Goal: Transaction & Acquisition: Purchase product/service

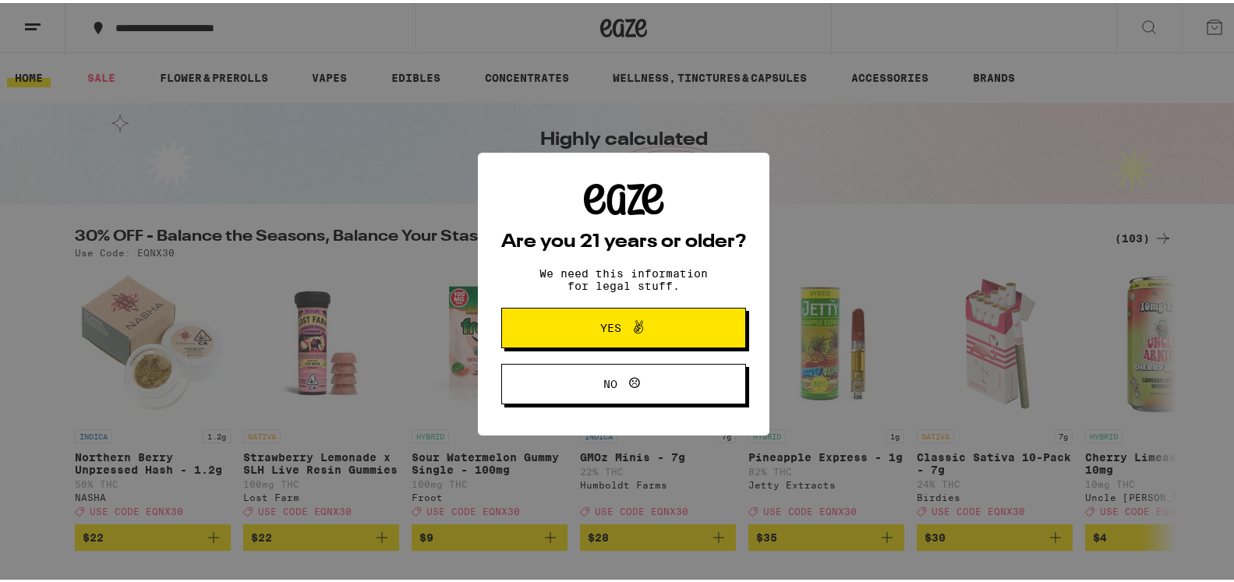
click at [629, 328] on icon at bounding box center [638, 324] width 19 height 19
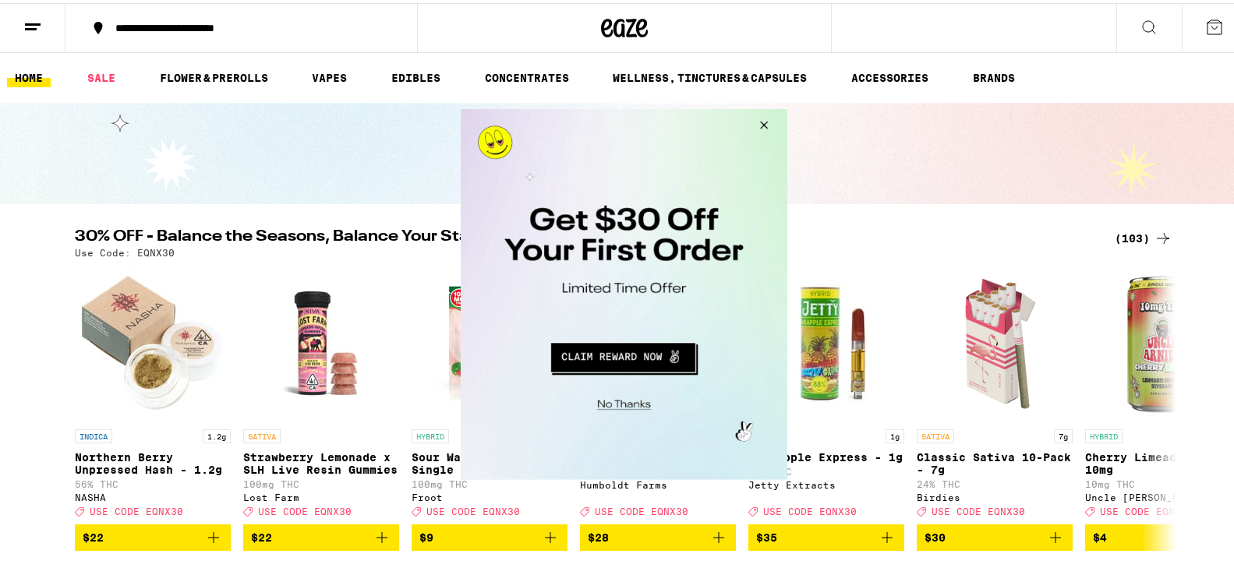
click at [759, 126] on button "Close Modal" at bounding box center [761, 126] width 42 height 37
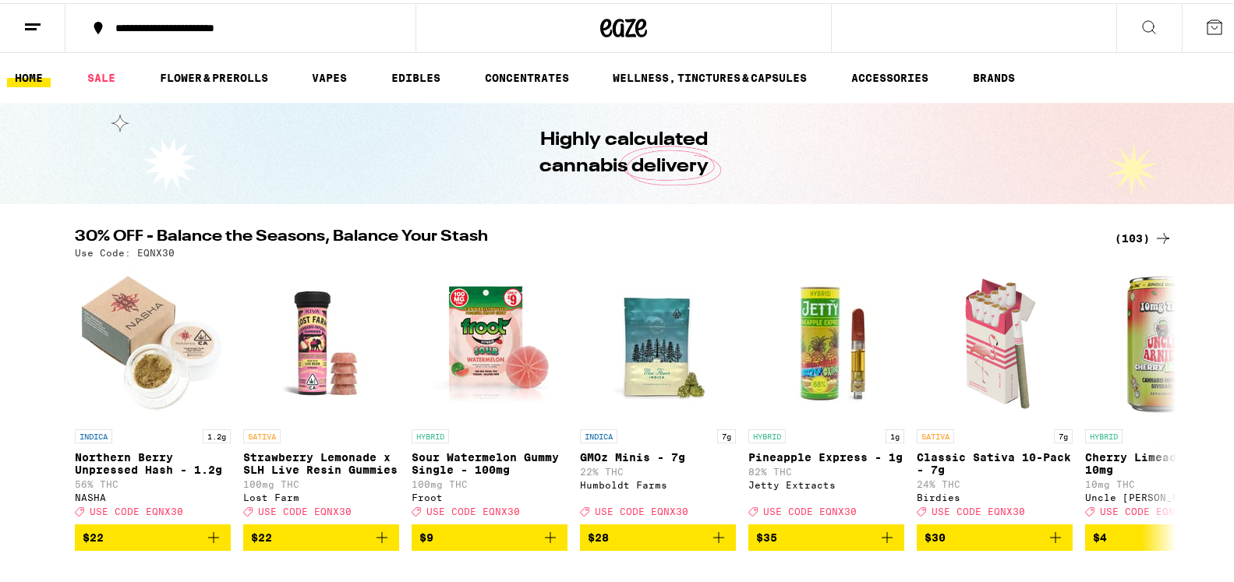
click at [268, 23] on div "**********" at bounding box center [248, 24] width 281 height 11
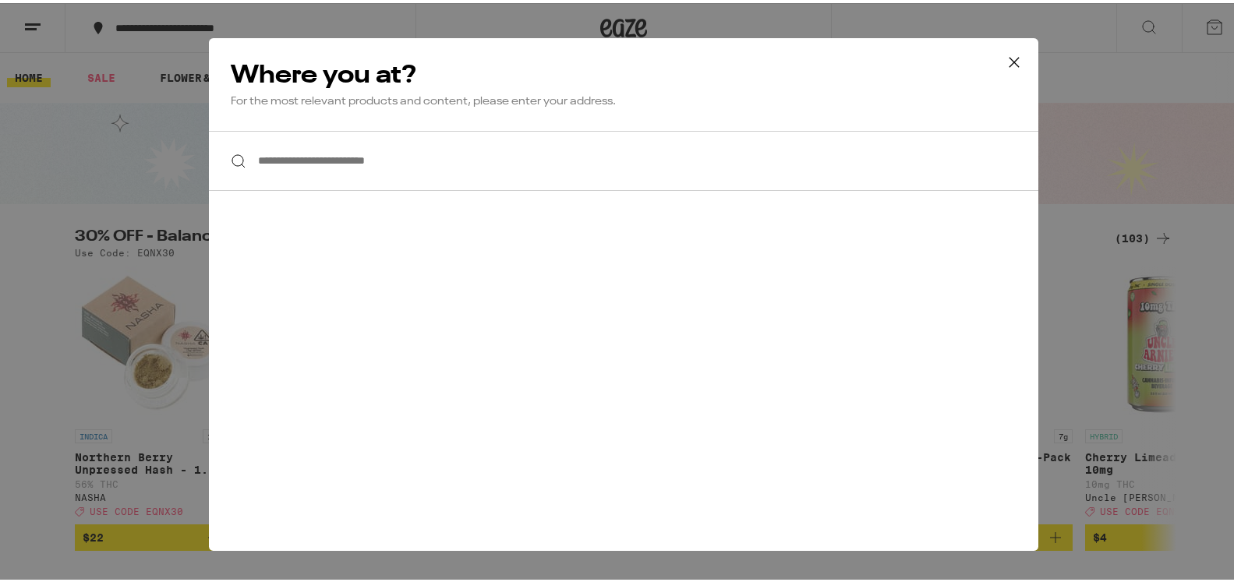
click at [320, 155] on input "**********" at bounding box center [624, 158] width 830 height 60
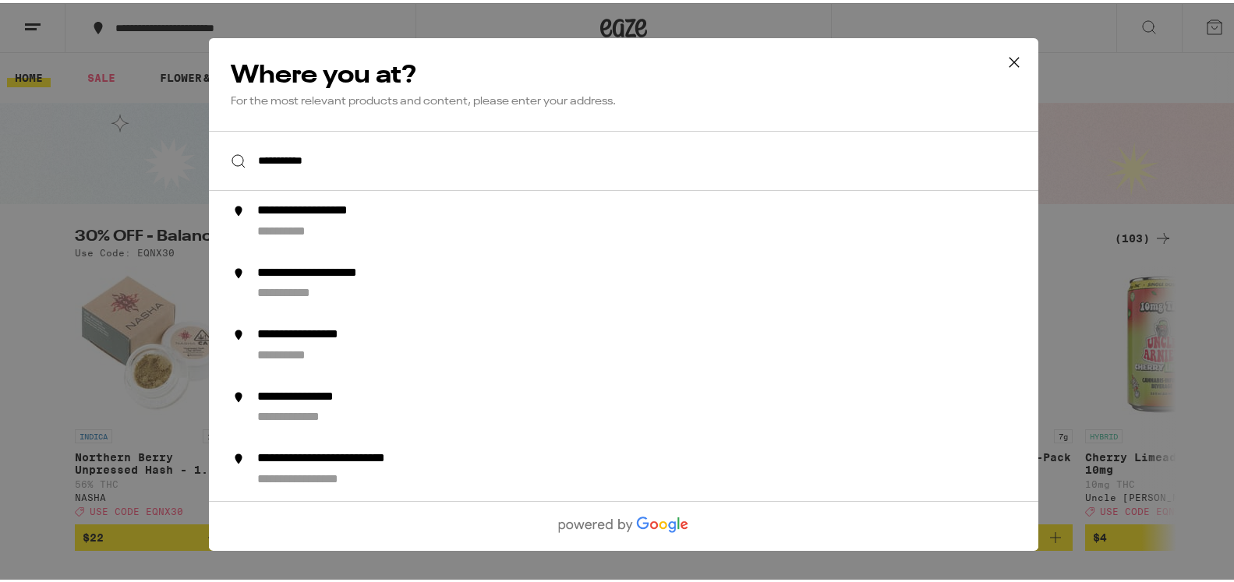
type input "**********"
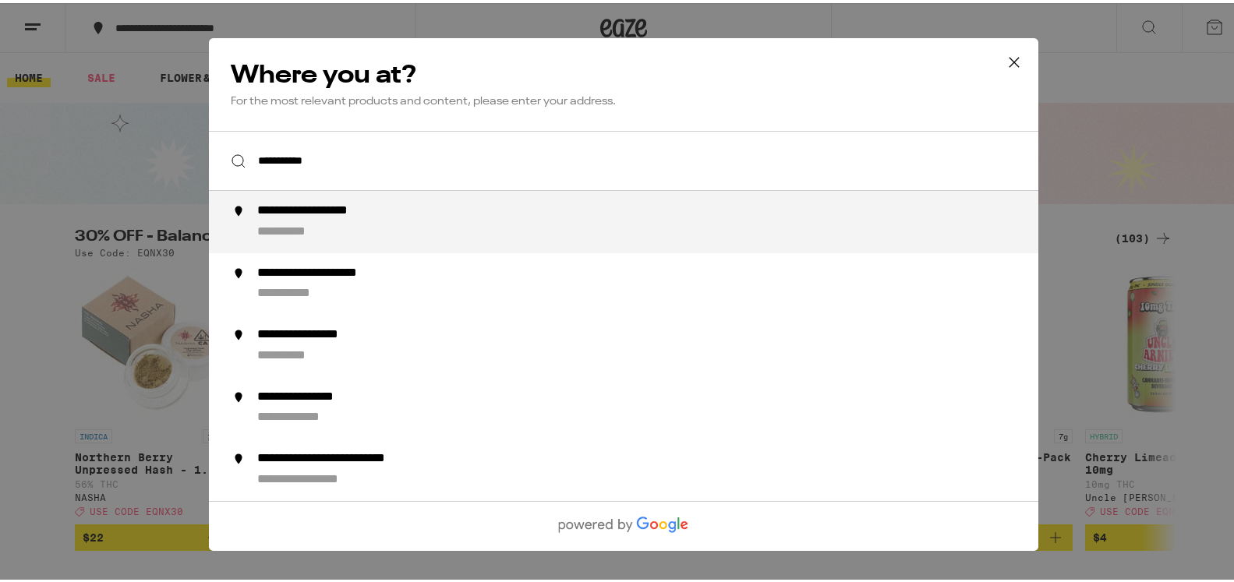
drag, startPoint x: 0, startPoint y: 176, endPoint x: 0, endPoint y: 291, distance: 114.6
click at [0, 279] on div "**********" at bounding box center [624, 291] width 1248 height 582
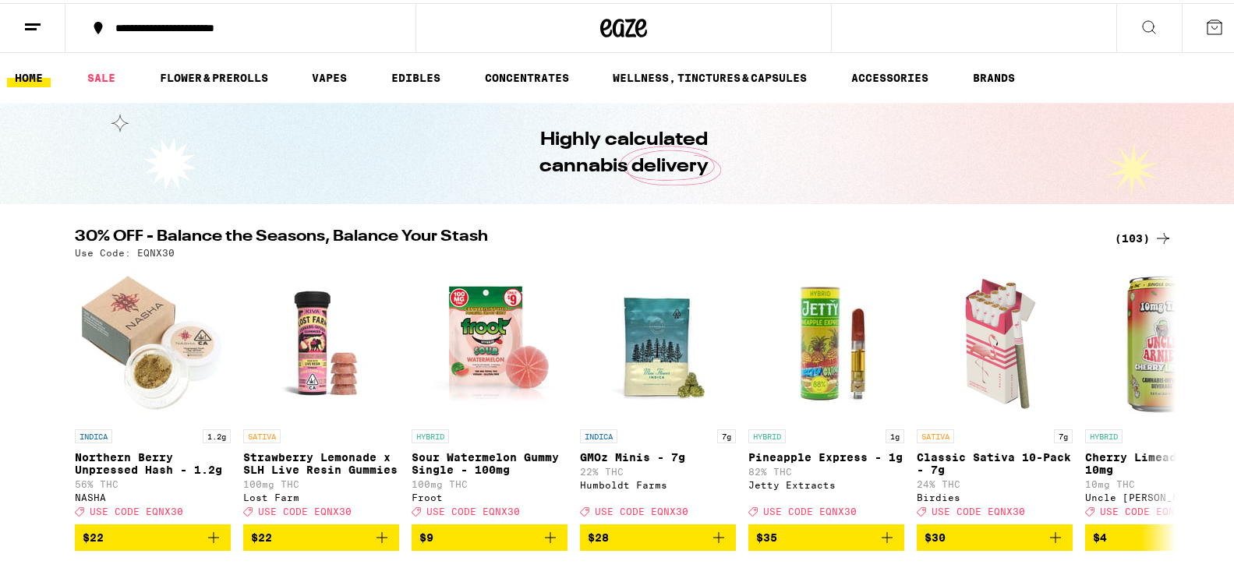
click at [189, 12] on button "**********" at bounding box center [241, 25] width 350 height 47
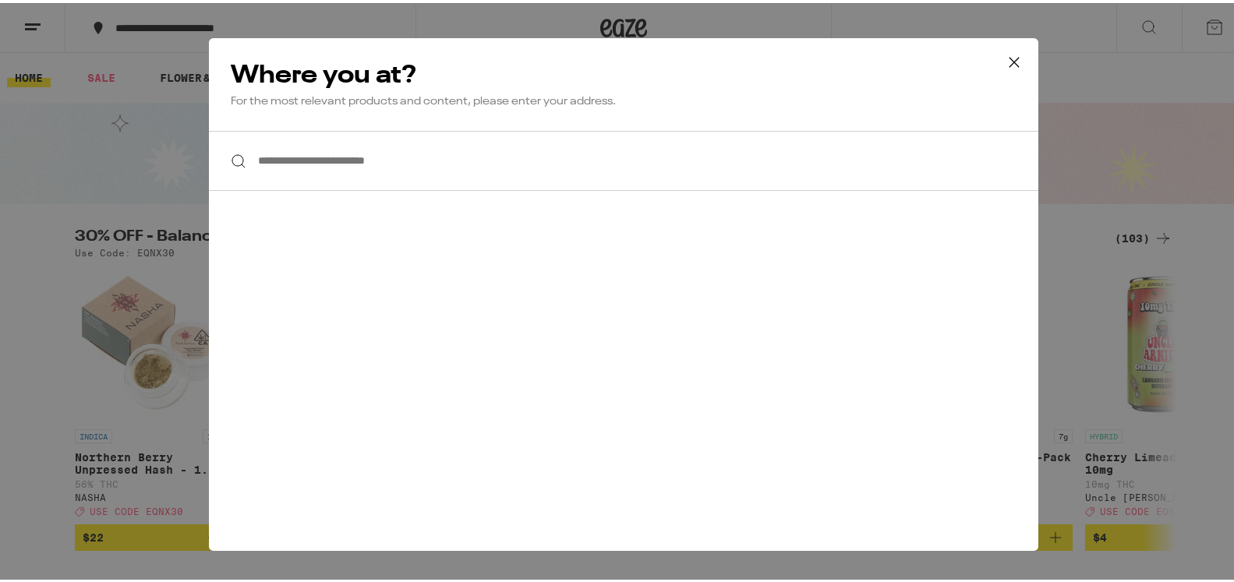
click at [291, 165] on input "**********" at bounding box center [624, 158] width 830 height 60
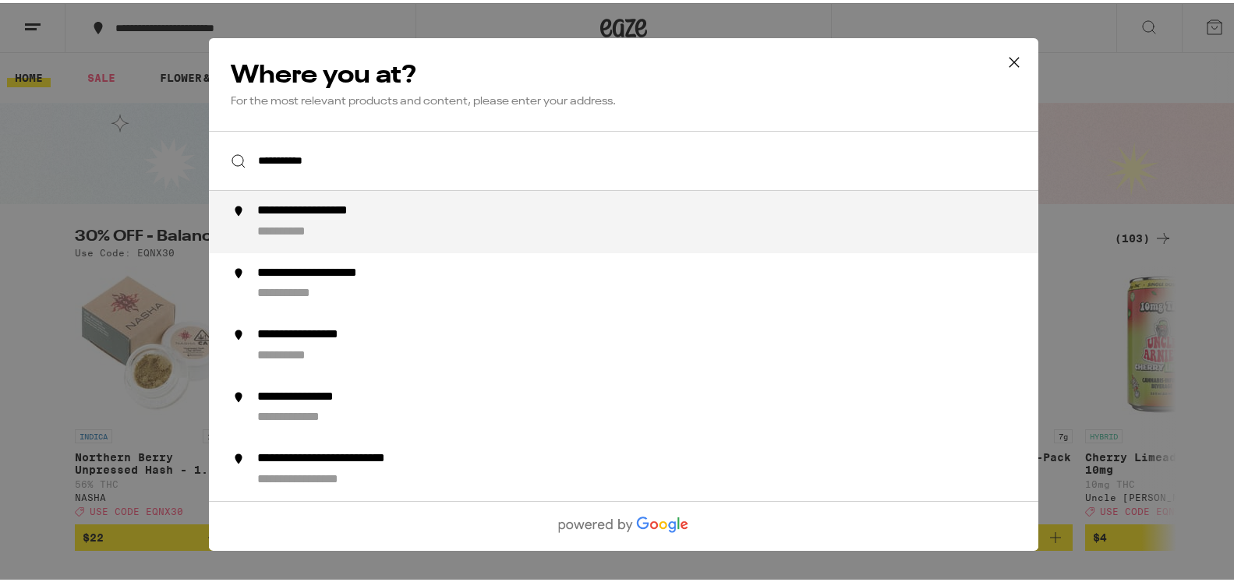
click at [309, 222] on div "**********" at bounding box center [654, 218] width 795 height 37
type input "**********"
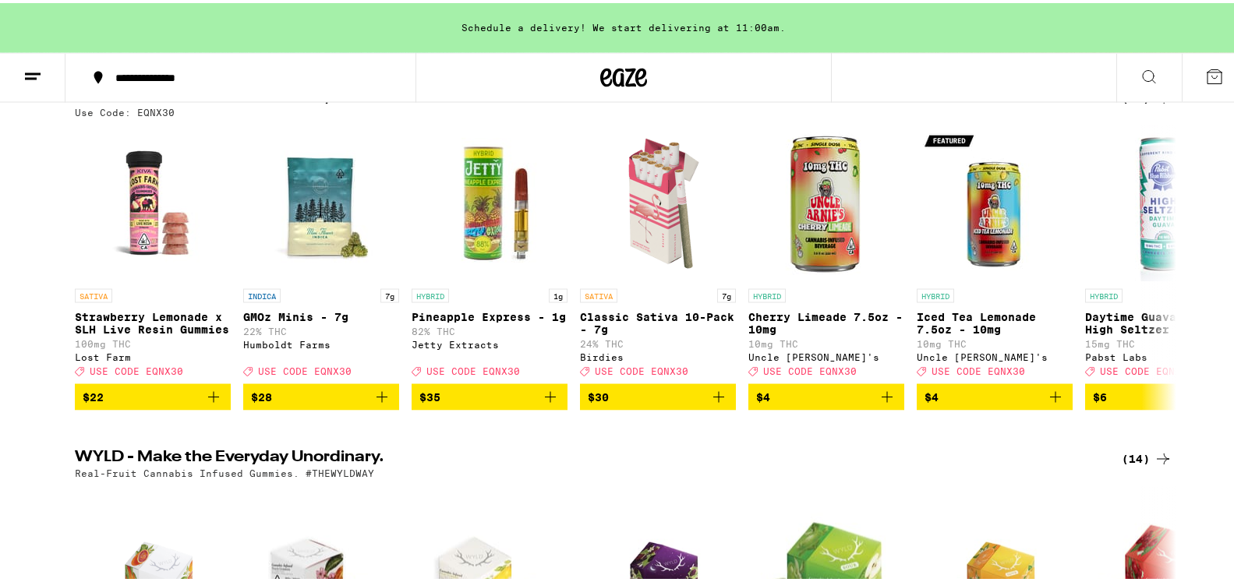
scroll to position [199, 0]
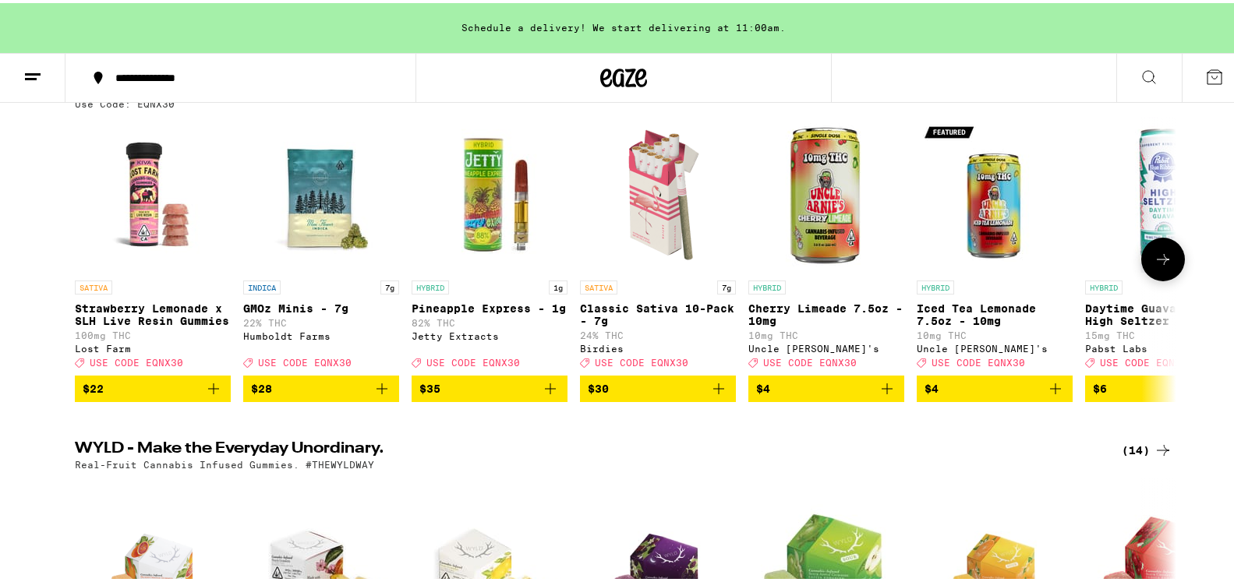
click at [374, 395] on icon "Add to bag" at bounding box center [382, 386] width 19 height 19
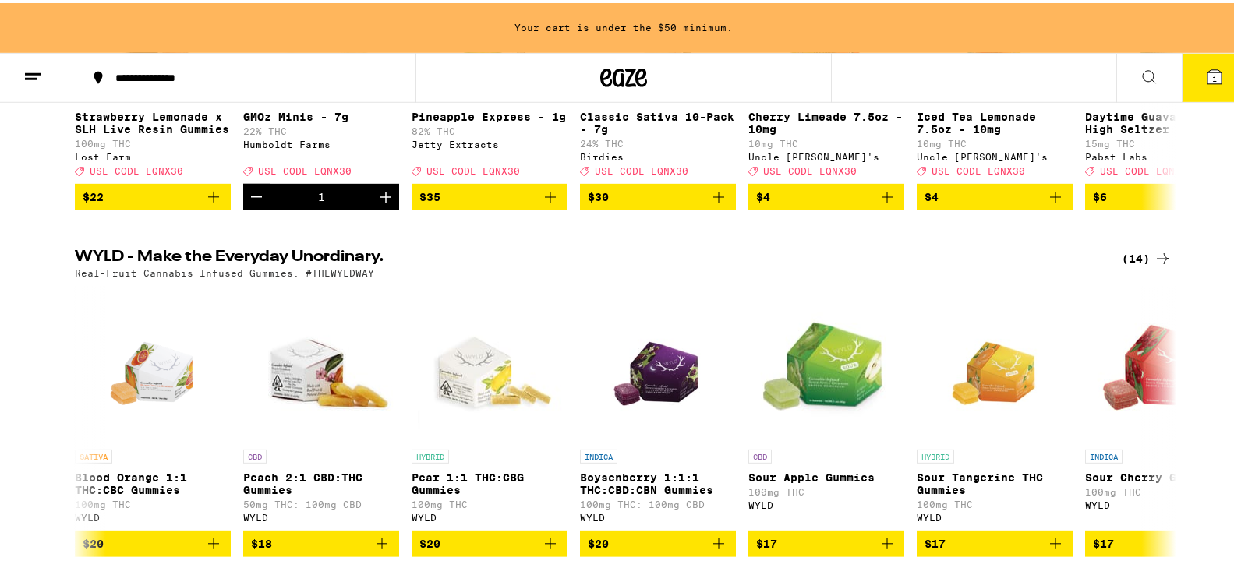
scroll to position [0, 0]
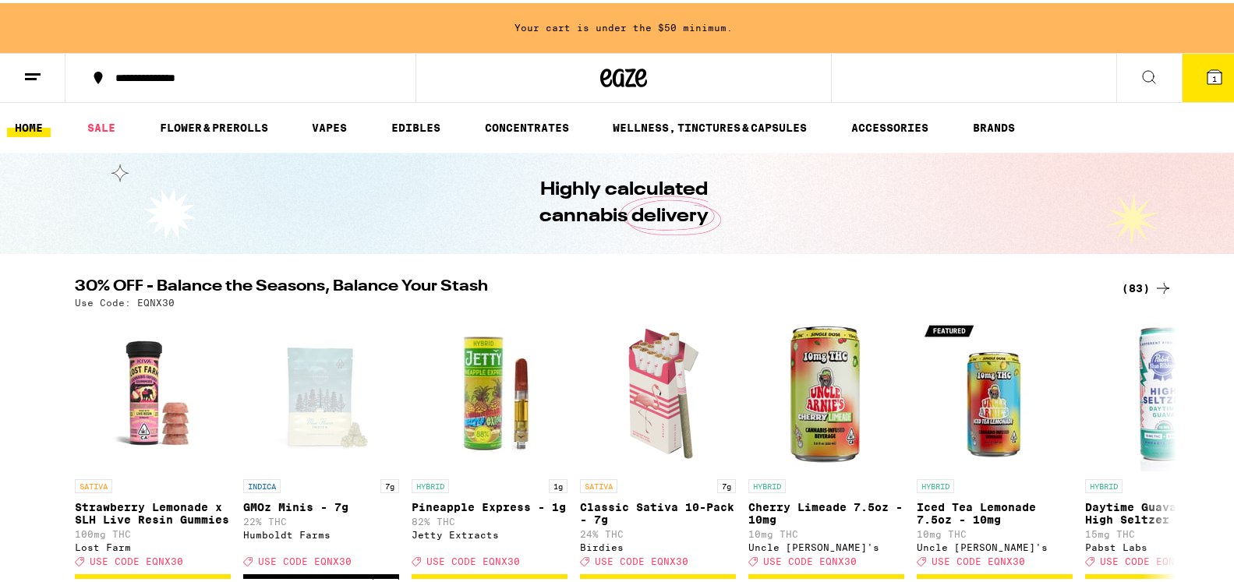
click at [868, 74] on div "**********" at bounding box center [624, 75] width 1248 height 50
click at [109, 128] on link "SALE" at bounding box center [102, 124] width 44 height 19
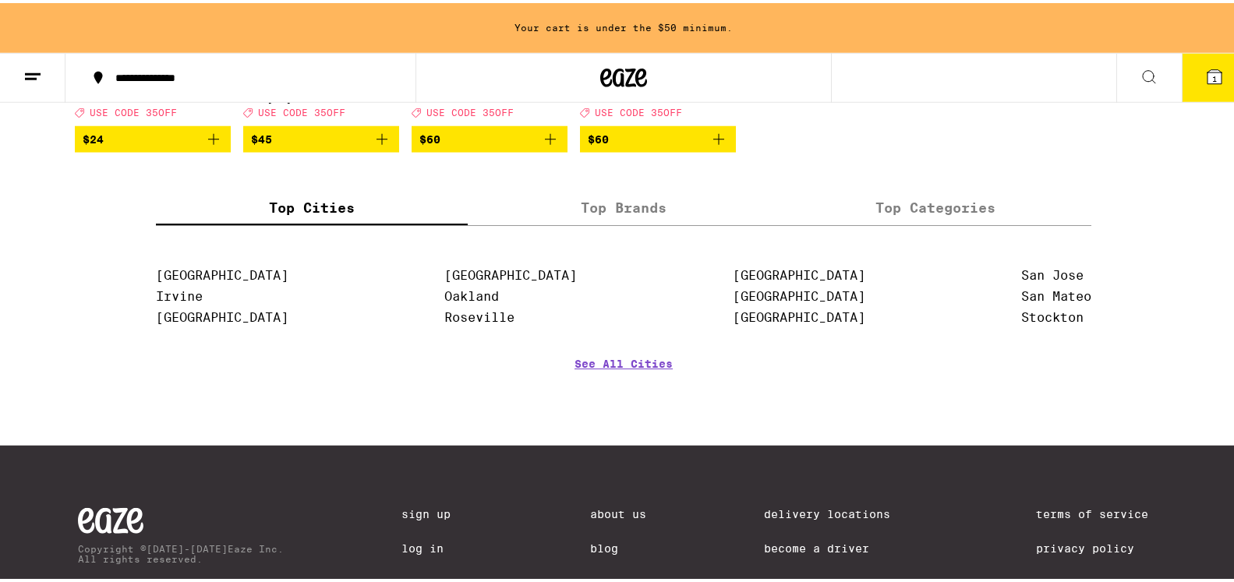
scroll to position [802, 0]
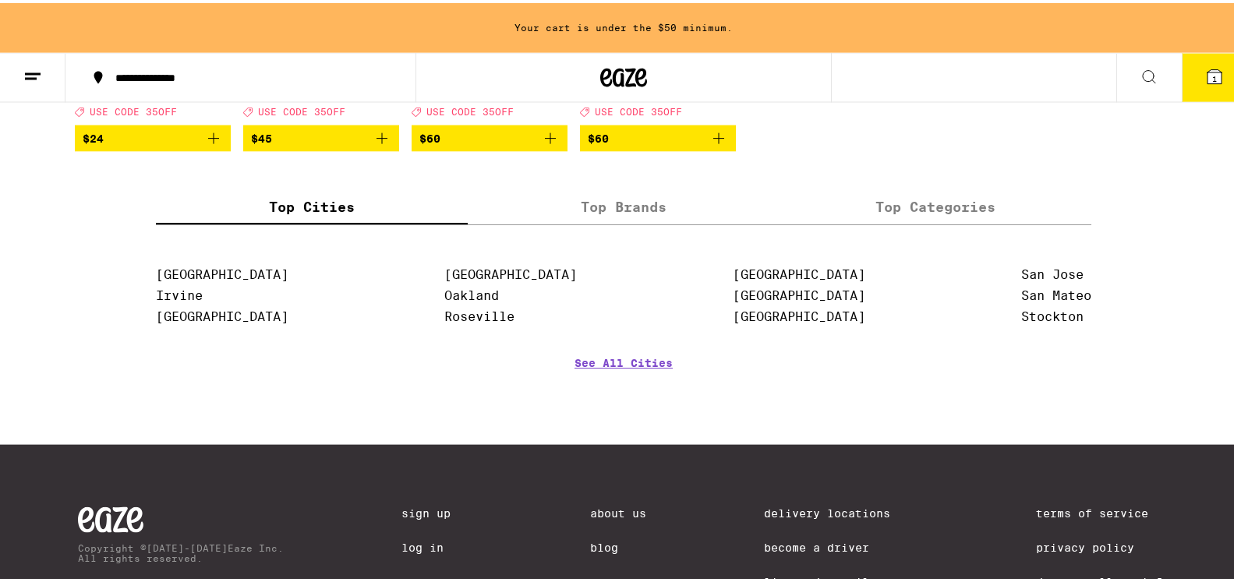
click at [630, 221] on label "Top Brands" at bounding box center [624, 205] width 312 height 34
click at [0, 0] on input "Top Brands" at bounding box center [0, 0] width 0 height 0
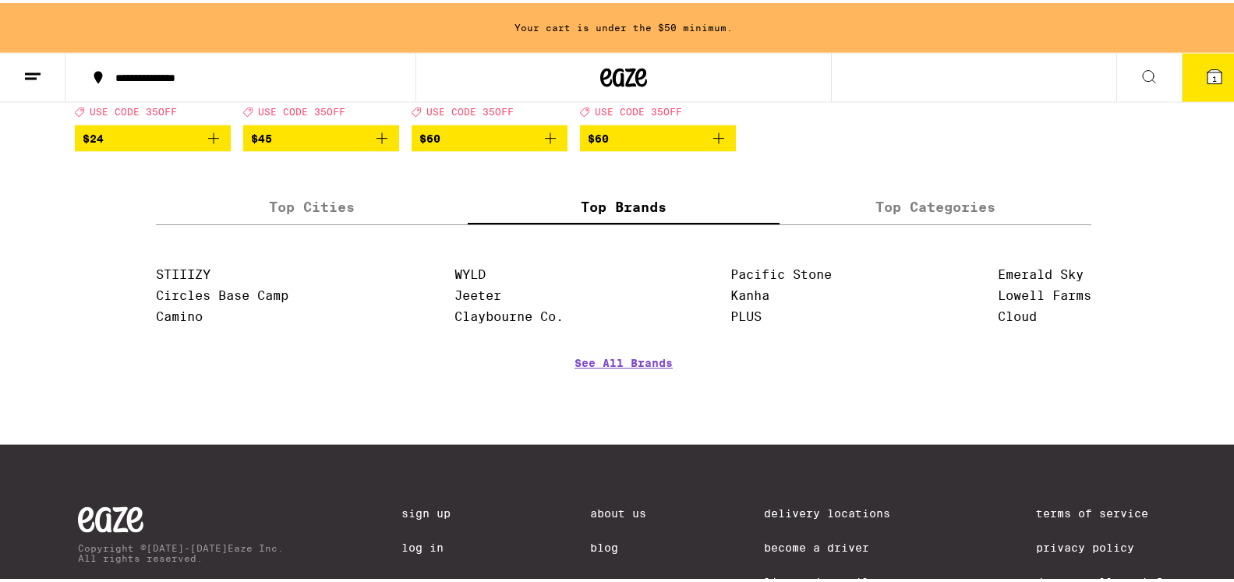
click at [944, 221] on label "Top Categories" at bounding box center [936, 205] width 312 height 34
click at [0, 0] on input "Top Categories" at bounding box center [0, 0] width 0 height 0
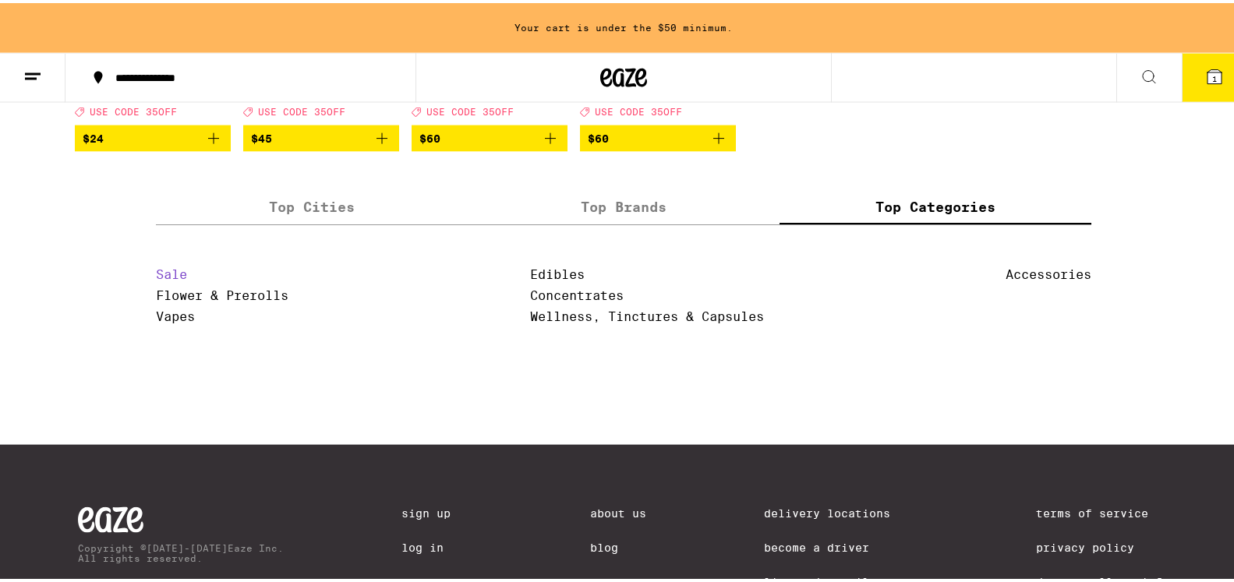
click at [168, 279] on link "Sale" at bounding box center [171, 271] width 31 height 15
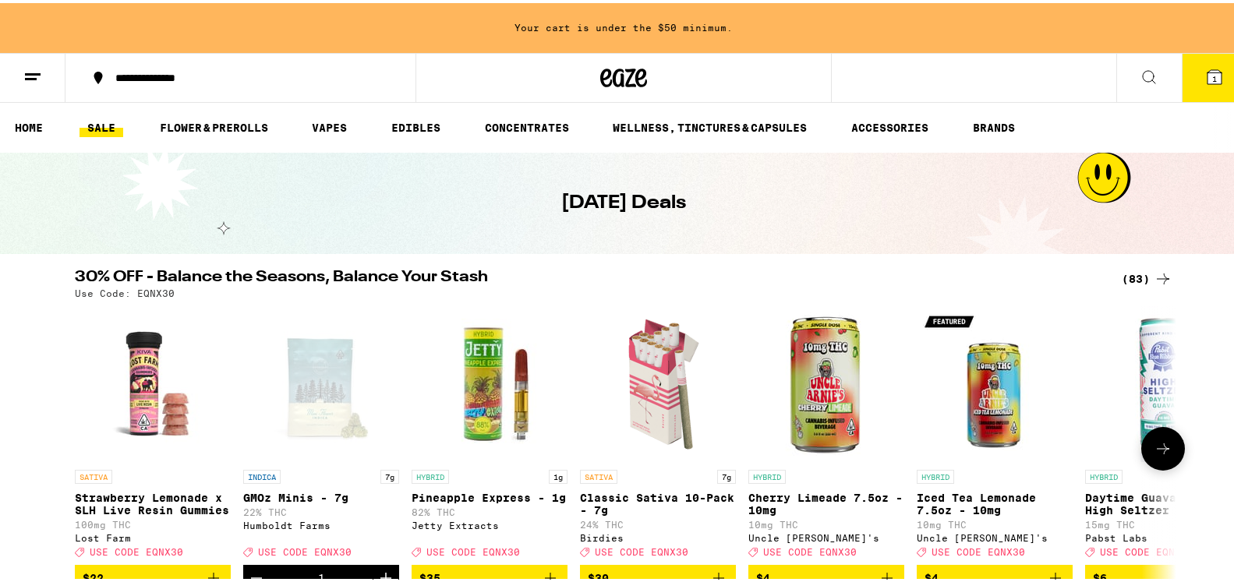
click at [168, 310] on img "Open page for Strawberry Lemonade x SLH Live Resin Gummies from Lost Farm" at bounding box center [153, 381] width 156 height 156
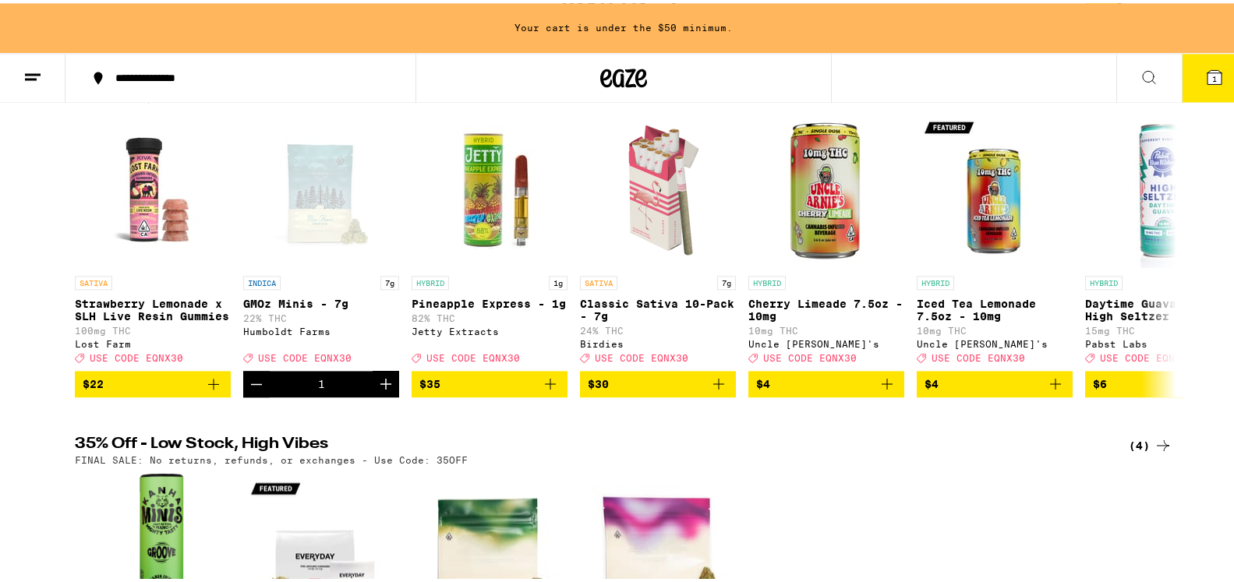
scroll to position [199, 0]
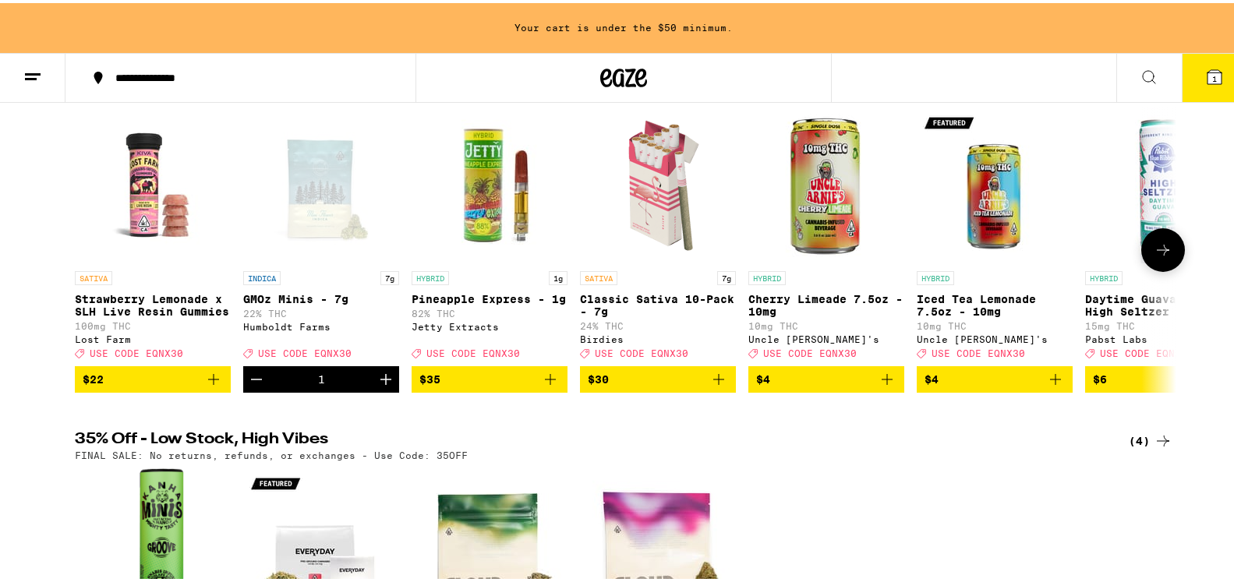
click at [381, 382] on icon "Increment" at bounding box center [386, 376] width 11 height 11
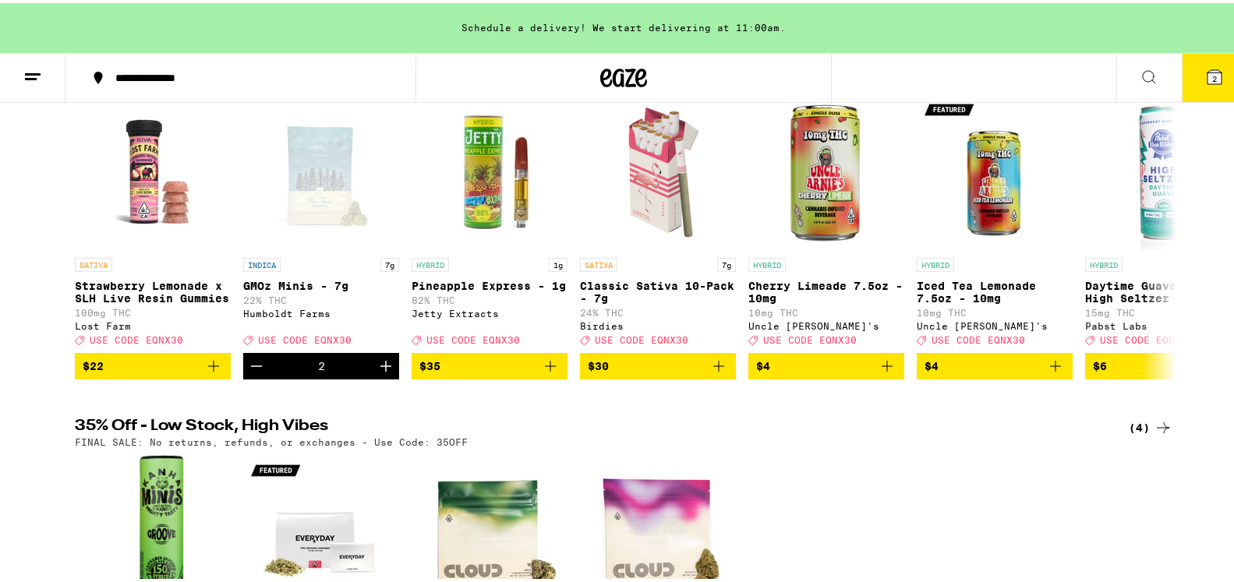
scroll to position [0, 0]
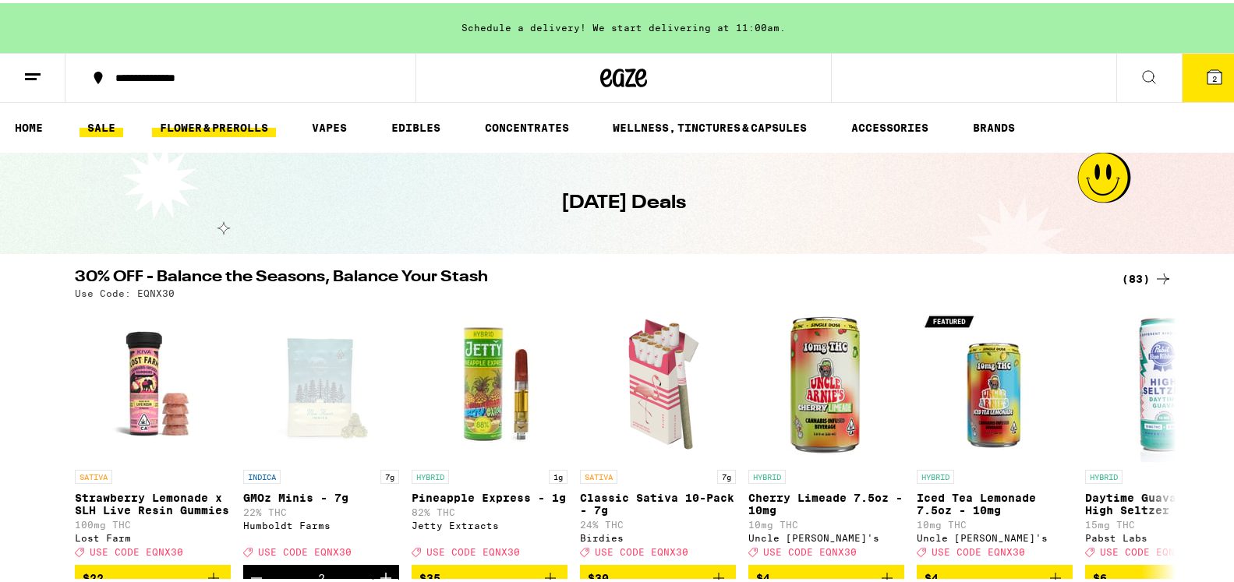
click at [201, 119] on link "FLOWER & PREROLLS" at bounding box center [214, 124] width 124 height 19
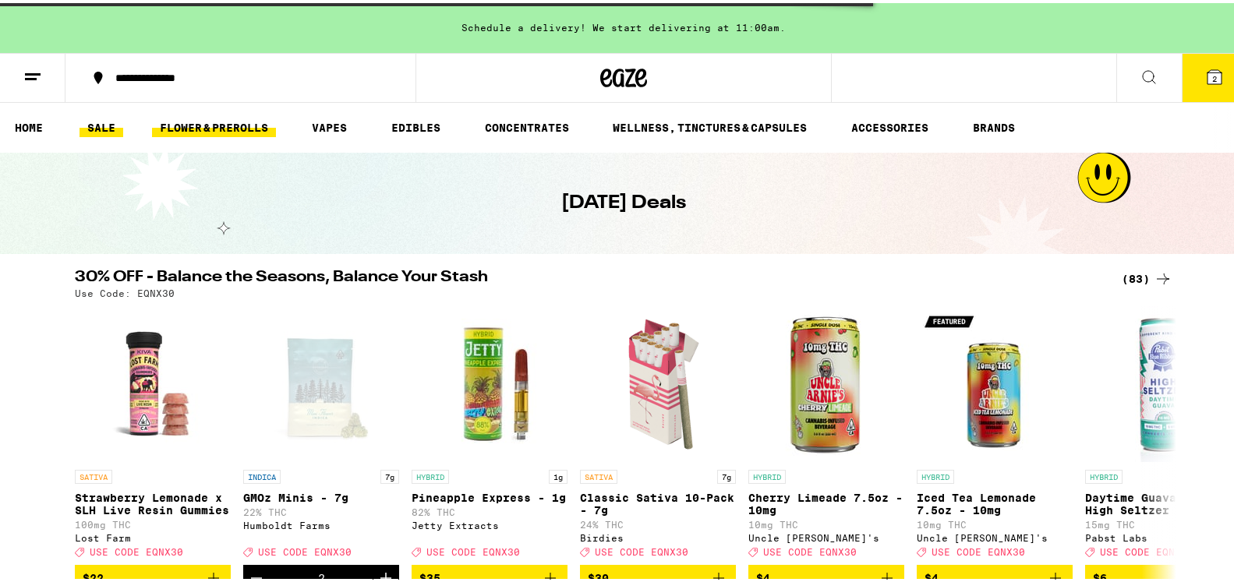
click at [221, 118] on link "FLOWER & PREROLLS" at bounding box center [214, 124] width 124 height 19
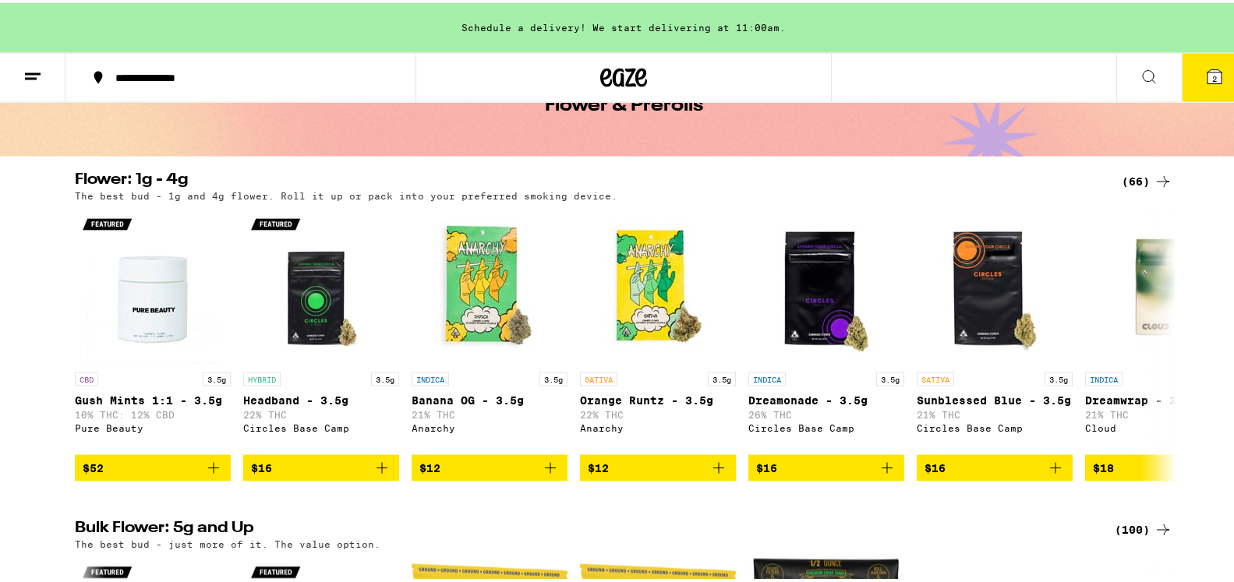
scroll to position [131, 0]
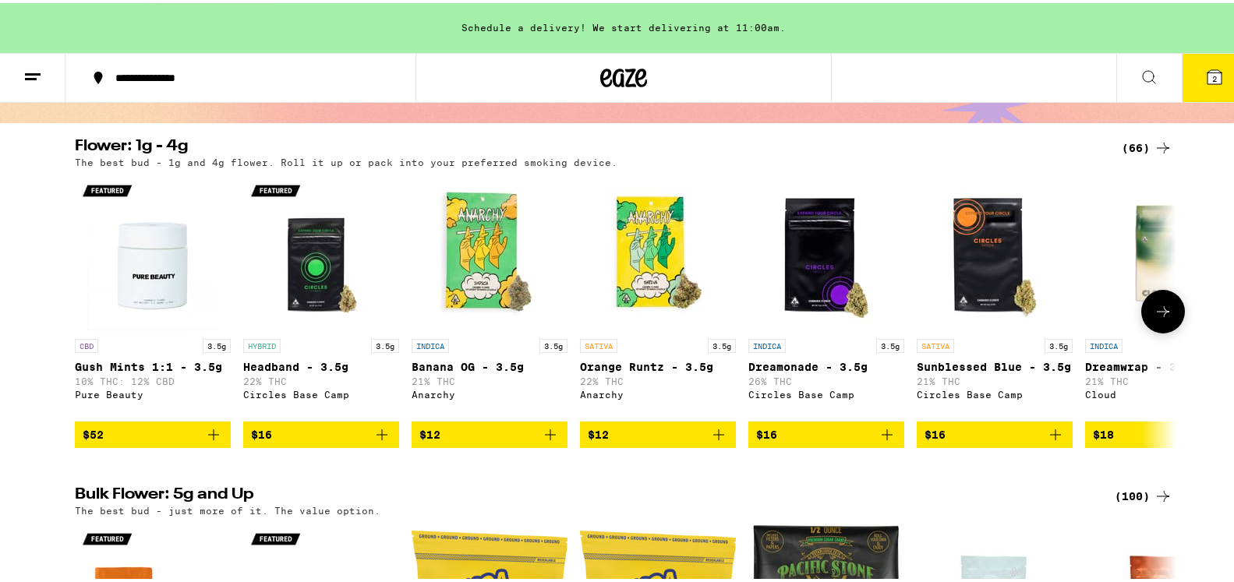
click at [1160, 314] on icon at bounding box center [1163, 308] width 12 height 11
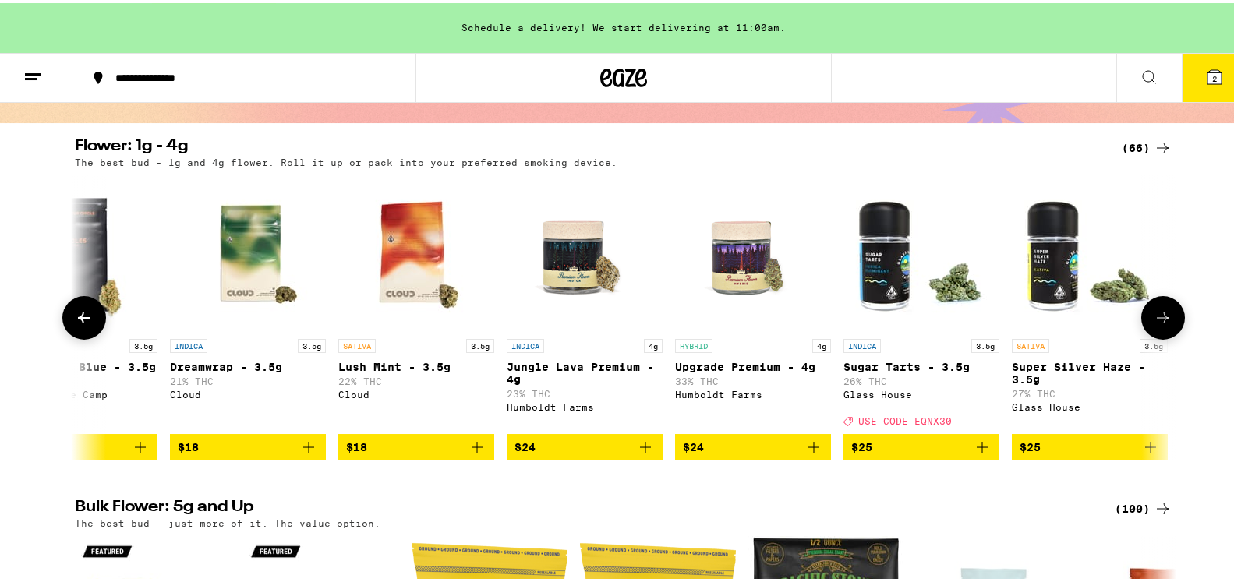
scroll to position [0, 928]
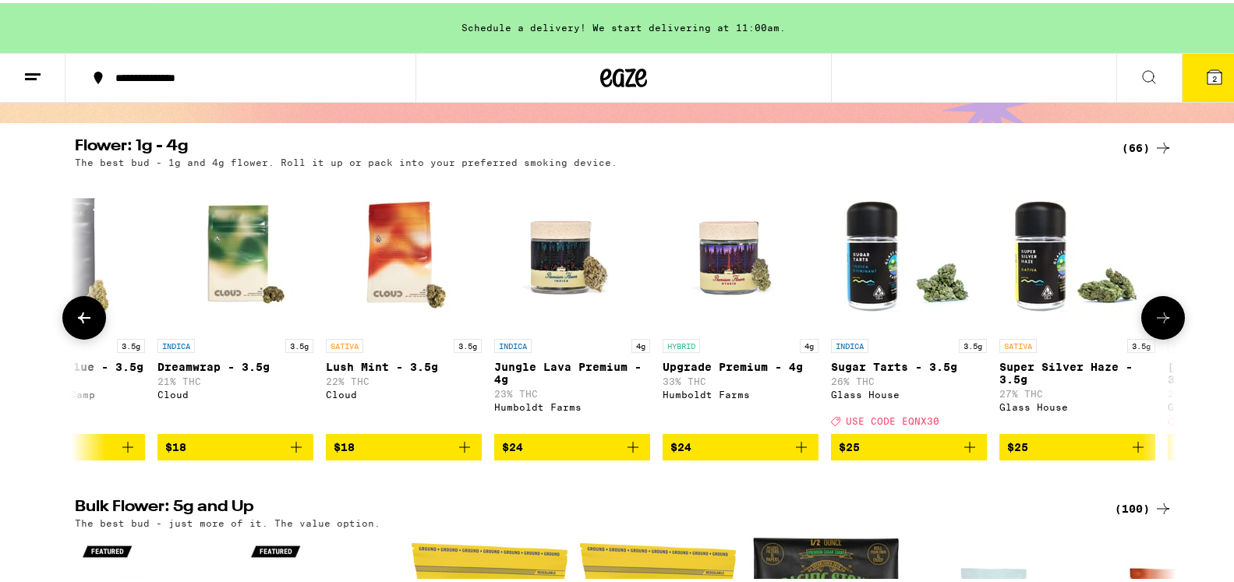
drag, startPoint x: 750, startPoint y: 438, endPoint x: 758, endPoint y: 447, distance: 11.6
click at [755, 444] on span "$24" at bounding box center [741, 444] width 140 height 19
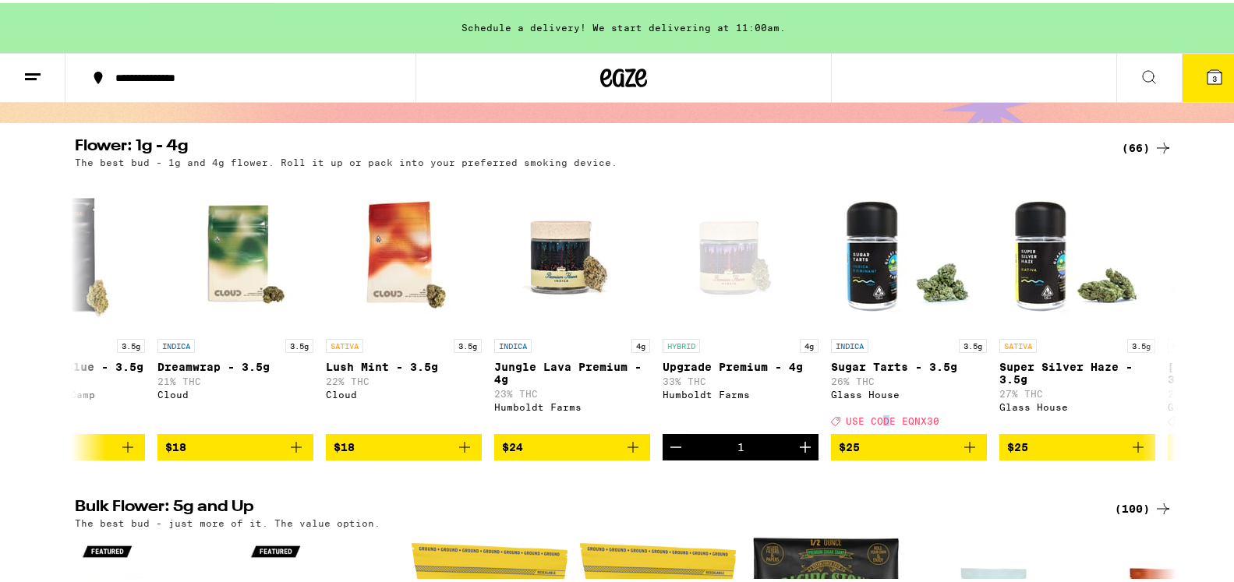
drag, startPoint x: 884, startPoint y: 473, endPoint x: 873, endPoint y: 480, distance: 13.6
click at [796, 438] on icon "Increment" at bounding box center [805, 444] width 19 height 19
click at [1187, 80] on button "4" at bounding box center [1215, 75] width 66 height 48
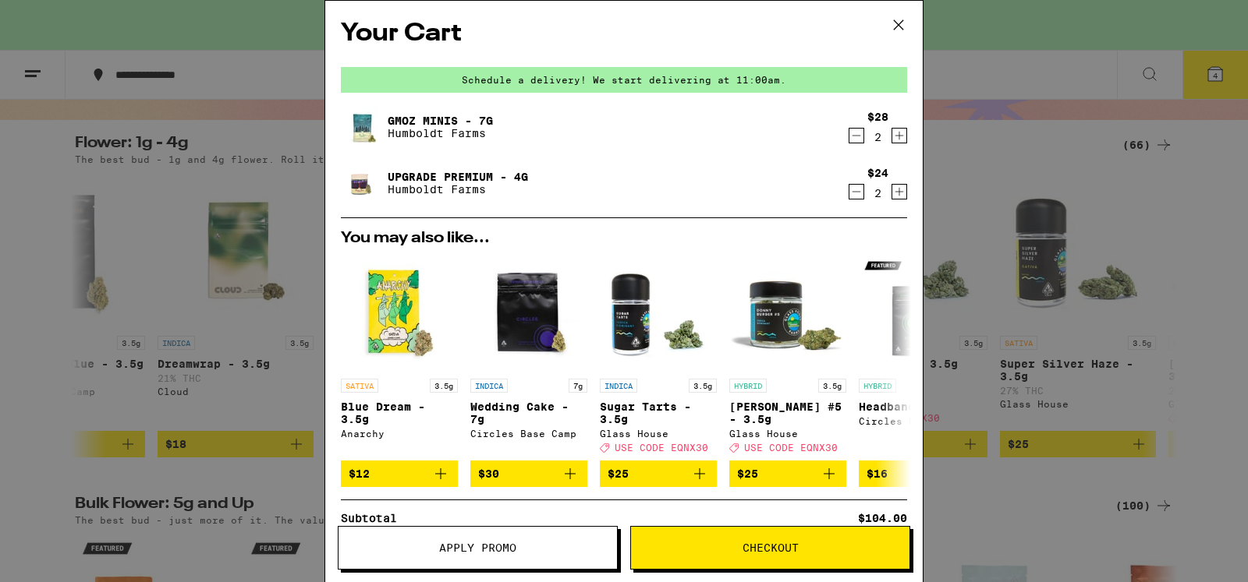
click at [849, 136] on icon "Decrement" at bounding box center [856, 135] width 14 height 19
click at [462, 540] on button "Apply Promo" at bounding box center [478, 548] width 280 height 44
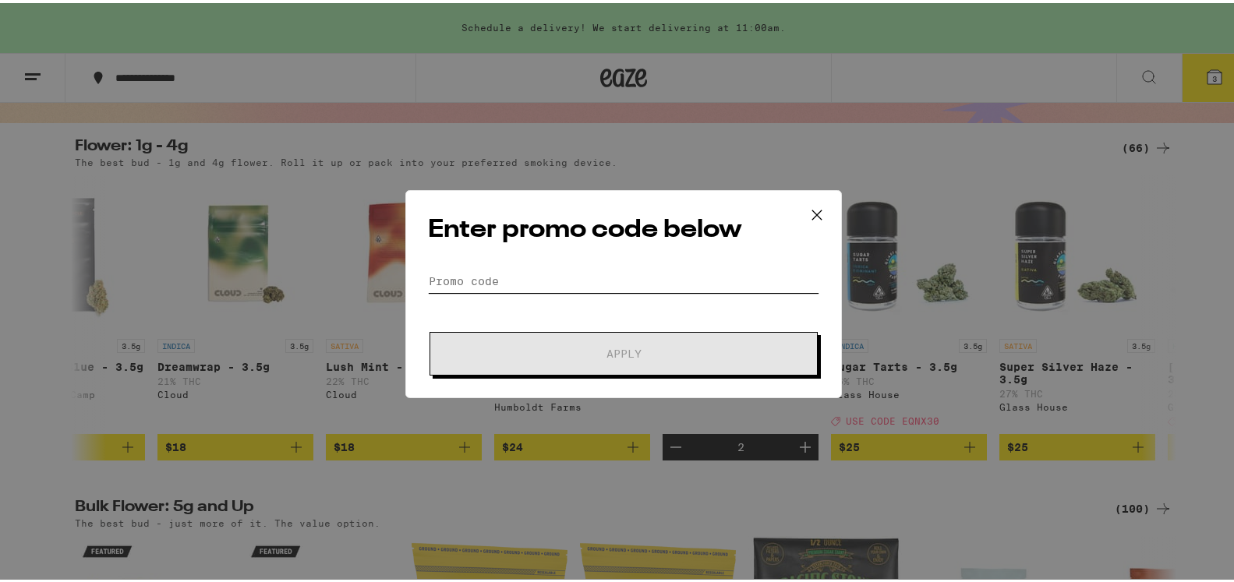
click at [456, 273] on input "Promo Code" at bounding box center [623, 278] width 391 height 23
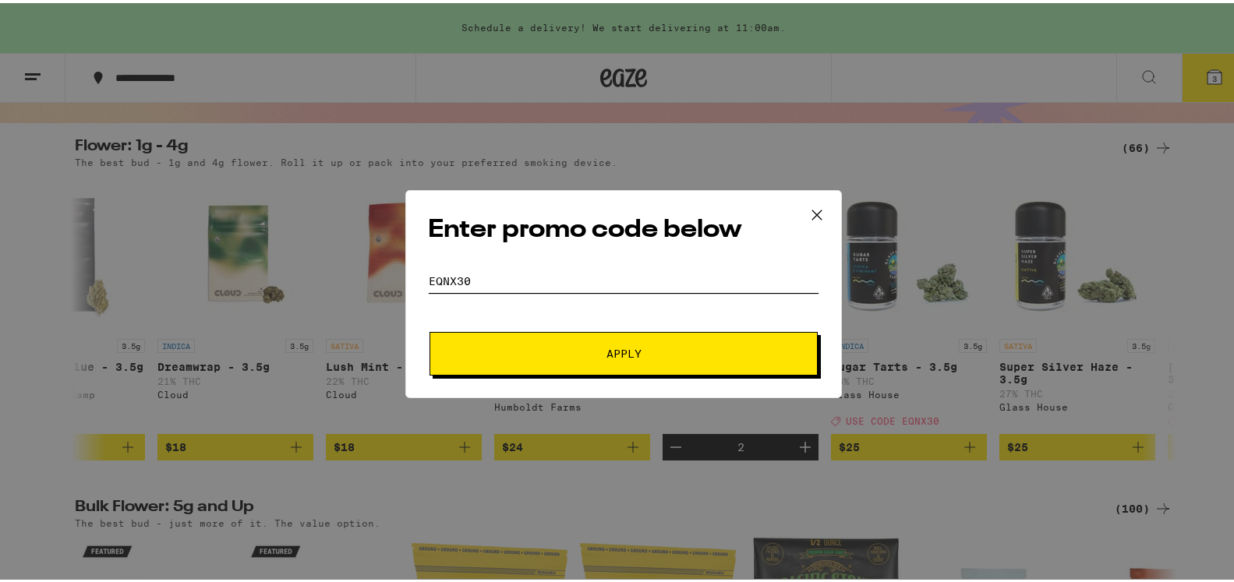
type input "EQNX30"
click at [600, 344] on button "Apply" at bounding box center [624, 351] width 388 height 44
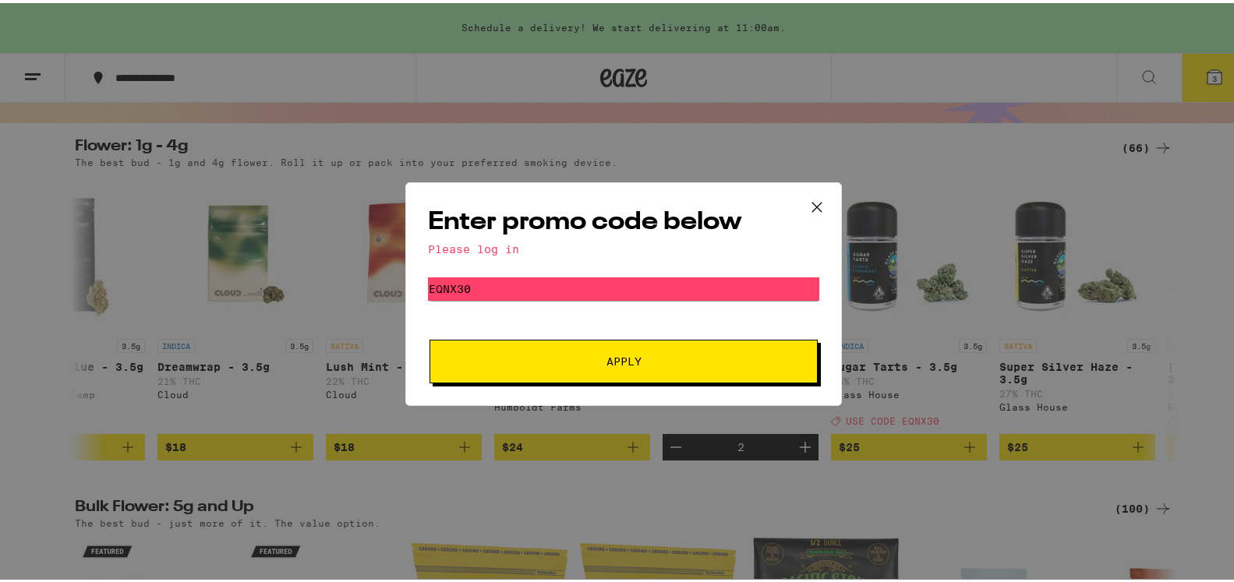
click at [809, 204] on icon at bounding box center [817, 204] width 23 height 23
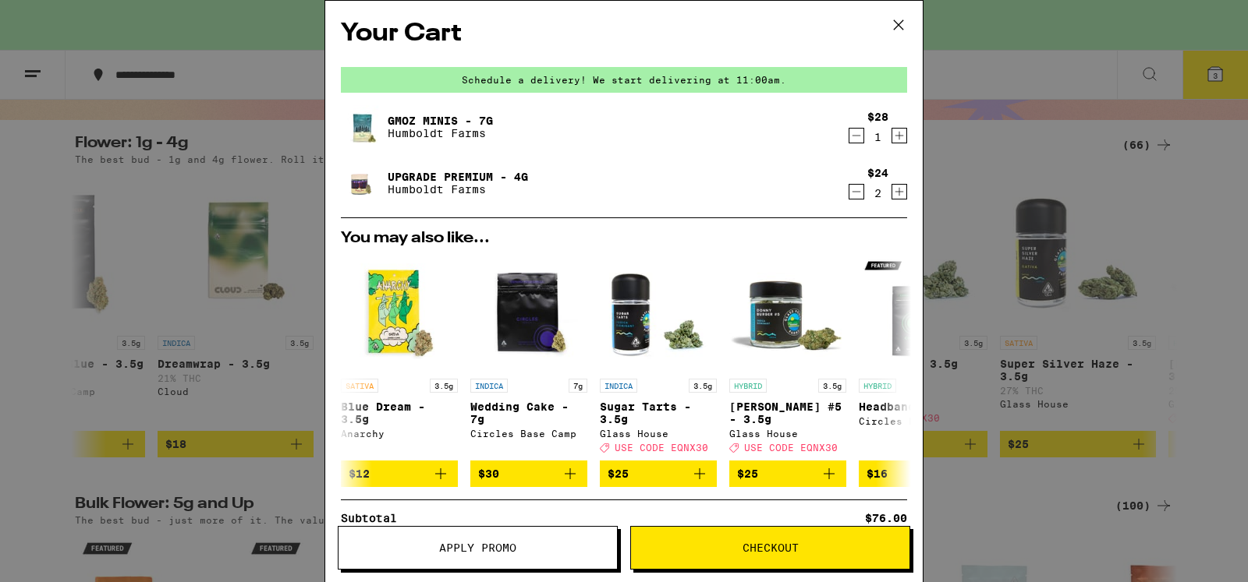
scroll to position [0, 928]
click at [749, 547] on span "Checkout" at bounding box center [770, 548] width 56 height 11
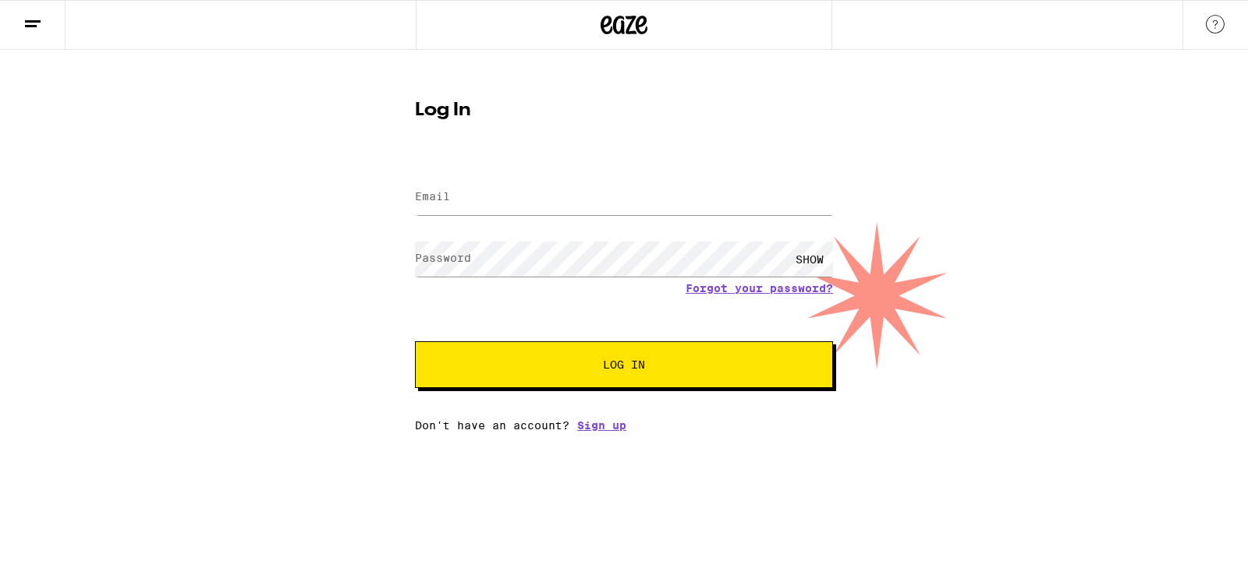
click at [449, 193] on label "Email" at bounding box center [432, 196] width 35 height 12
type input "[EMAIL_ADDRESS][DOMAIN_NAME]"
click at [436, 260] on label "Password" at bounding box center [443, 258] width 56 height 12
click at [541, 356] on button "Log In" at bounding box center [624, 365] width 418 height 47
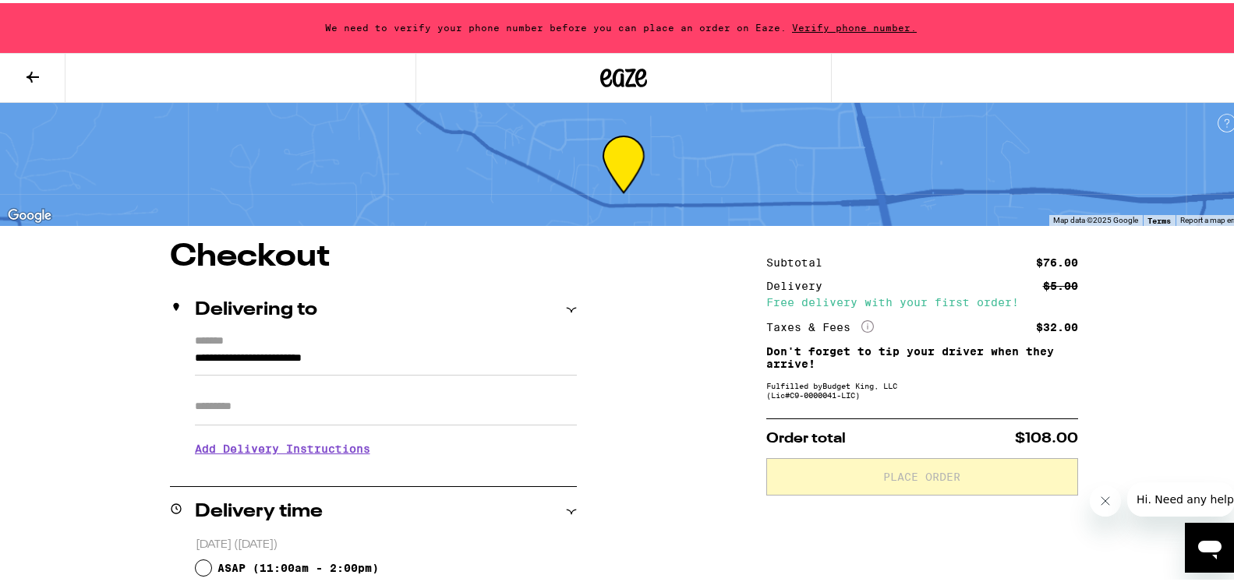
click at [1213, 547] on icon "Open messaging window" at bounding box center [1210, 549] width 23 height 19
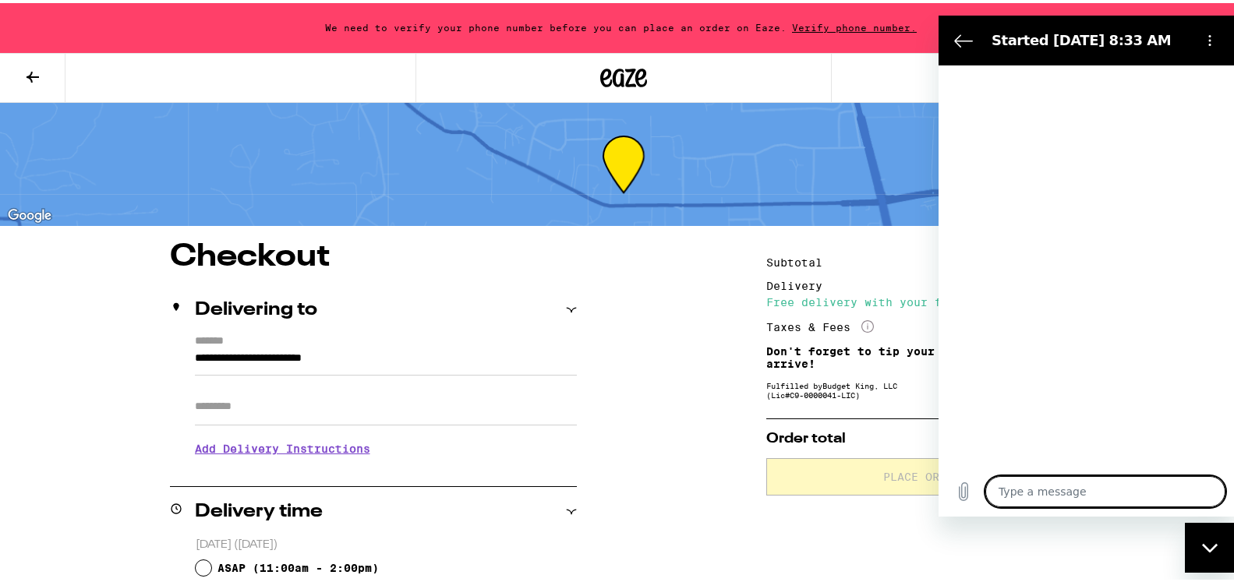
type textarea "x"
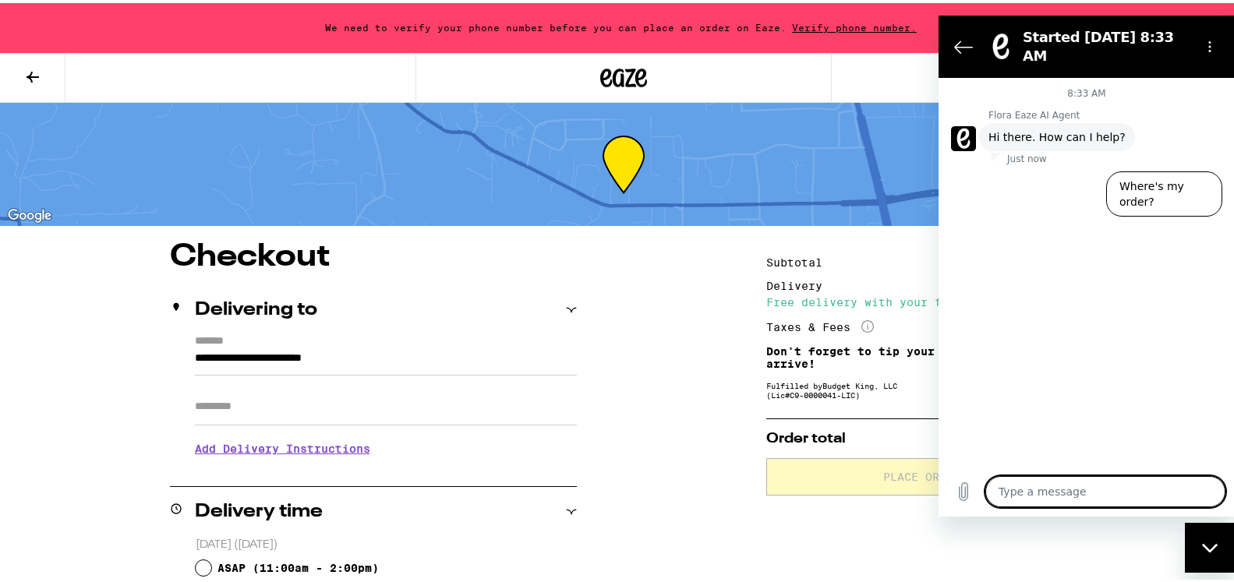
type textarea "a"
type textarea "x"
type textarea "ap"
type textarea "x"
type textarea "app"
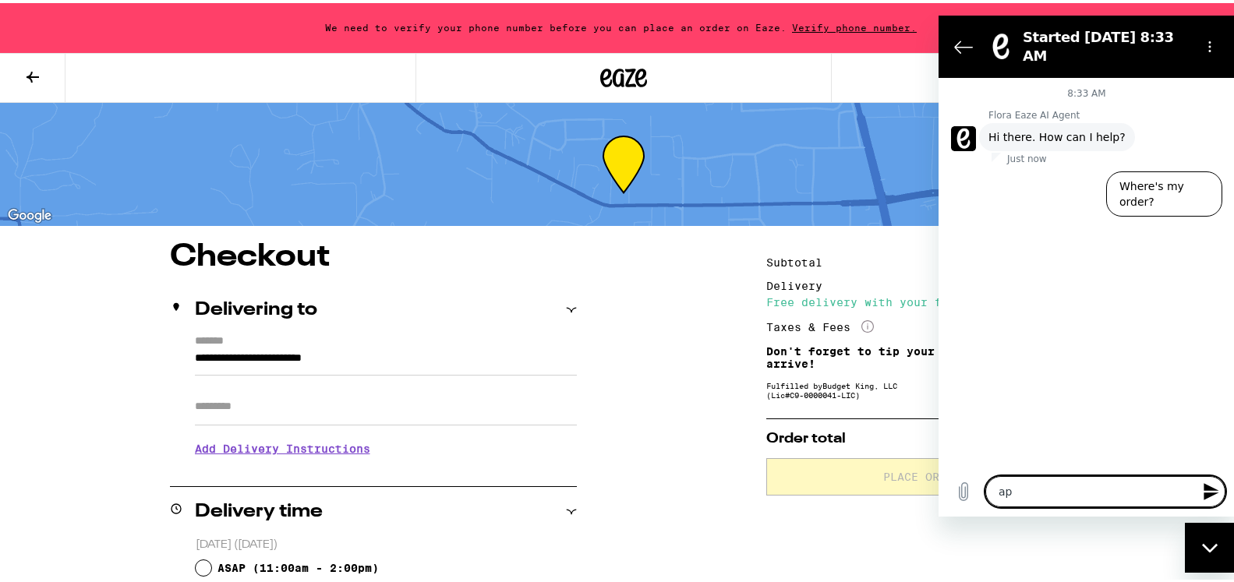
type textarea "x"
type textarea "appl"
type textarea "x"
type textarea "apply"
type textarea "x"
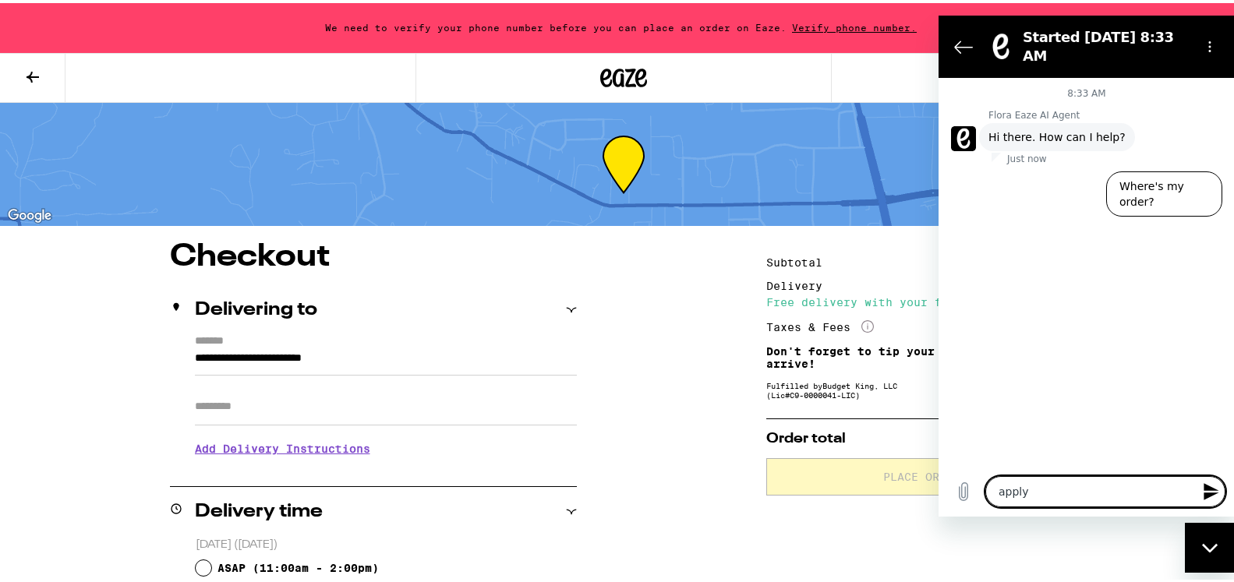
type textarea "apply"
type textarea "x"
type textarea "apply d"
type textarea "x"
type textarea "apply di"
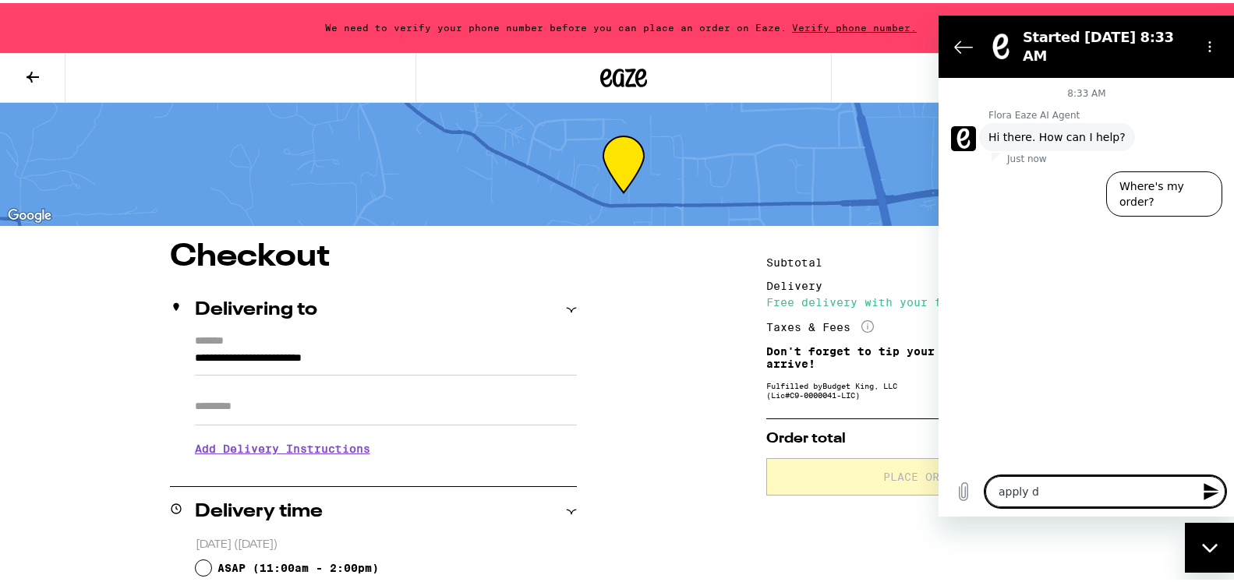
type textarea "x"
type textarea "apply dis"
type textarea "x"
type textarea "apply disc"
type textarea "x"
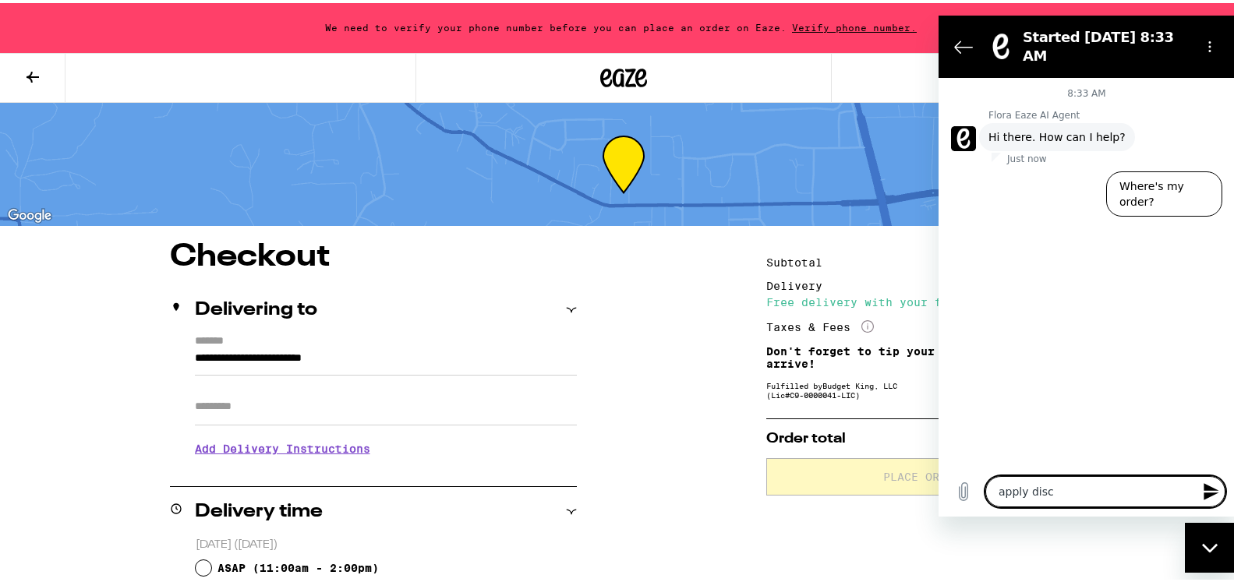
type textarea "apply disco"
type textarea "x"
type textarea "apply discou"
type textarea "x"
type textarea "apply discoun"
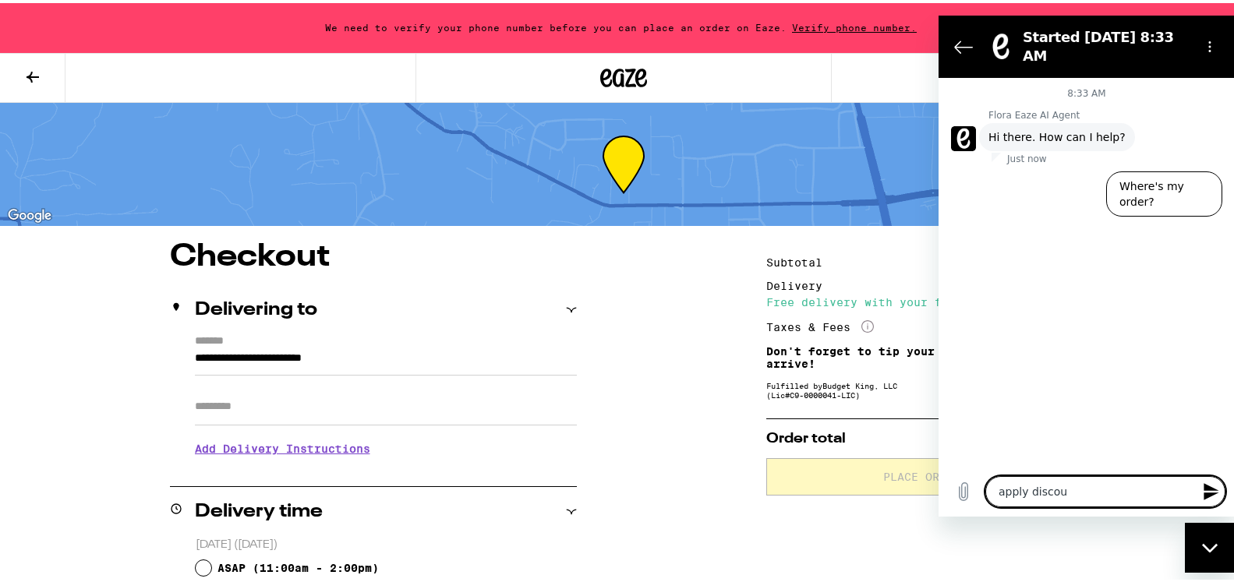
type textarea "x"
type textarea "apply discount"
type textarea "x"
type textarea "apply discount"
type textarea "x"
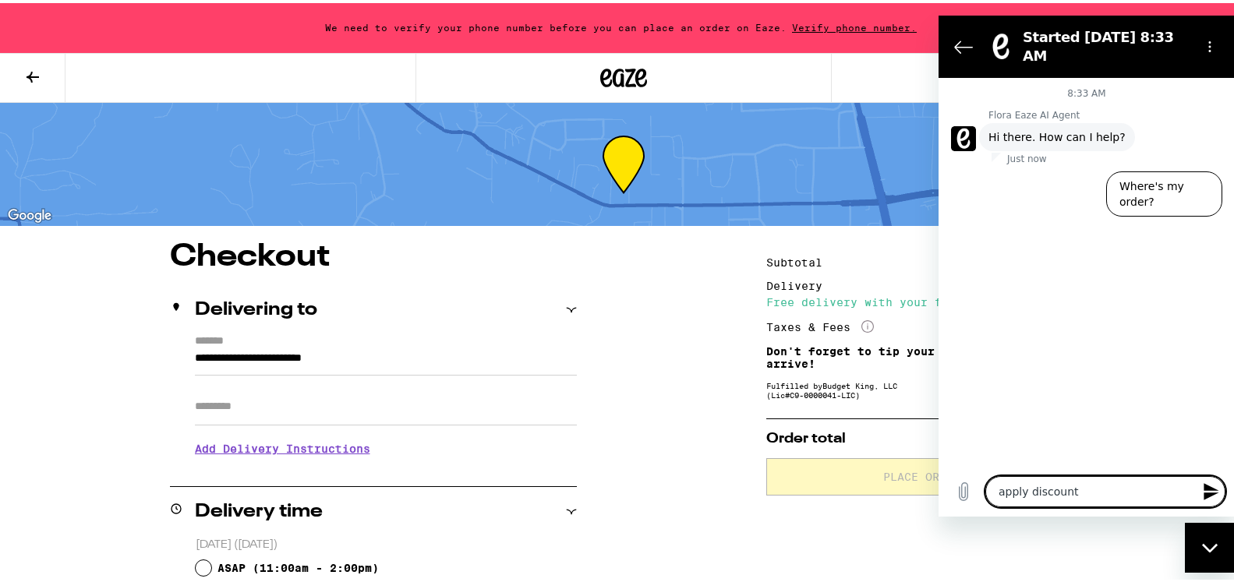
type textarea "apply discount c"
type textarea "x"
type textarea "apply discount co"
type textarea "x"
type textarea "apply discount cod"
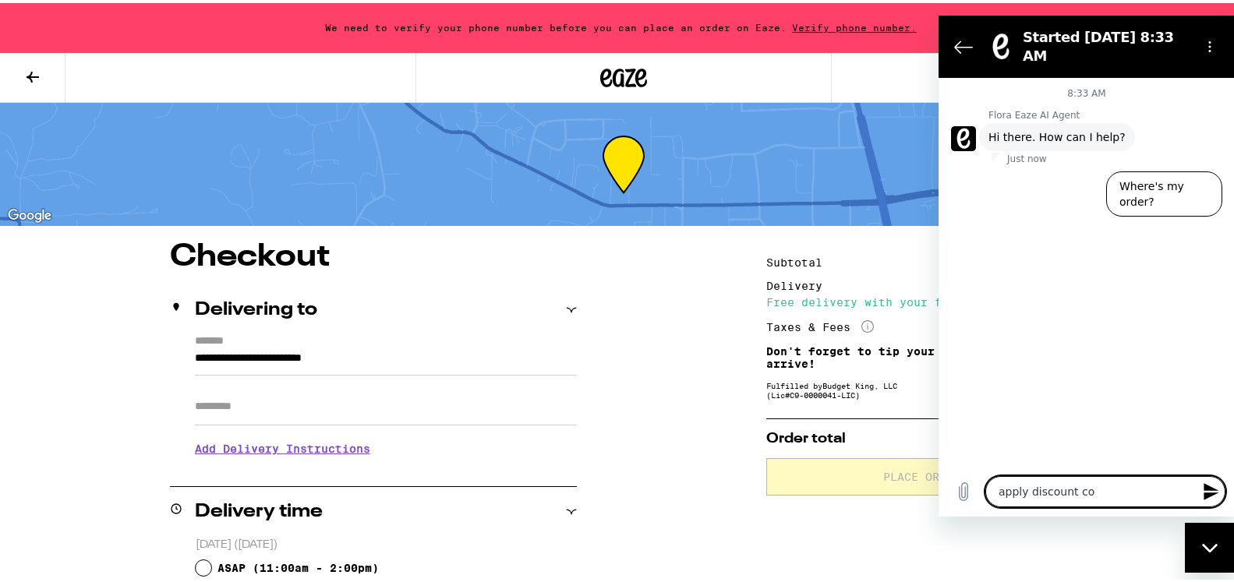
type textarea "x"
type textarea "apply discount code"
type textarea "x"
type textarea "apply discount code"
type textarea "x"
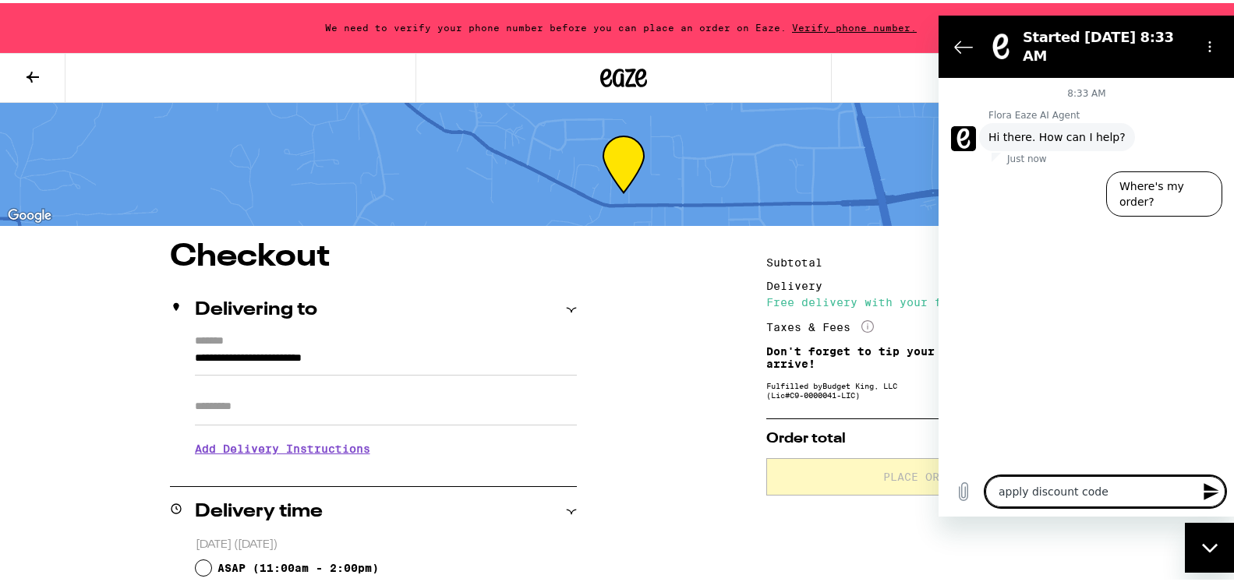
type textarea "apply discount code a"
type textarea "x"
type textarea "apply discount code at"
type textarea "x"
type textarea "apply discount code at"
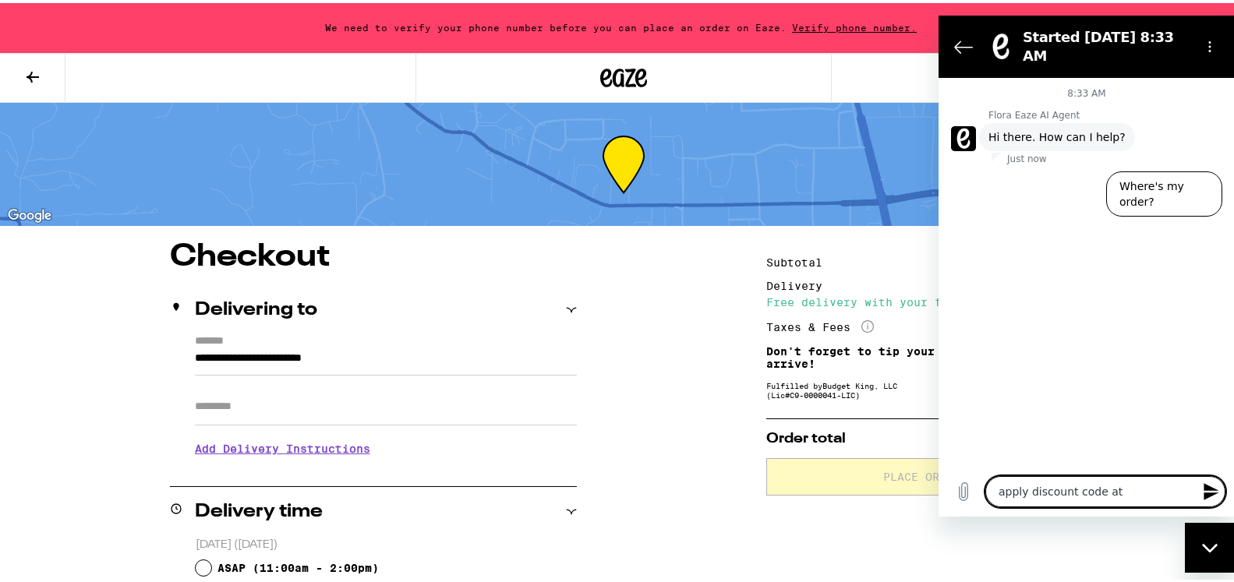
type textarea "x"
type textarea "apply discount code at c"
type textarea "x"
type textarea "apply discount code at ch"
type textarea "x"
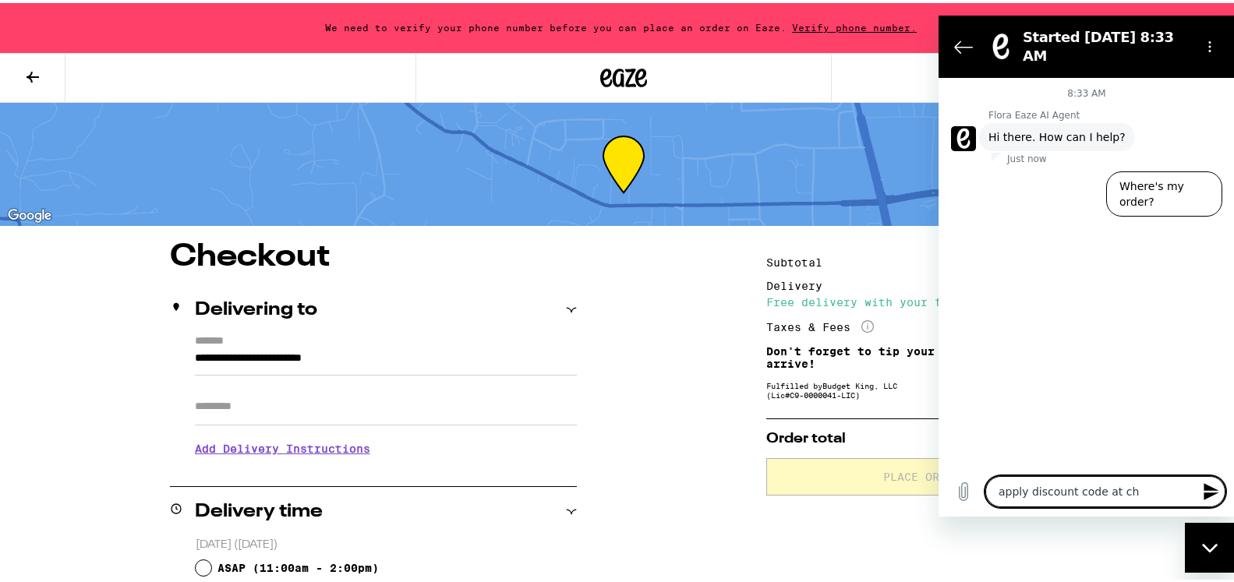
type textarea "apply discount code at che"
type textarea "x"
type textarea "apply discount code at chec"
type textarea "x"
type textarea "apply discount code at check"
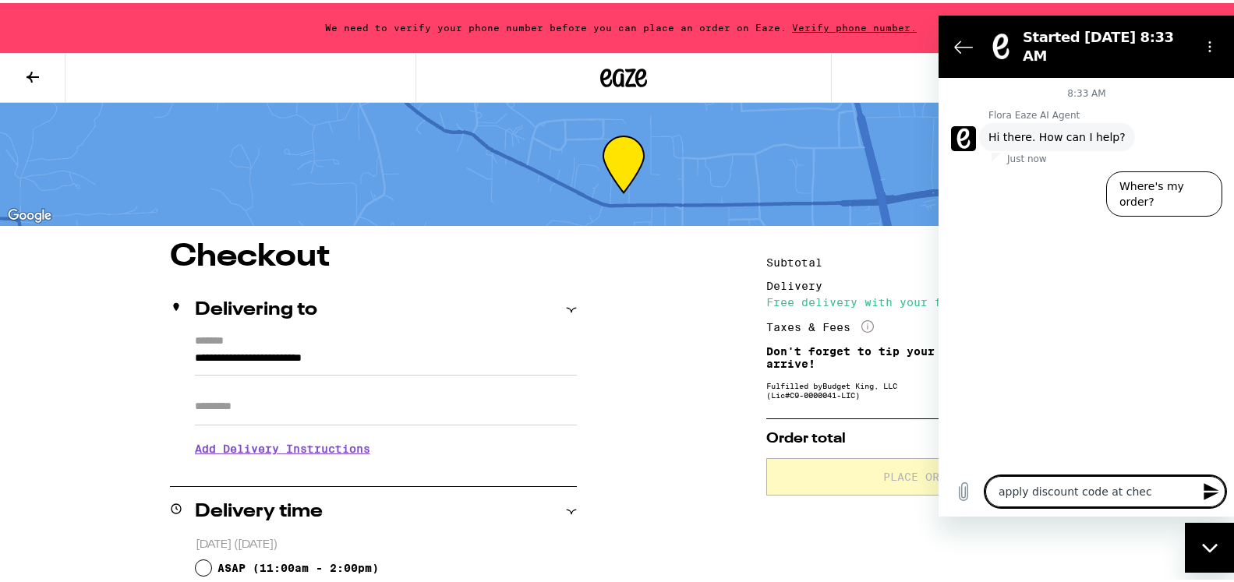
type textarea "x"
type textarea "apply discount code at checko"
type textarea "x"
type textarea "apply discount code at checkou"
type textarea "x"
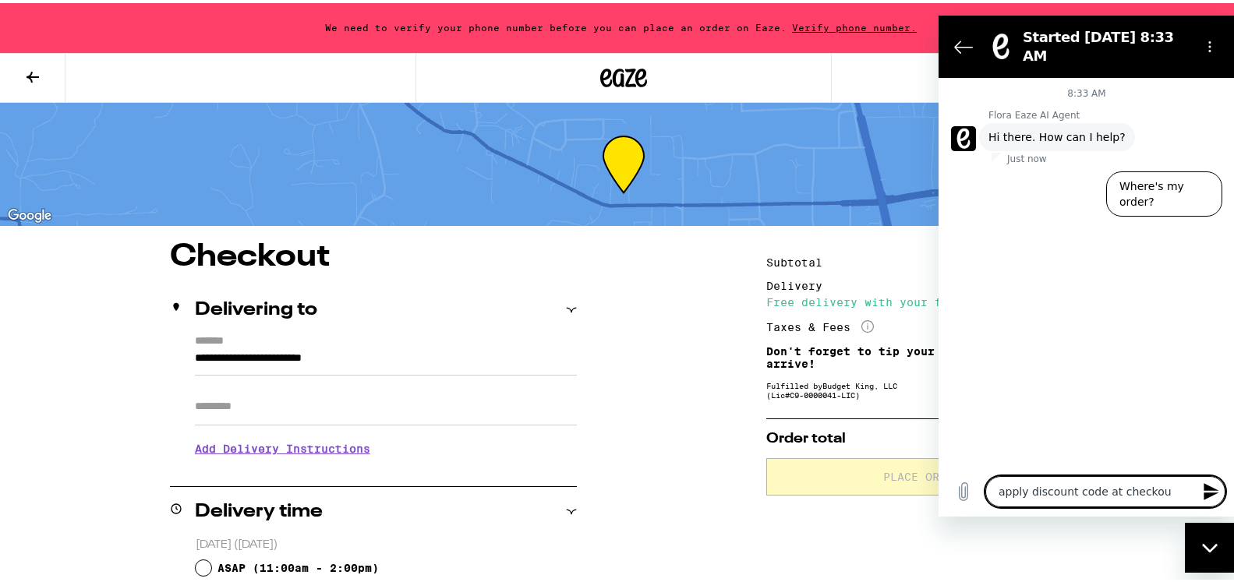
type textarea "apply discount code at checkout"
type textarea "x"
type textarea "apply discount code at checkout"
type textarea "x"
type textarea "apply discount code at checkout h"
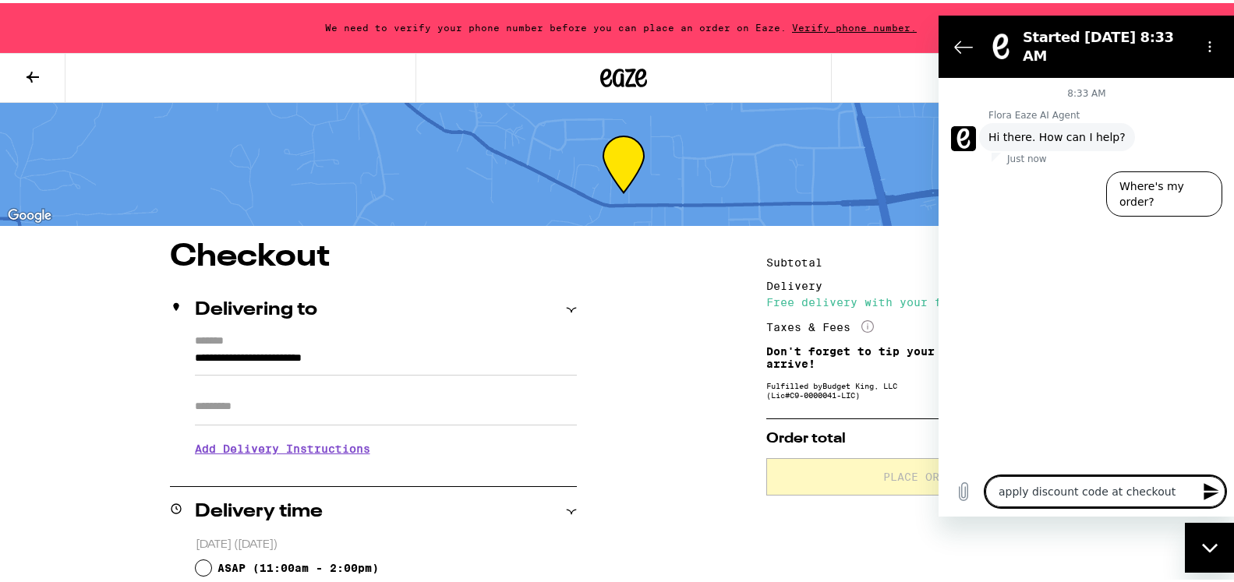
type textarea "x"
type textarea "apply discount code at checkout ho"
type textarea "x"
type textarea "apply discount code at checkout how"
type textarea "x"
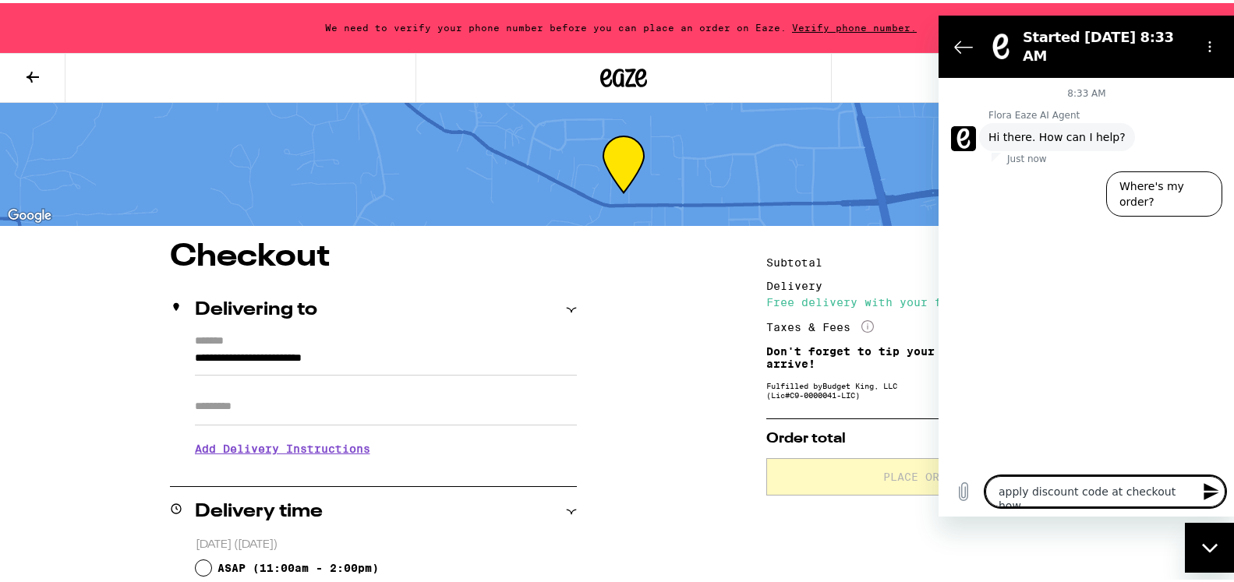
type textarea "apply discount code at checkout how?"
type textarea "x"
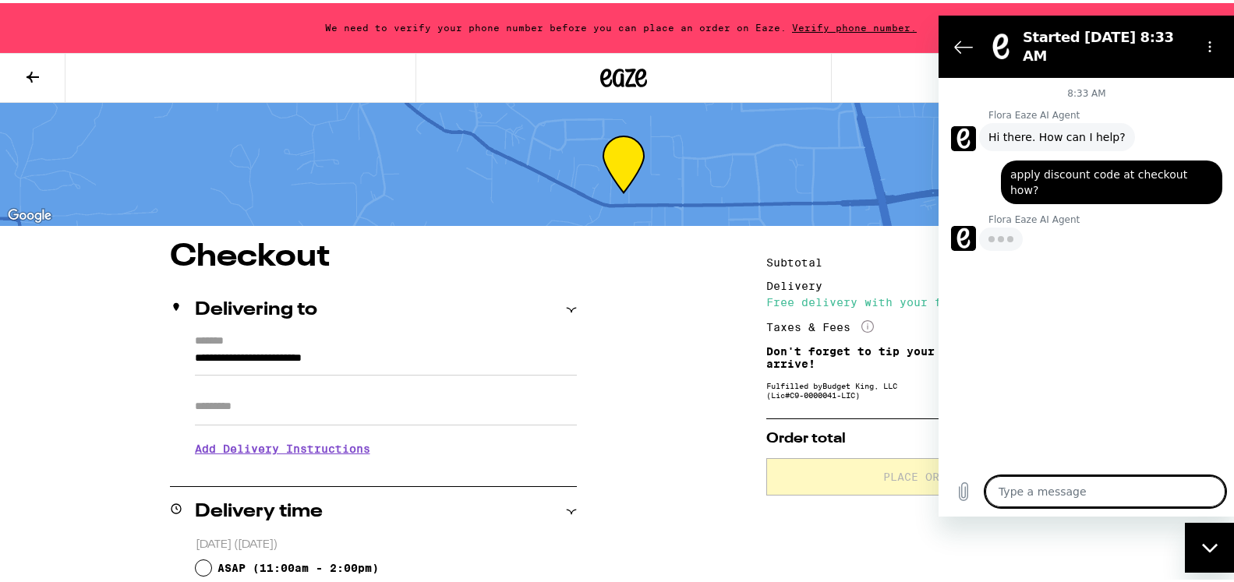
type textarea "x"
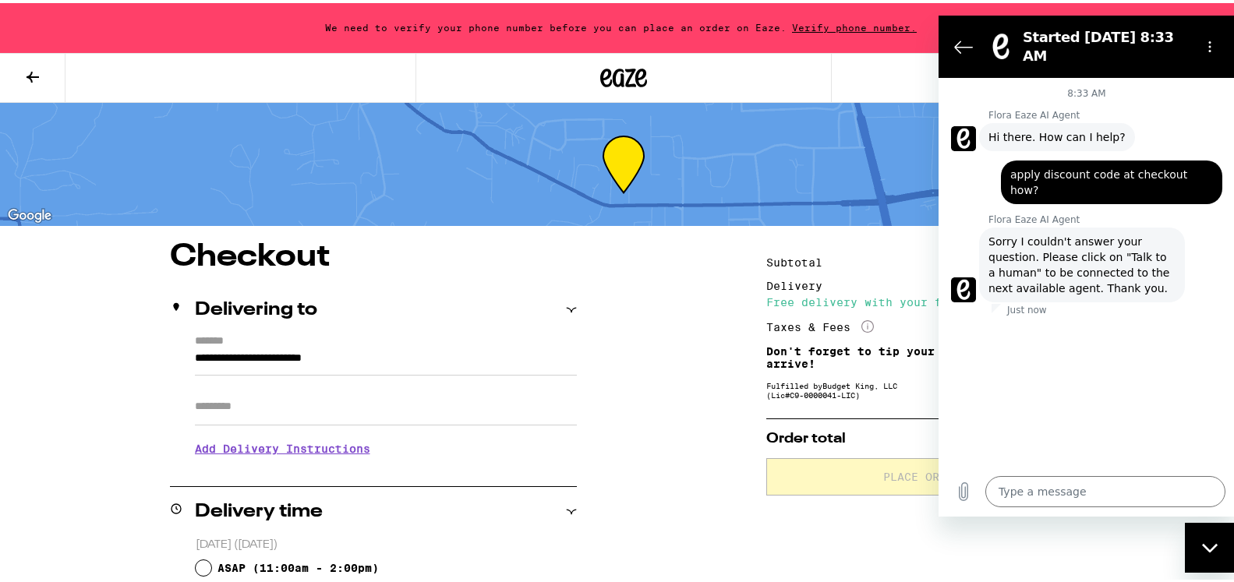
drag, startPoint x: 1121, startPoint y: 115, endPoint x: 1110, endPoint y: 127, distance: 16.6
click at [1045, 328] on div "8:33 AM Flora Eaze AI Agent Flora Eaze AI Agent says: Hi there. How can I help?…" at bounding box center [1087, 271] width 296 height 389
click at [961, 37] on icon "Back to the conversation list" at bounding box center [963, 46] width 19 height 19
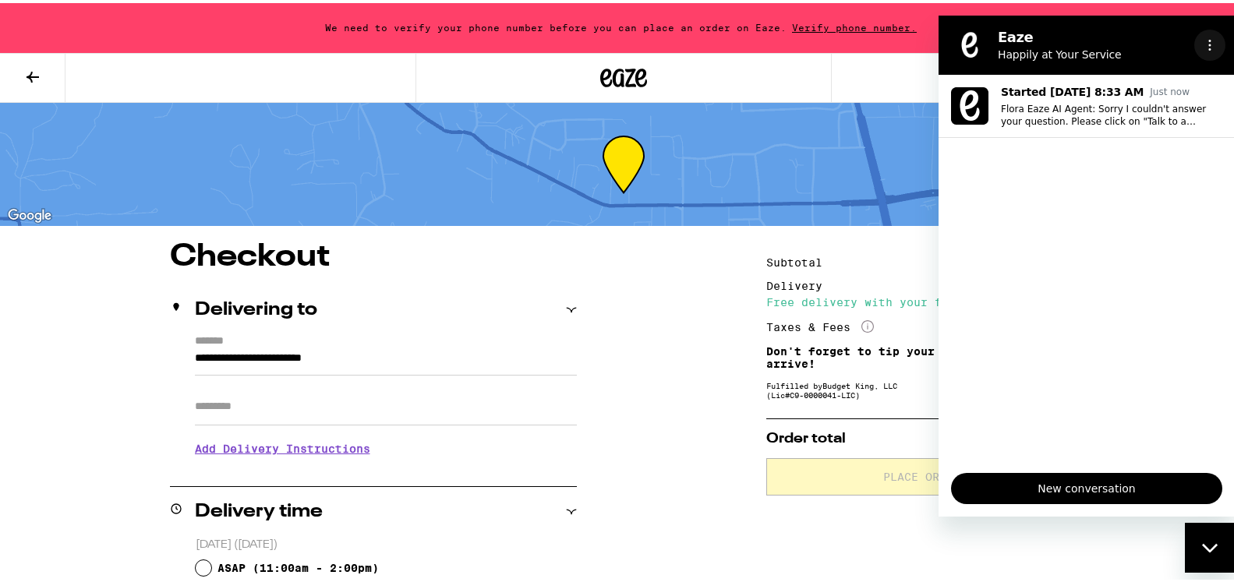
click at [1209, 42] on icon "Options menu" at bounding box center [1210, 44] width 12 height 12
click at [1210, 548] on icon "Close messaging window" at bounding box center [1210, 548] width 16 height 10
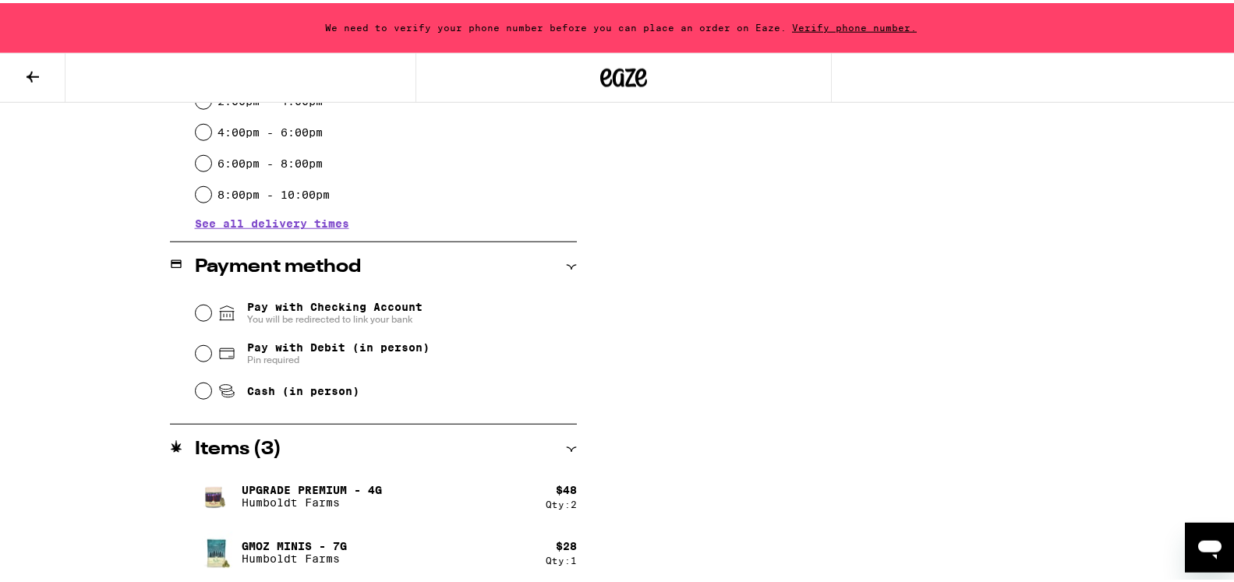
scroll to position [501, 0]
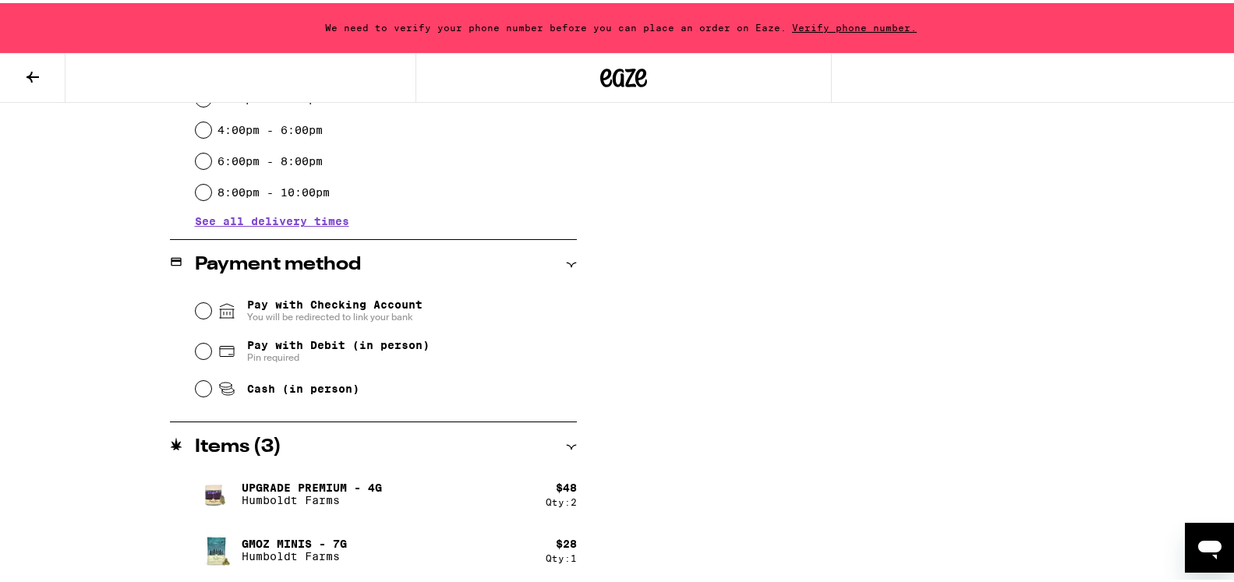
drag, startPoint x: 842, startPoint y: 164, endPoint x: 779, endPoint y: 185, distance: 66.6
drag, startPoint x: 1234, startPoint y: 95, endPoint x: 1203, endPoint y: 90, distance: 31.5
drag, startPoint x: 1141, startPoint y: 244, endPoint x: 1070, endPoint y: 253, distance: 71.6
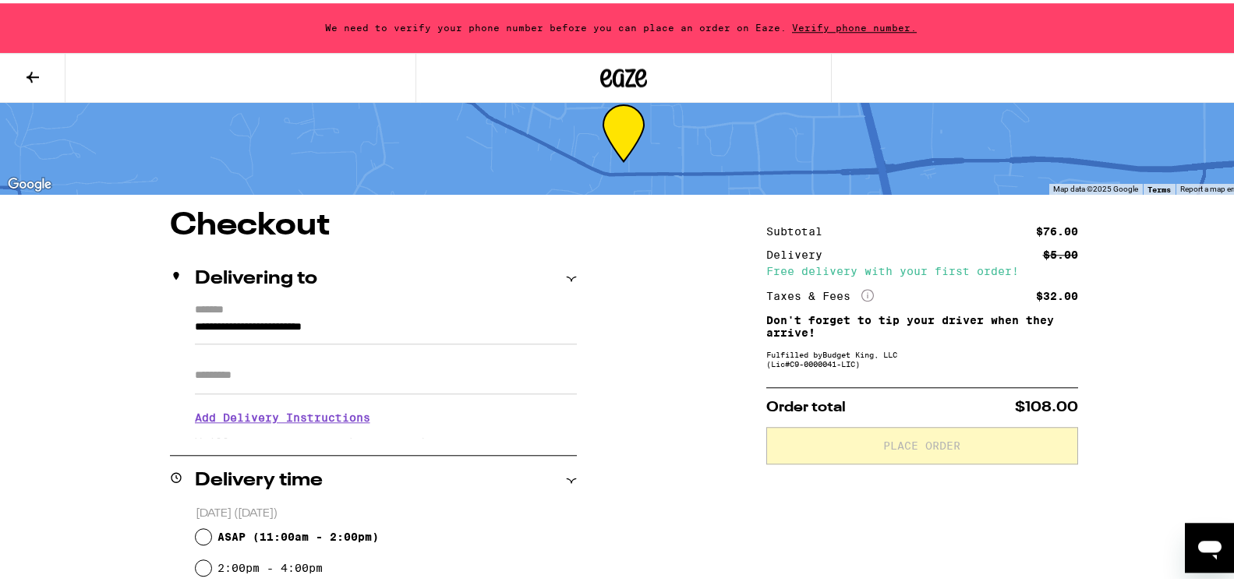
scroll to position [0, 0]
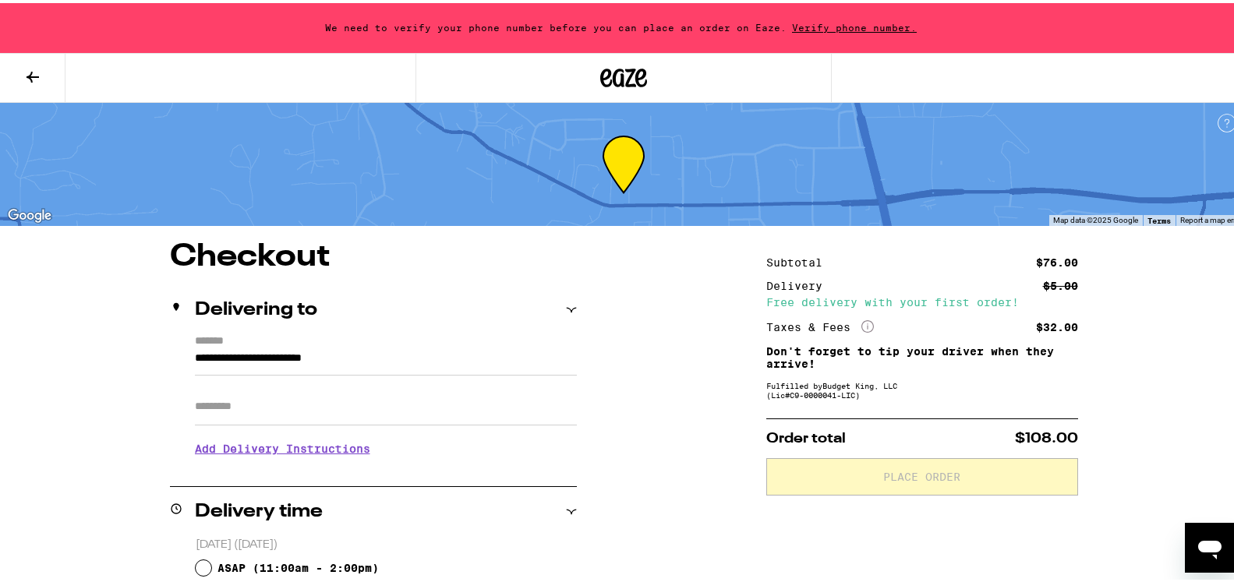
click at [1191, 307] on div "**********" at bounding box center [624, 541] width 1248 height 1083
click at [1218, 114] on icon at bounding box center [1227, 120] width 19 height 19
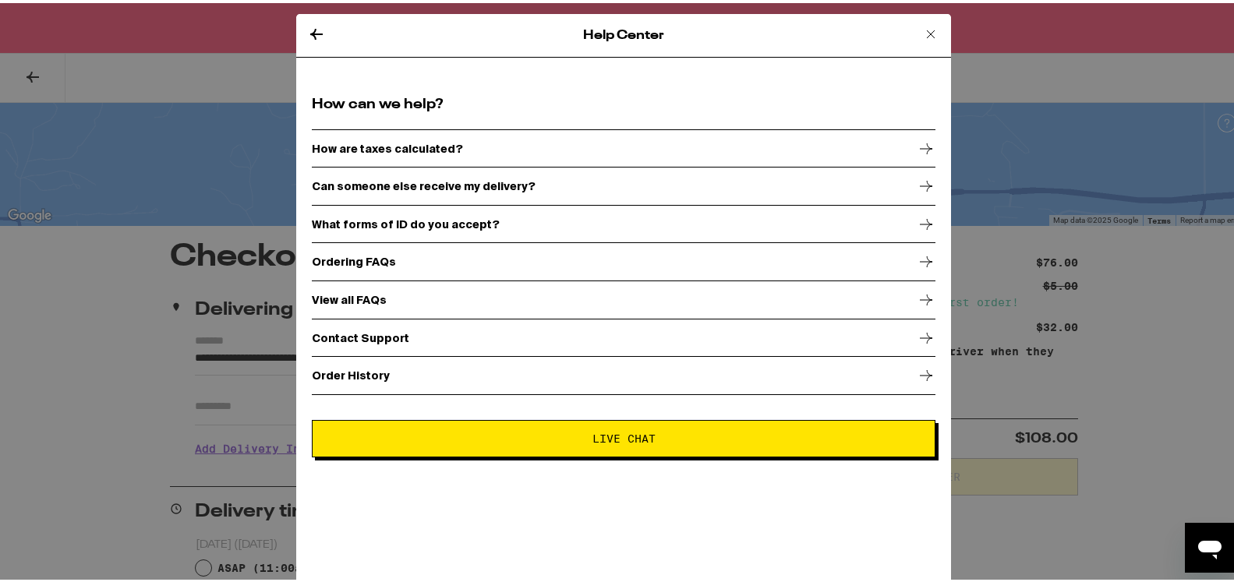
click at [536, 428] on button "Live Chat" at bounding box center [624, 435] width 624 height 37
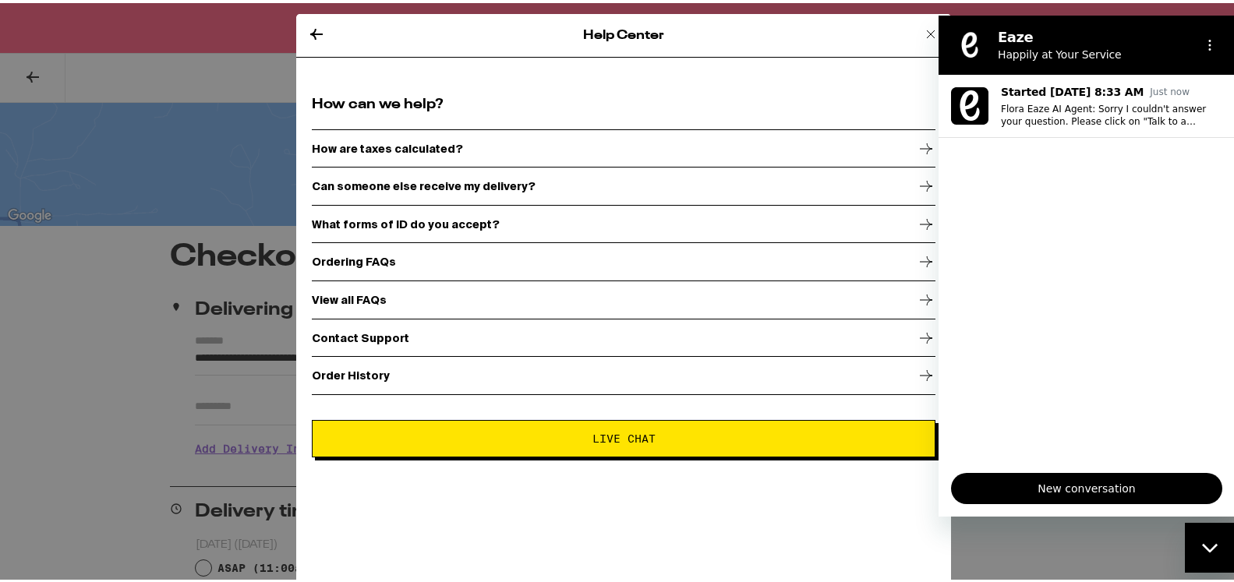
click at [969, 159] on ul "Started [DATE] 8:33 AM Just now Flora Eaze AI Agent: Sorry I couldn't answer yo…" at bounding box center [1087, 267] width 296 height 386
click at [1067, 486] on span "New conversation" at bounding box center [1087, 488] width 245 height 19
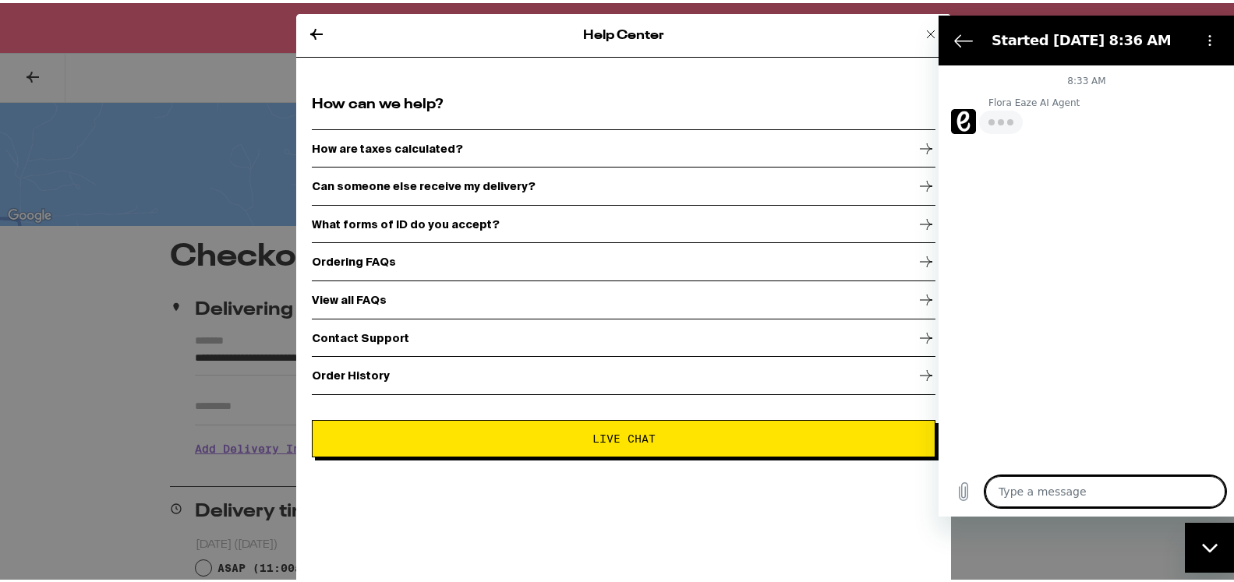
type textarea "x"
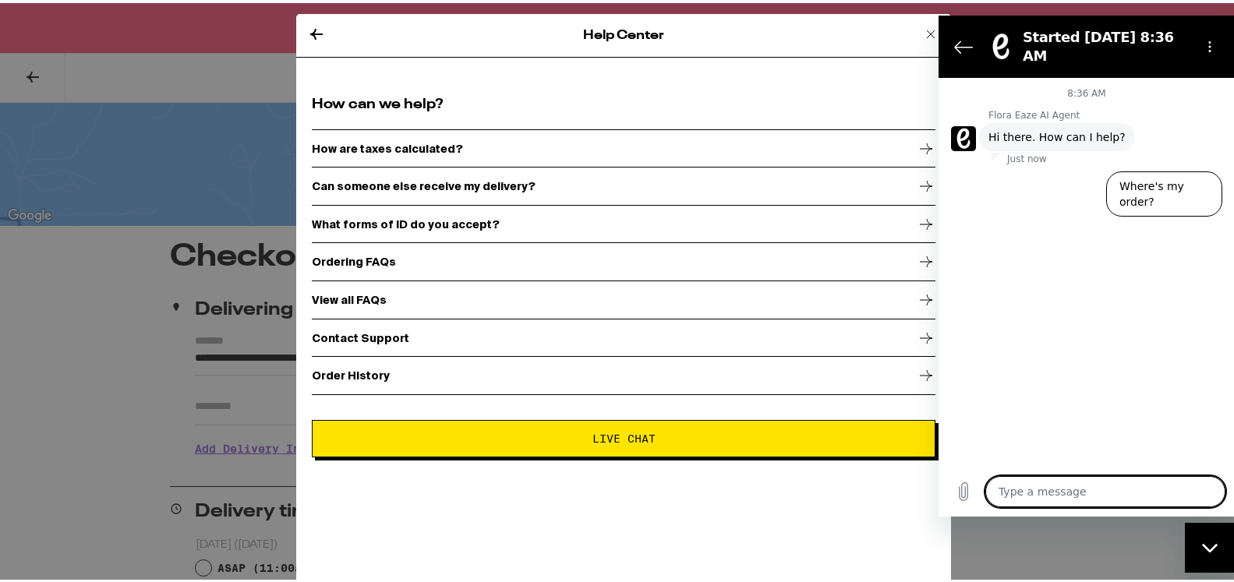
type textarea "h"
type textarea "x"
type textarea "ho"
type textarea "x"
type textarea "how"
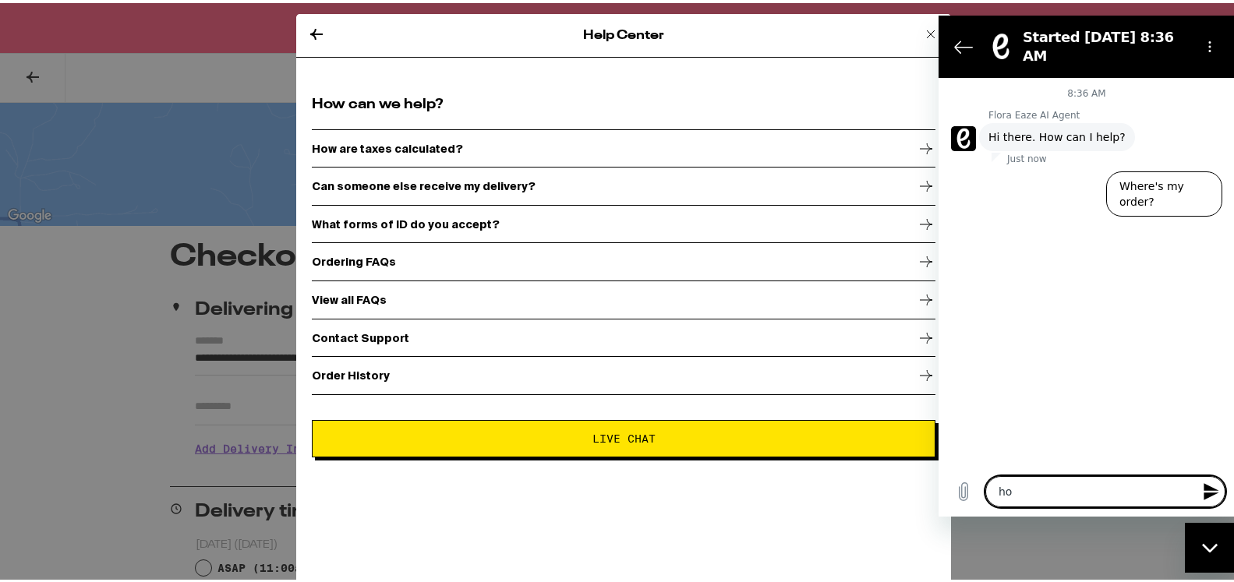
type textarea "x"
type textarea "how"
type textarea "x"
type textarea "how c"
type textarea "x"
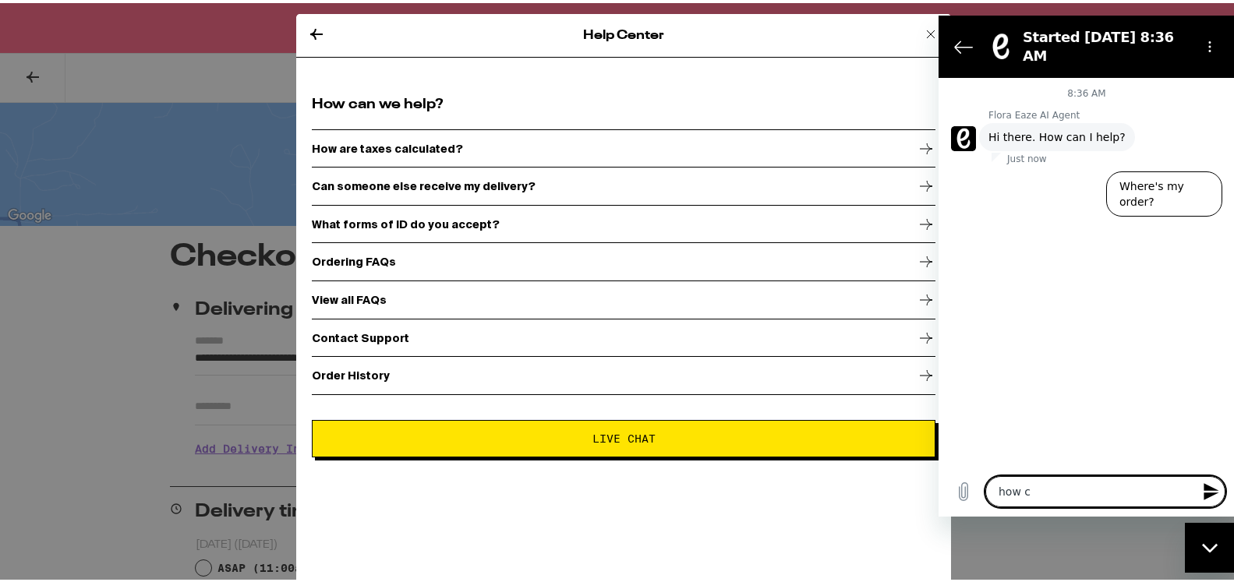
type textarea "how ca"
type textarea "x"
type textarea "how can"
type textarea "x"
type textarea "how can"
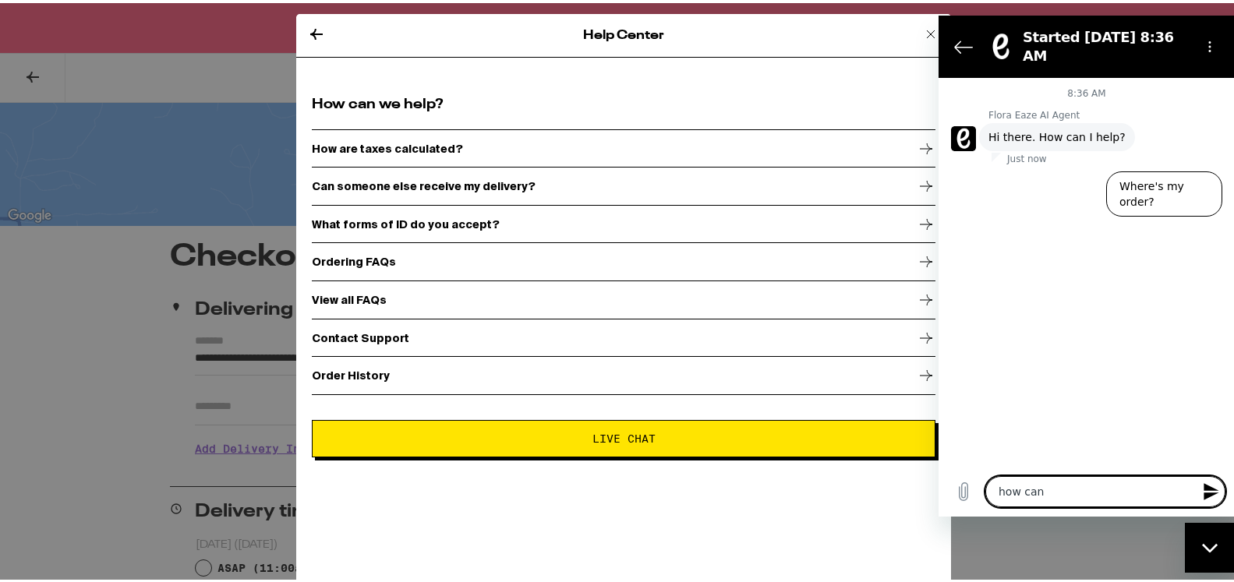
type textarea "x"
type textarea "how can y"
type textarea "x"
type textarea "how can yo"
type textarea "x"
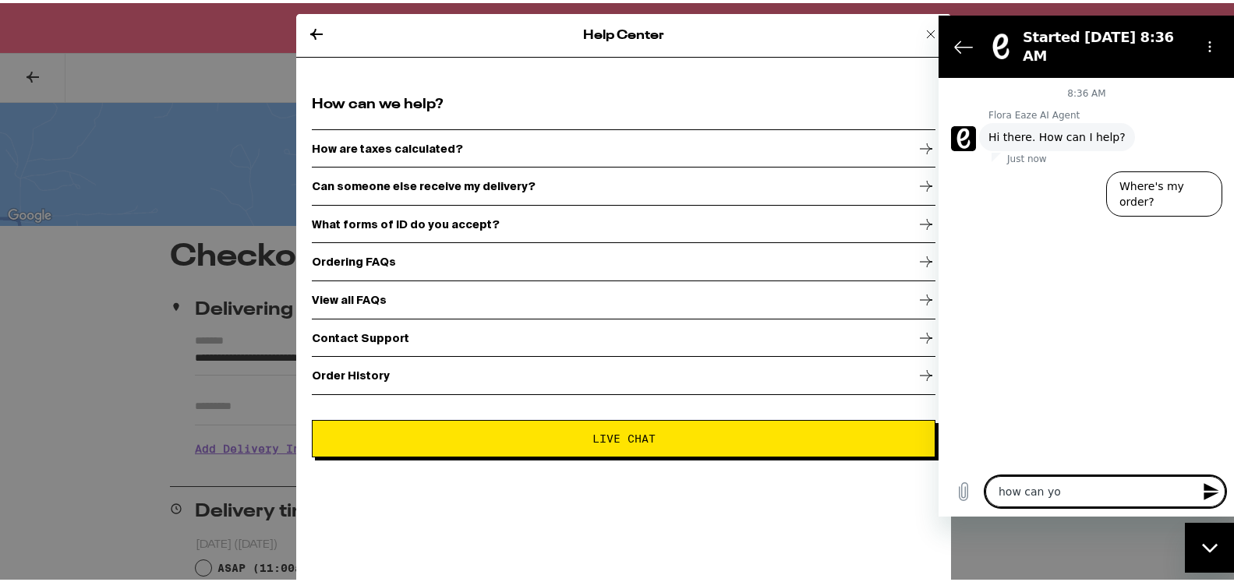
type textarea "how can you"
type textarea "x"
type textarea "how can you"
type textarea "x"
type textarea "how can you a"
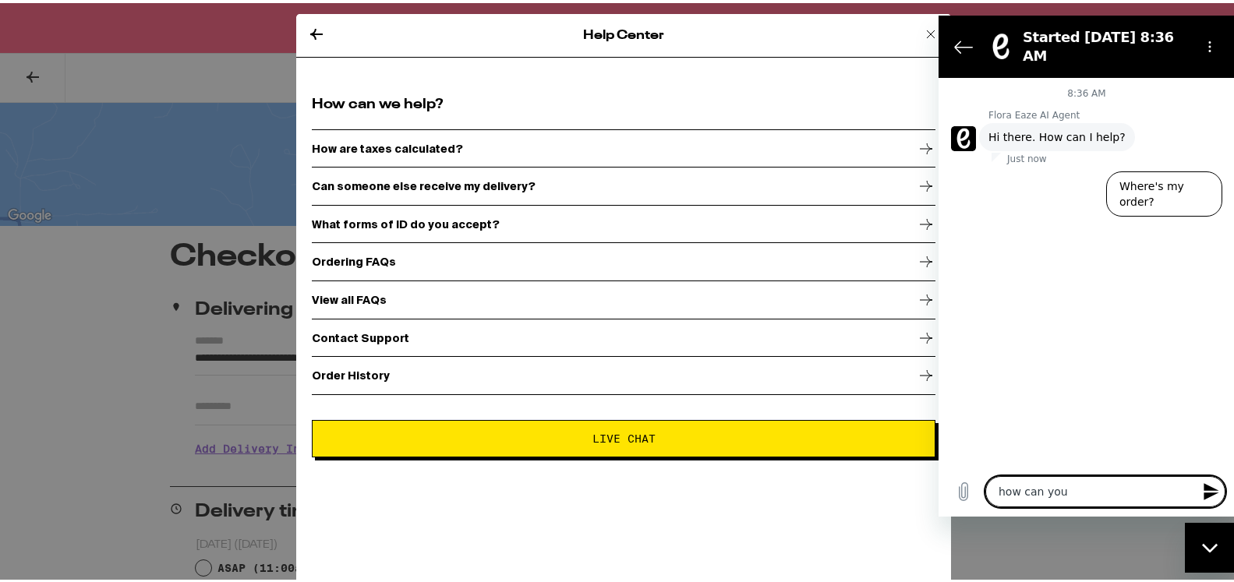
type textarea "x"
type textarea "how can you ap"
type textarea "x"
type textarea "how can you app"
type textarea "x"
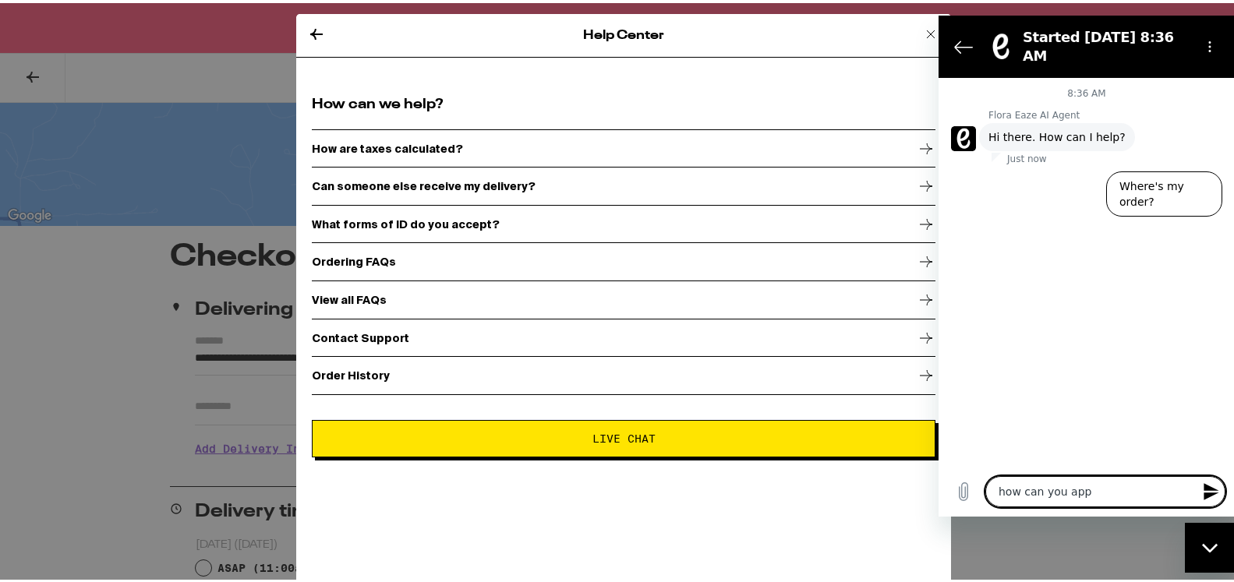
type textarea "how can you appl"
type textarea "x"
type textarea "how can you apply"
type textarea "x"
type textarea "how can you apply"
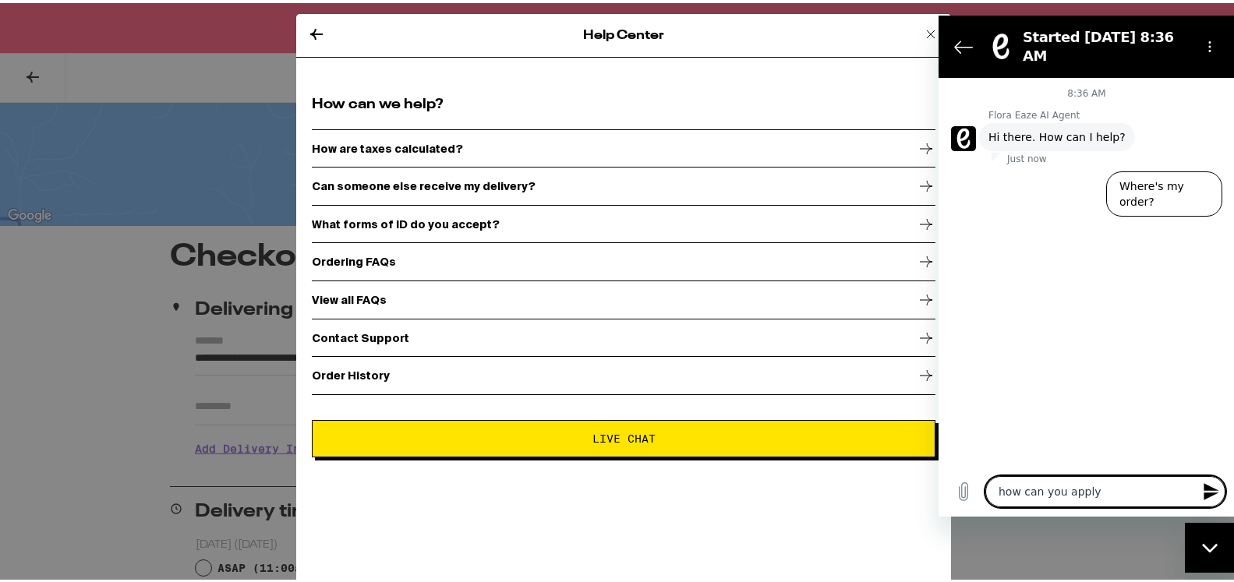
type textarea "x"
type textarea "how can you apply c"
type textarea "x"
type textarea "how can you apply co"
type textarea "x"
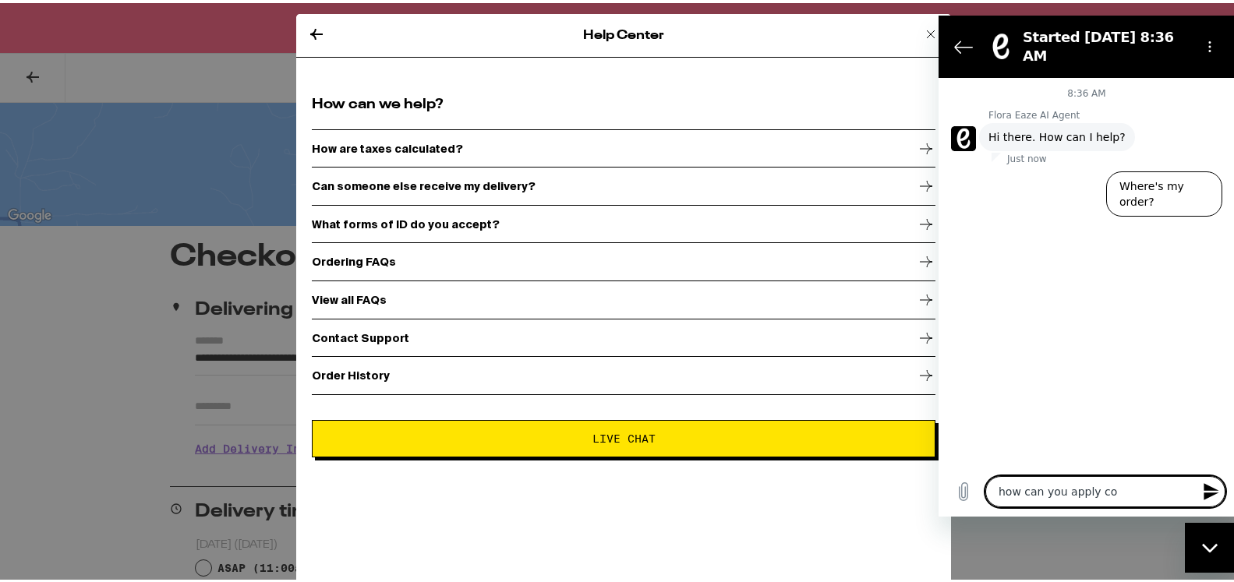
type textarea "how can you apply cod"
type textarea "x"
type textarea "how can you apply code"
type textarea "x"
type textarea "how can you apply code"
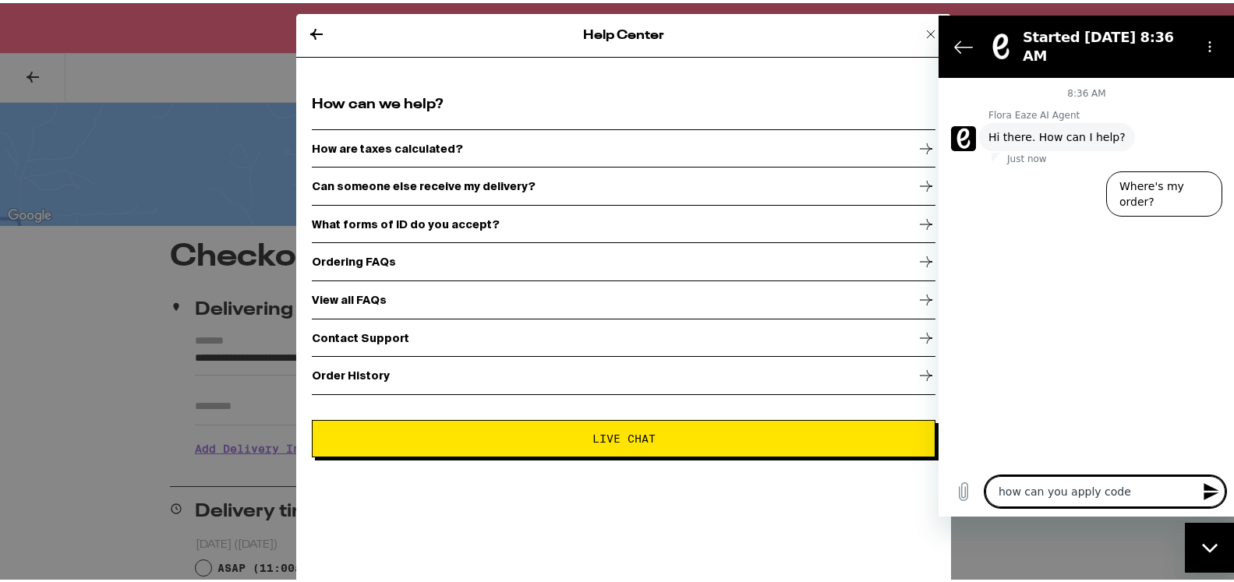
type textarea "x"
type textarea "how can you apply code a"
type textarea "x"
type textarea "how can you apply code at"
type textarea "x"
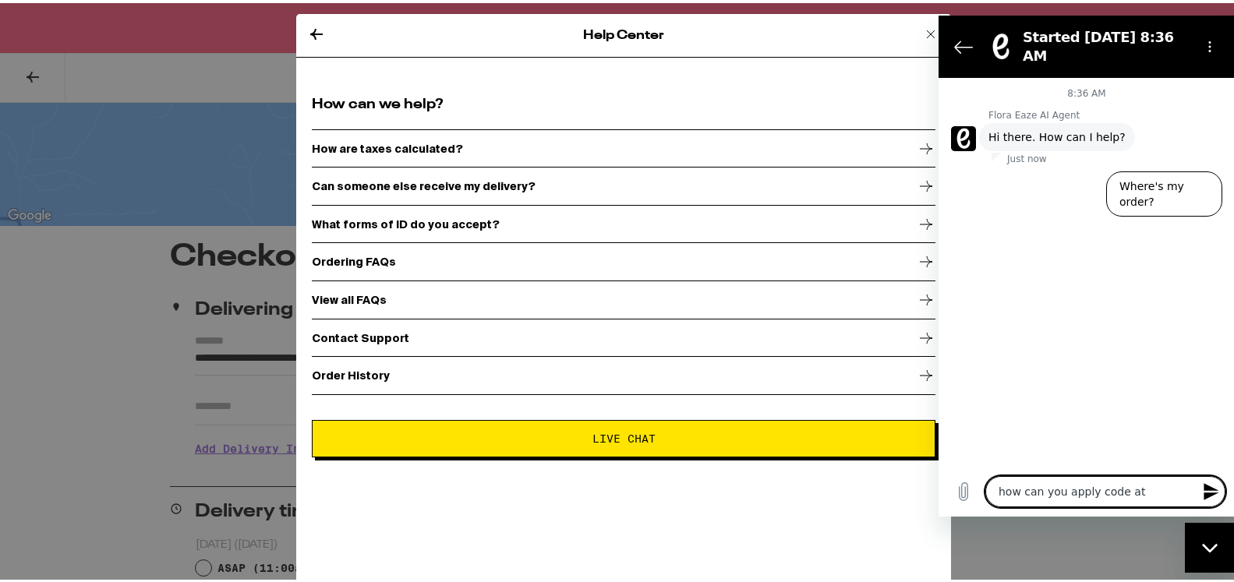
type textarea "how can you apply code at"
type textarea "x"
type textarea "how can you apply code at o"
type textarea "x"
type textarea "how can you apply code at or"
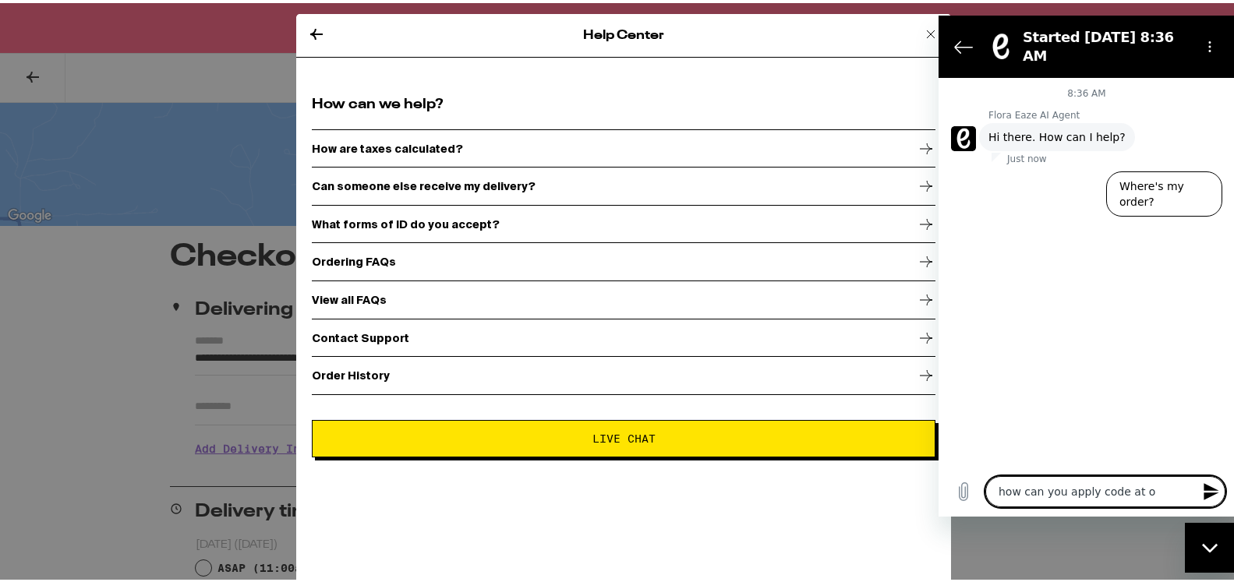
type textarea "x"
type textarea "how can you apply code at ord"
type textarea "x"
type textarea "how can you apply code at orde"
type textarea "x"
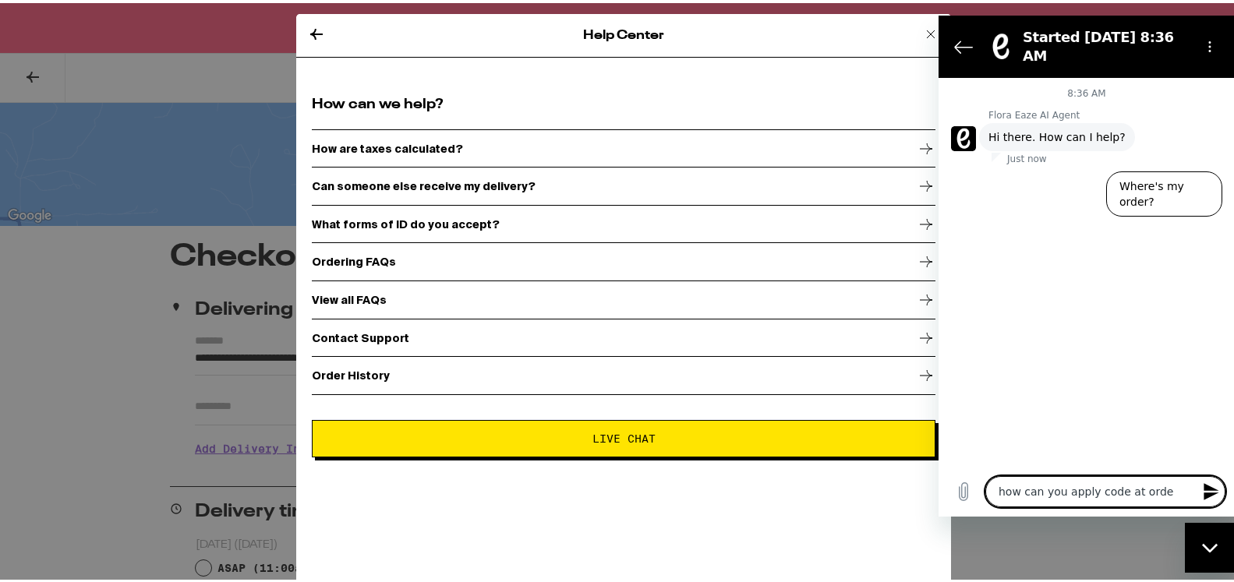
type textarea "how can you apply code at order"
type textarea "x"
type textarea "how can you apply code at order"
type textarea "x"
type textarea "how can you apply code at order s"
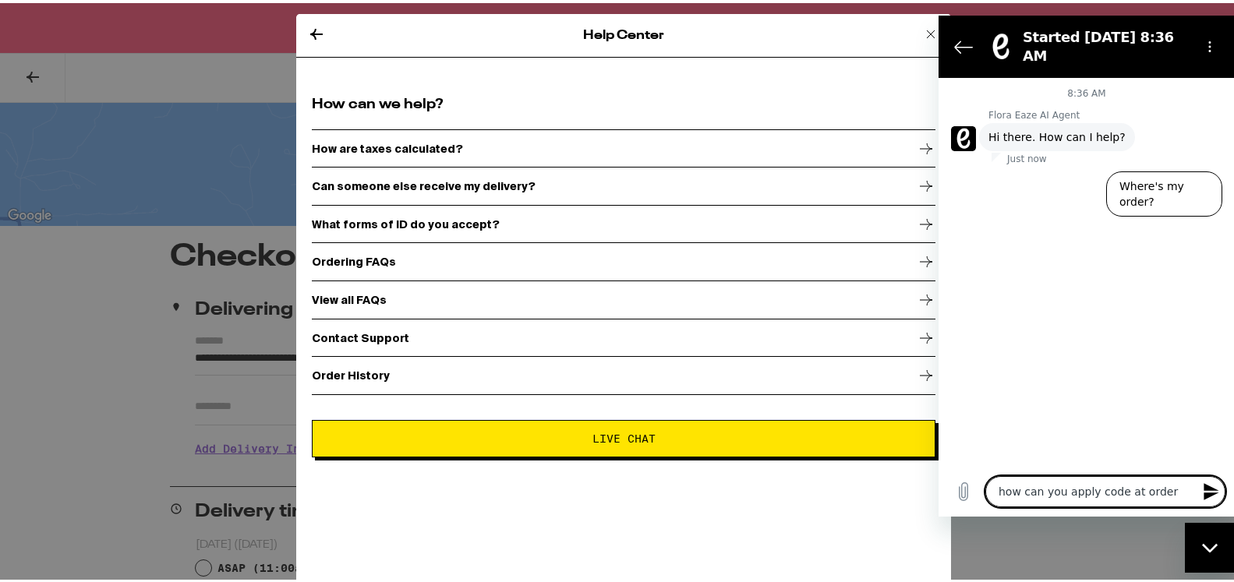
type textarea "x"
type textarea "how can you apply code at order st"
type textarea "x"
type textarea "how can you apply code at order sta"
type textarea "x"
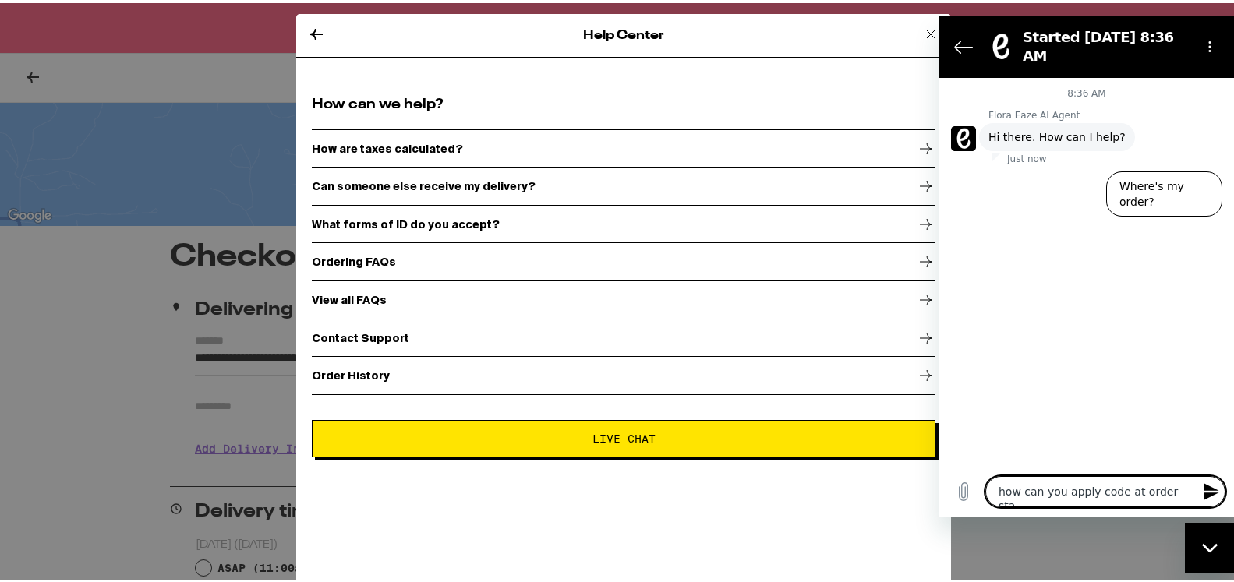
type textarea "how can you apply code at order stag"
type textarea "x"
type textarea "how can you apply code at order stage"
type textarea "x"
type textarea "how can you apply code at order stage?"
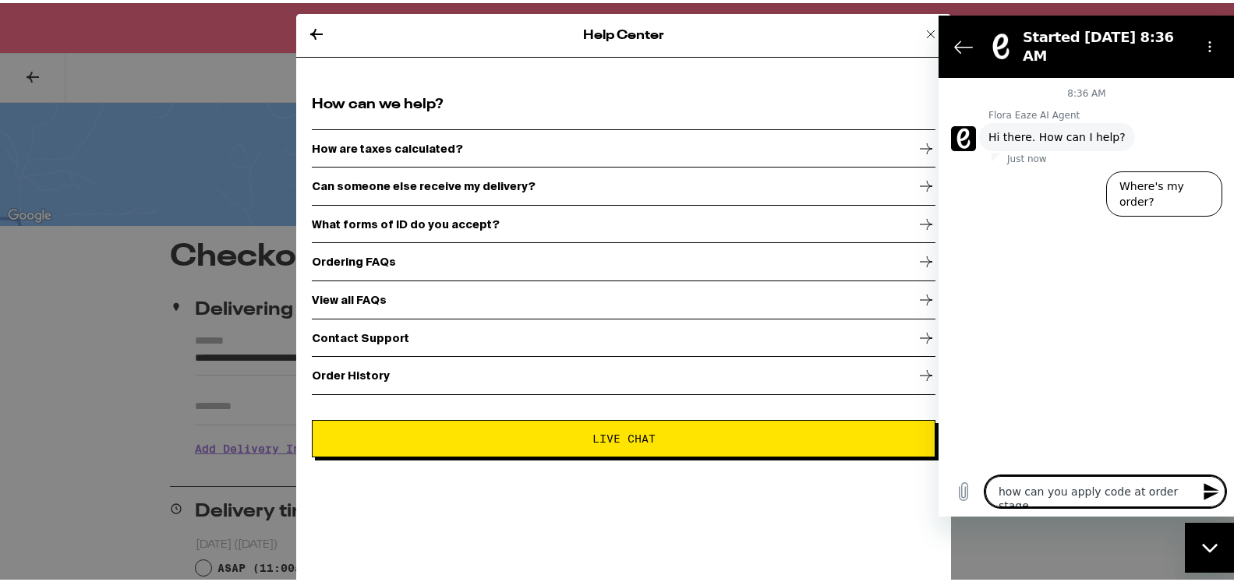
type textarea "x"
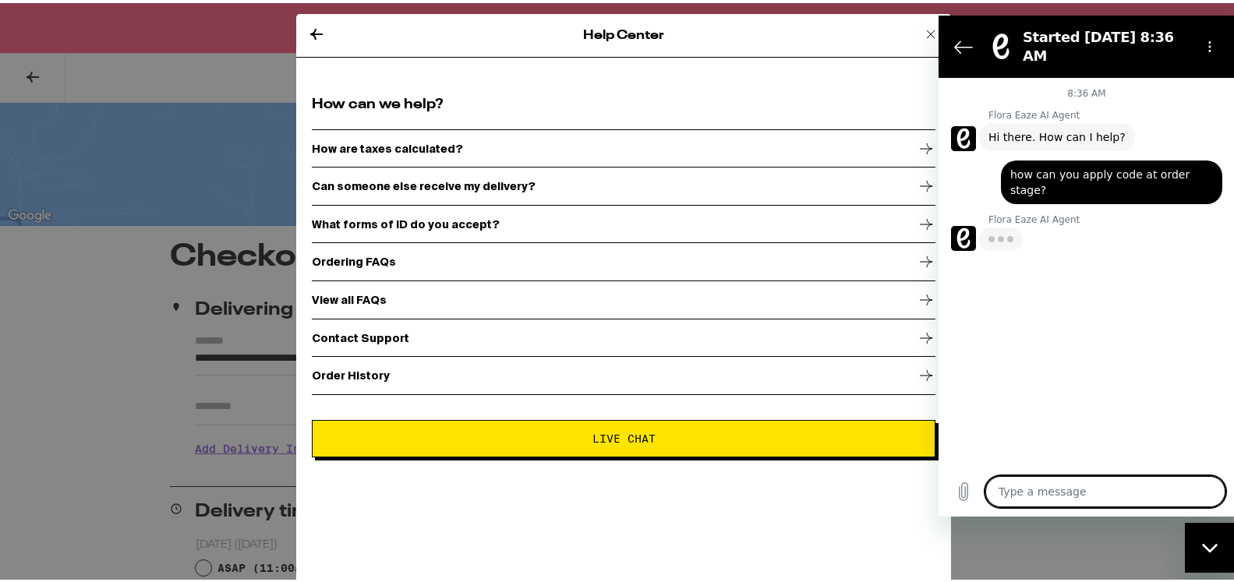
type textarea "x"
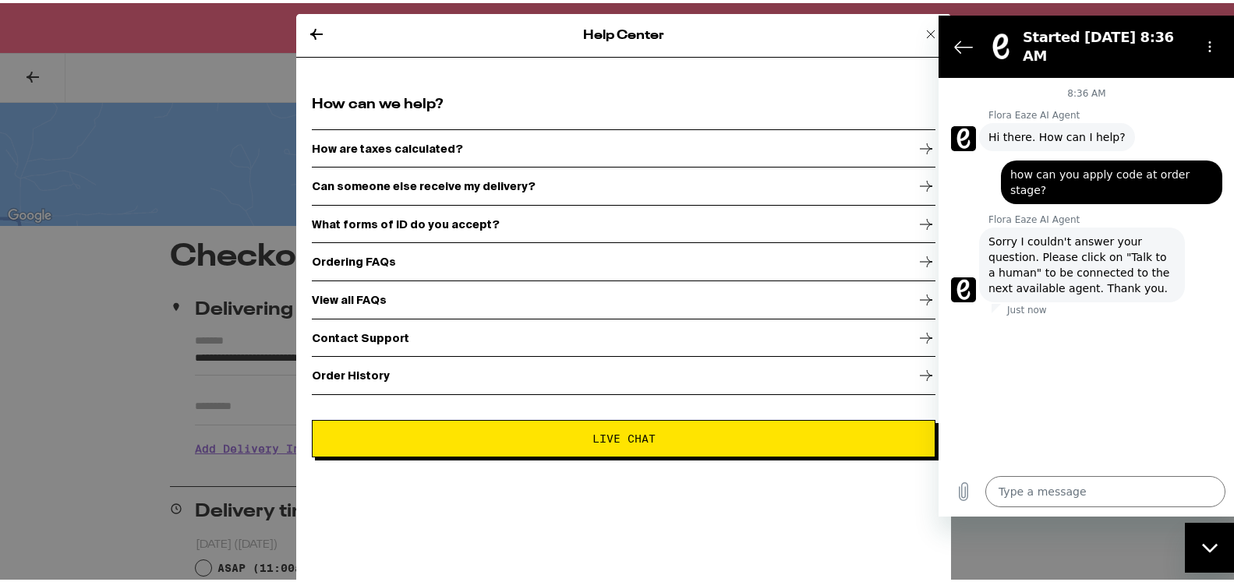
click at [922, 33] on icon at bounding box center [931, 31] width 19 height 19
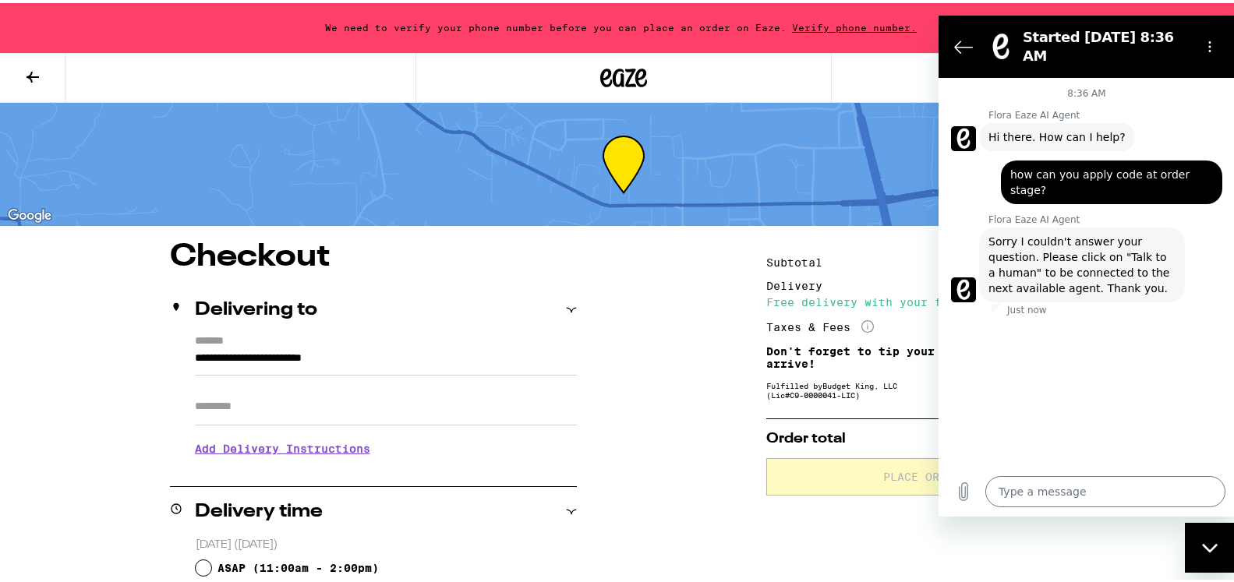
click at [561, 313] on div "Delivering to" at bounding box center [373, 307] width 407 height 19
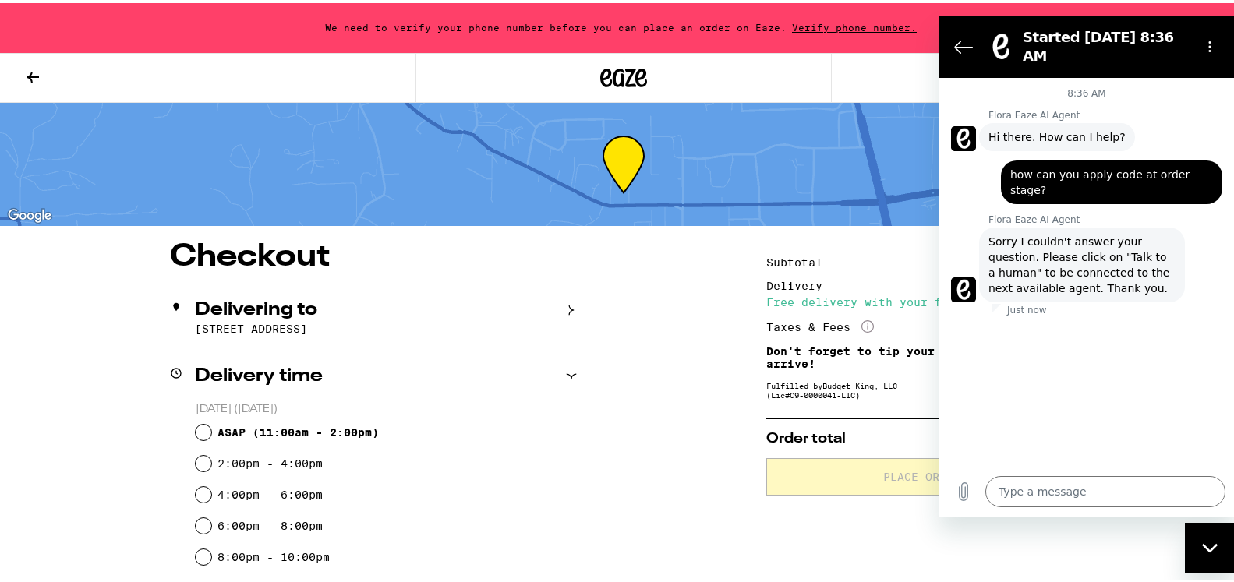
click at [561, 313] on div "Delivering to" at bounding box center [373, 307] width 407 height 19
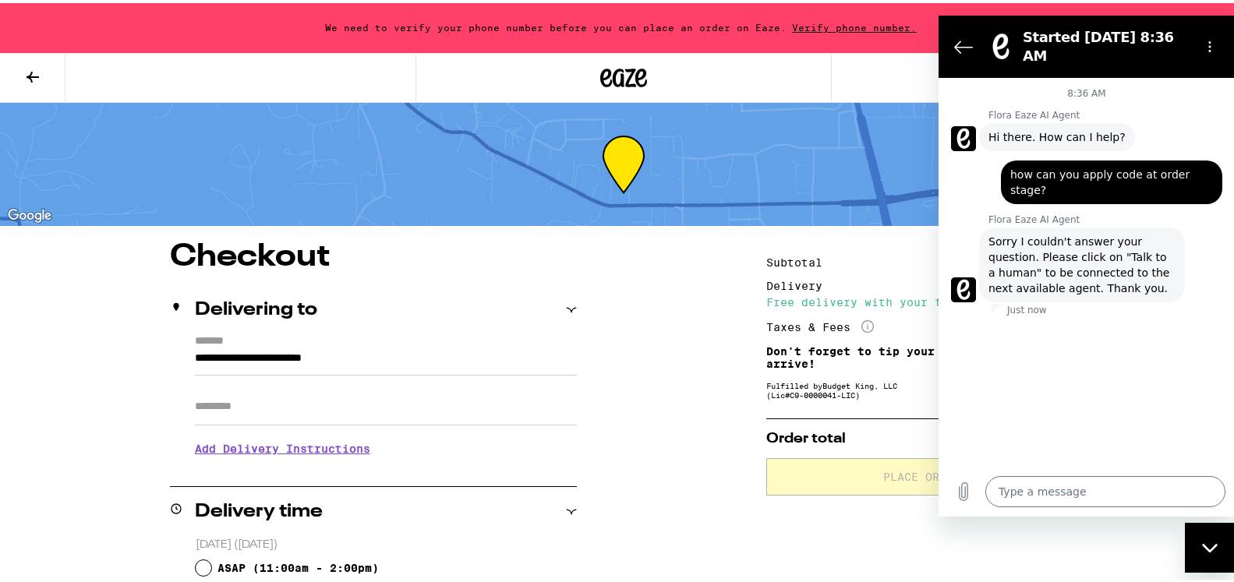
drag, startPoint x: 1038, startPoint y: 308, endPoint x: 940, endPoint y: 394, distance: 129.8
click at [836, 62] on div at bounding box center [624, 75] width 1248 height 50
drag, startPoint x: 1181, startPoint y: 46, endPoint x: 1180, endPoint y: 60, distance: 14.1
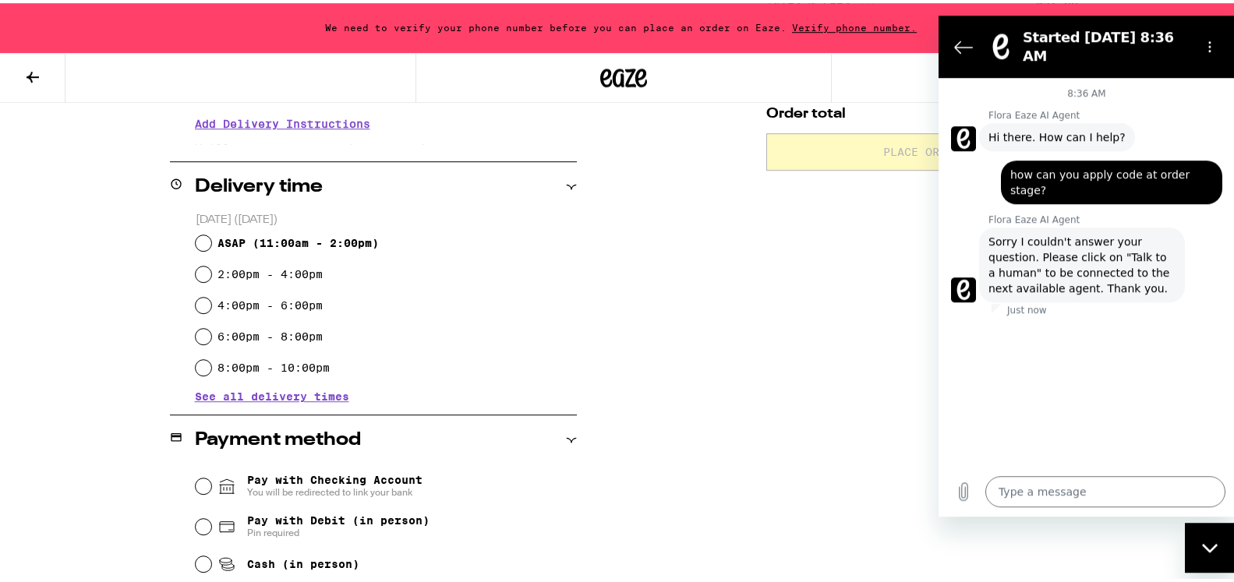
scroll to position [345, 0]
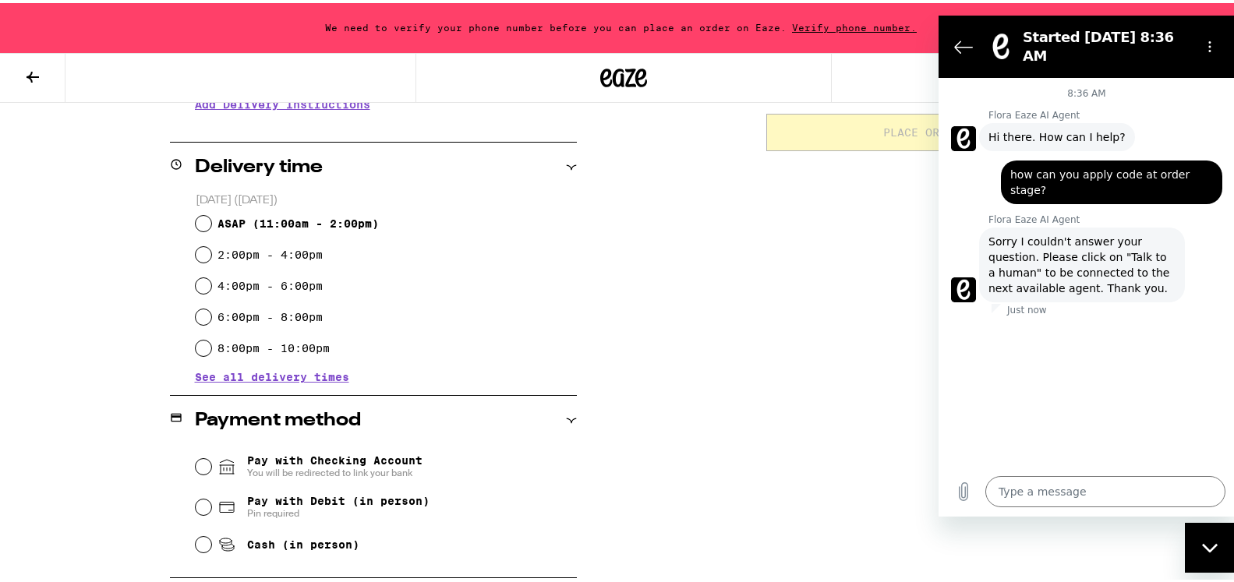
click at [707, 267] on div "**********" at bounding box center [623, 316] width 1123 height 844
click at [772, 243] on div "Subtotal $76.00 Delivery $5.00 Free delivery with your first order! Taxes & Fee…" at bounding box center [923, 316] width 312 height 844
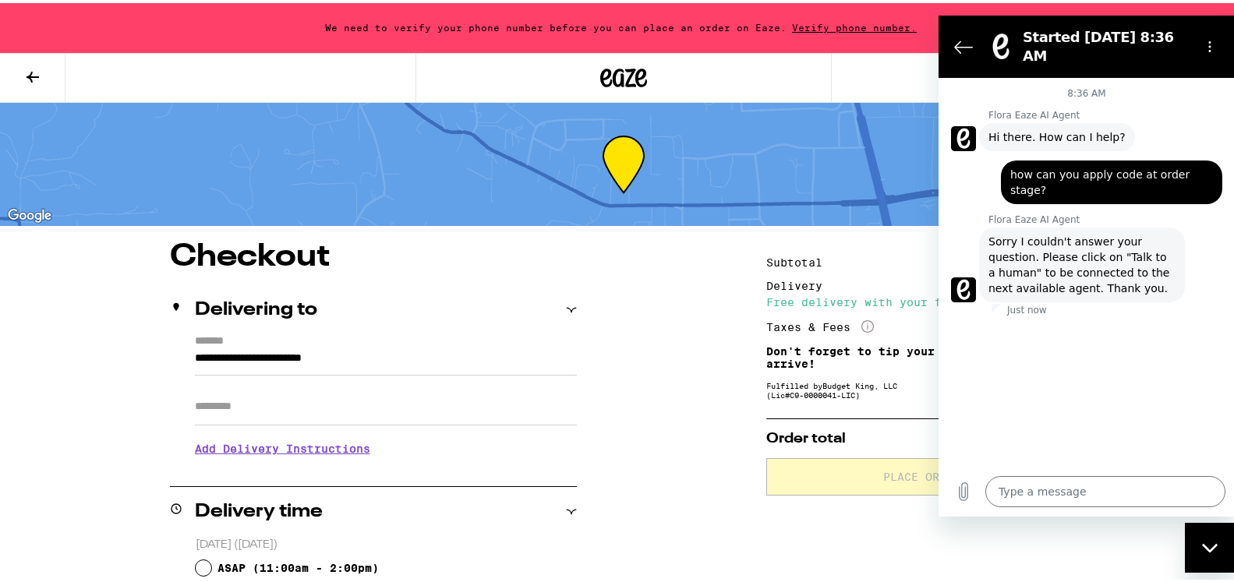
drag, startPoint x: 1244, startPoint y: 21, endPoint x: 200, endPoint y: 52, distance: 1044.6
click at [563, 313] on div "Delivering to" at bounding box center [373, 307] width 407 height 19
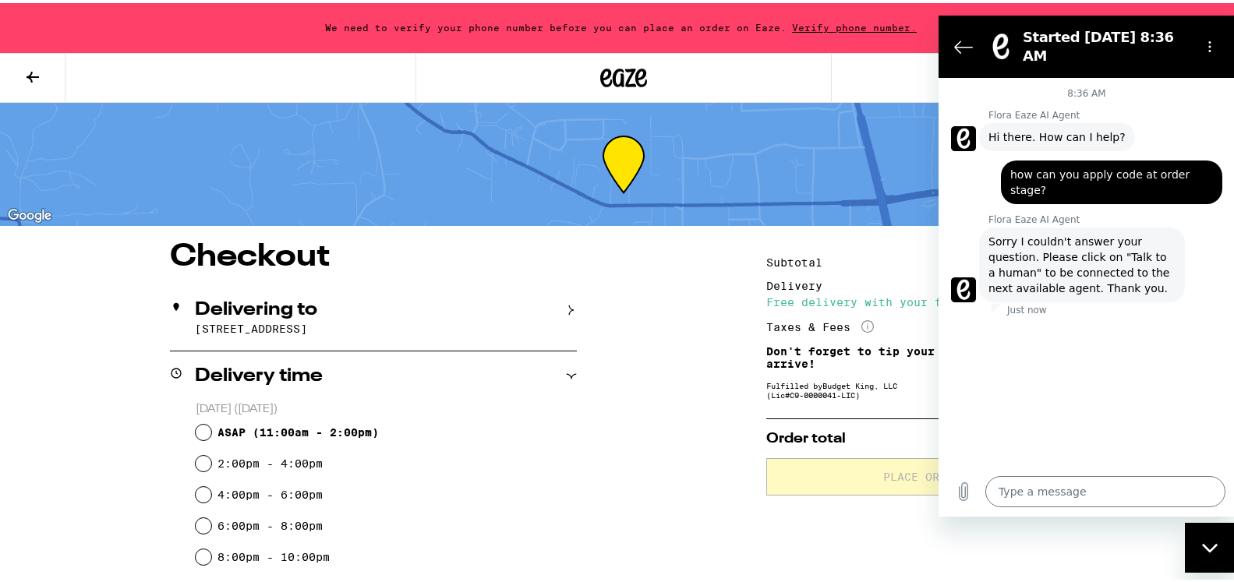
click at [449, 436] on div "ASAP ( 11:00am - 2:00pm )" at bounding box center [386, 429] width 381 height 31
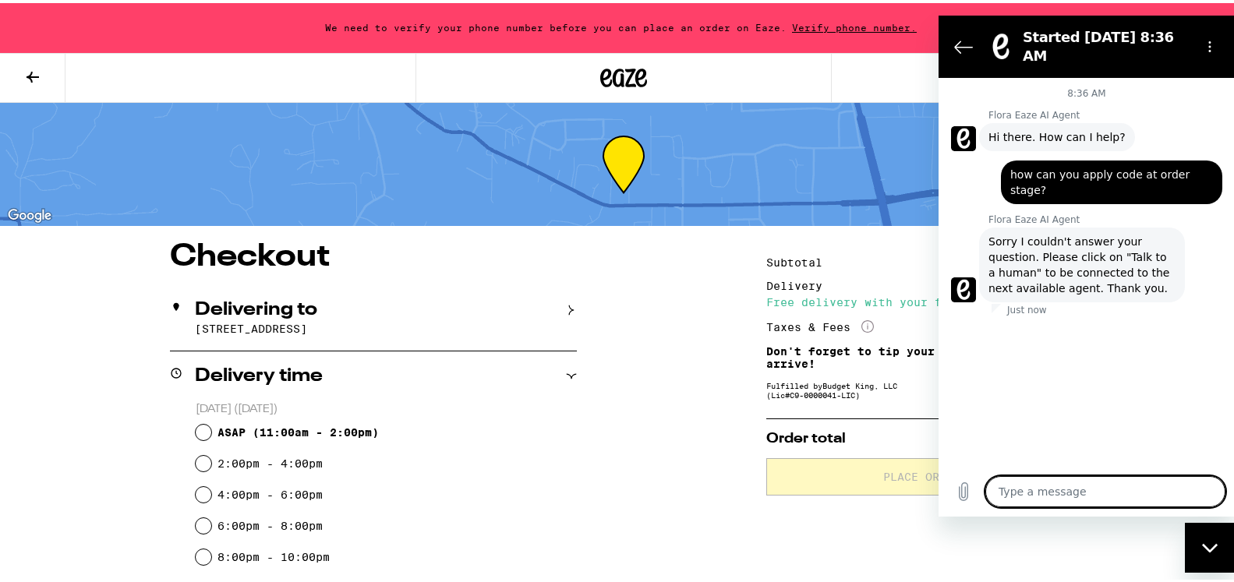
click at [999, 490] on textarea at bounding box center [1106, 491] width 240 height 31
type textarea "Y"
type textarea "x"
type textarea "Yo"
type textarea "x"
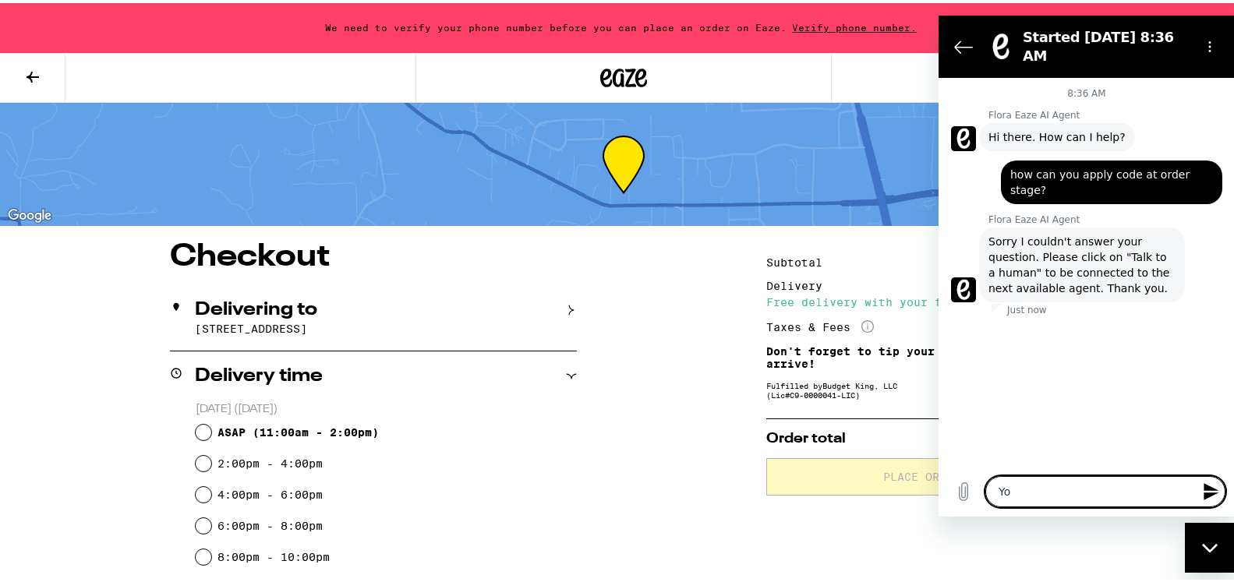
type textarea "You"
type textarea "x"
type textarea "Your"
type textarea "x"
type textarea "Your"
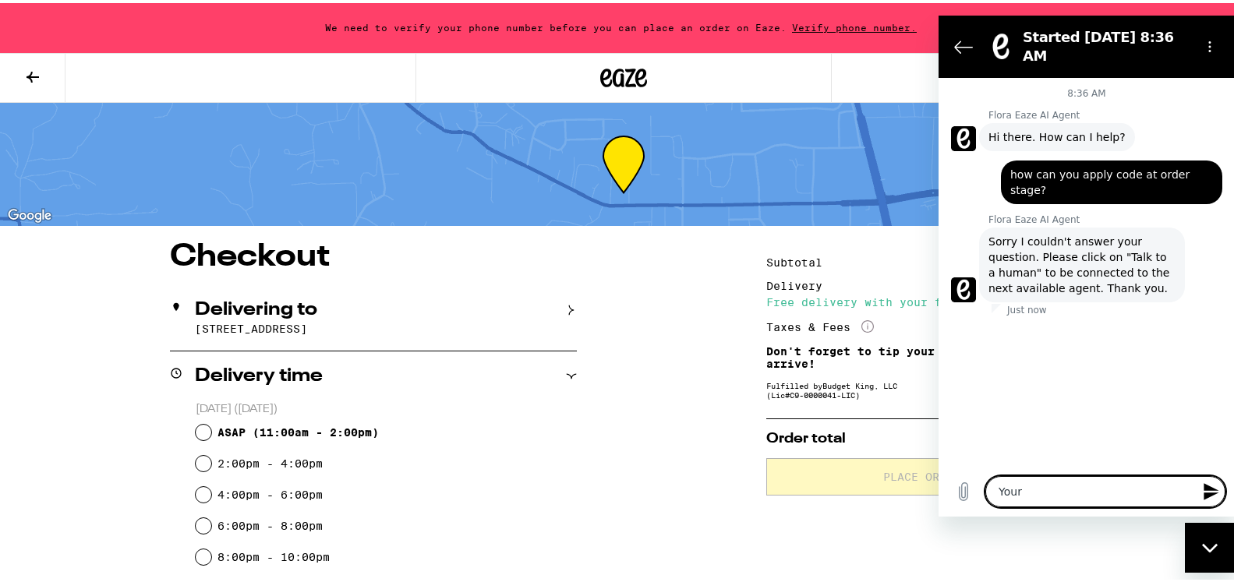
type textarea "x"
type textarea "Your p"
type textarea "x"
type textarea "Your ph"
type textarea "x"
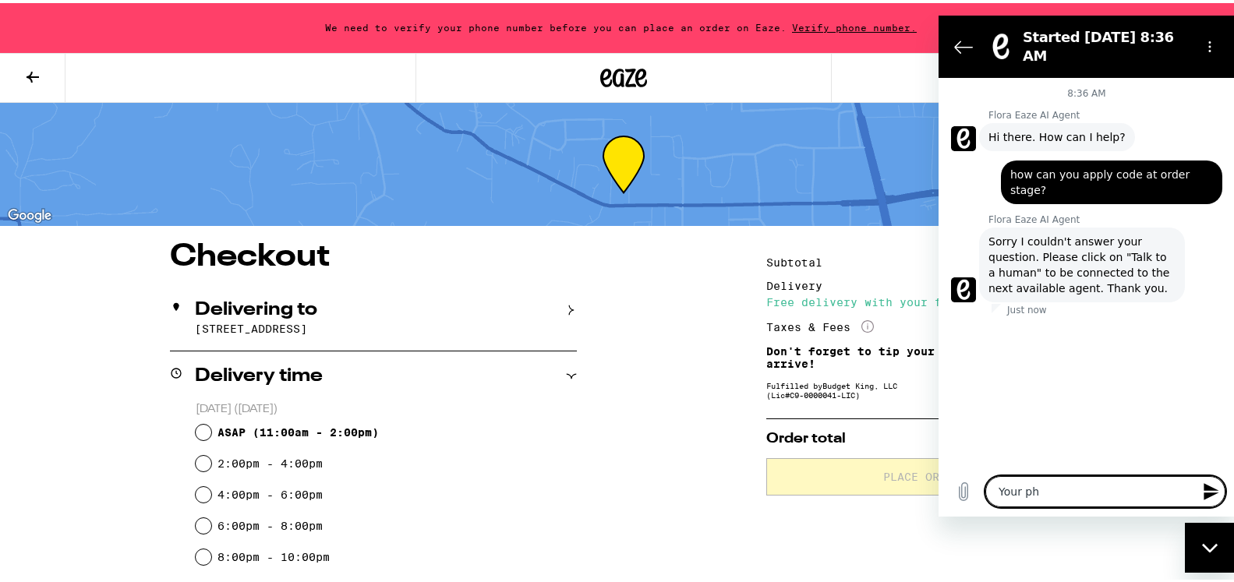
type textarea "Your pho"
type textarea "x"
type textarea "Your phon"
type textarea "x"
type textarea "Your phone"
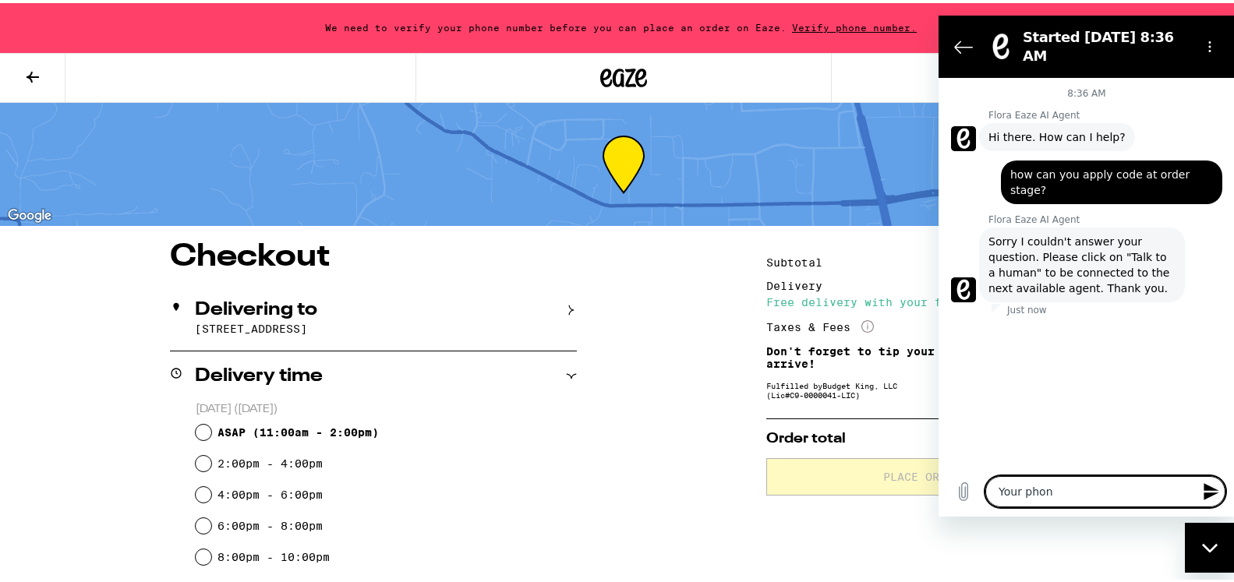
type textarea "x"
type textarea "Your phone"
type textarea "x"
type textarea "Your phone n"
type textarea "x"
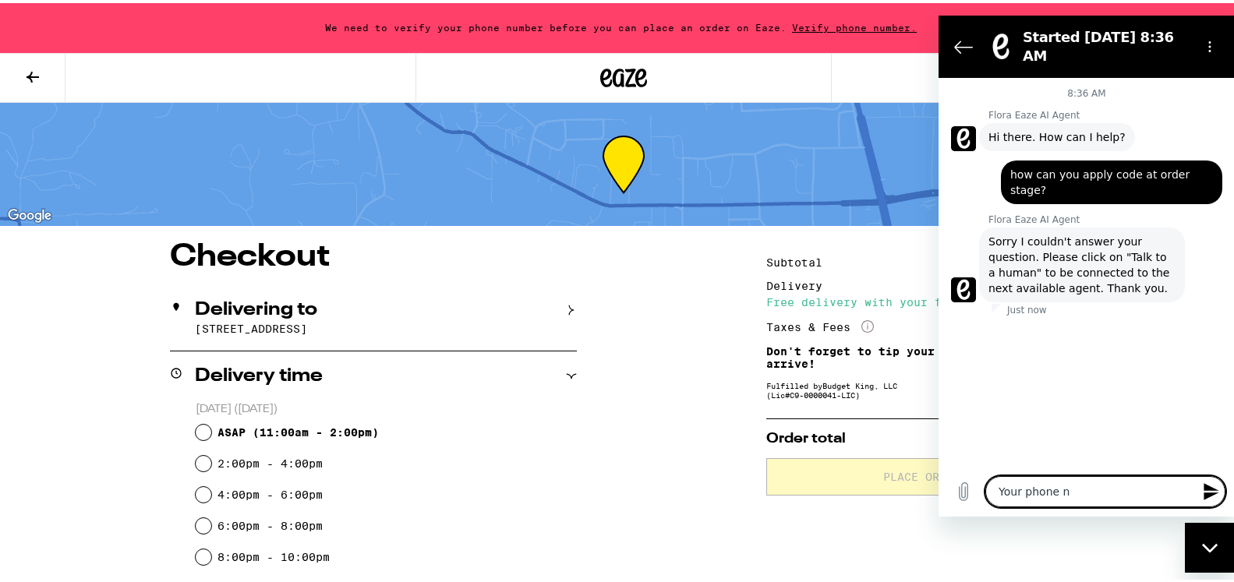
type textarea "Your phone nu"
type textarea "x"
type textarea "Your phone num"
type textarea "x"
type textarea "Your phone numb"
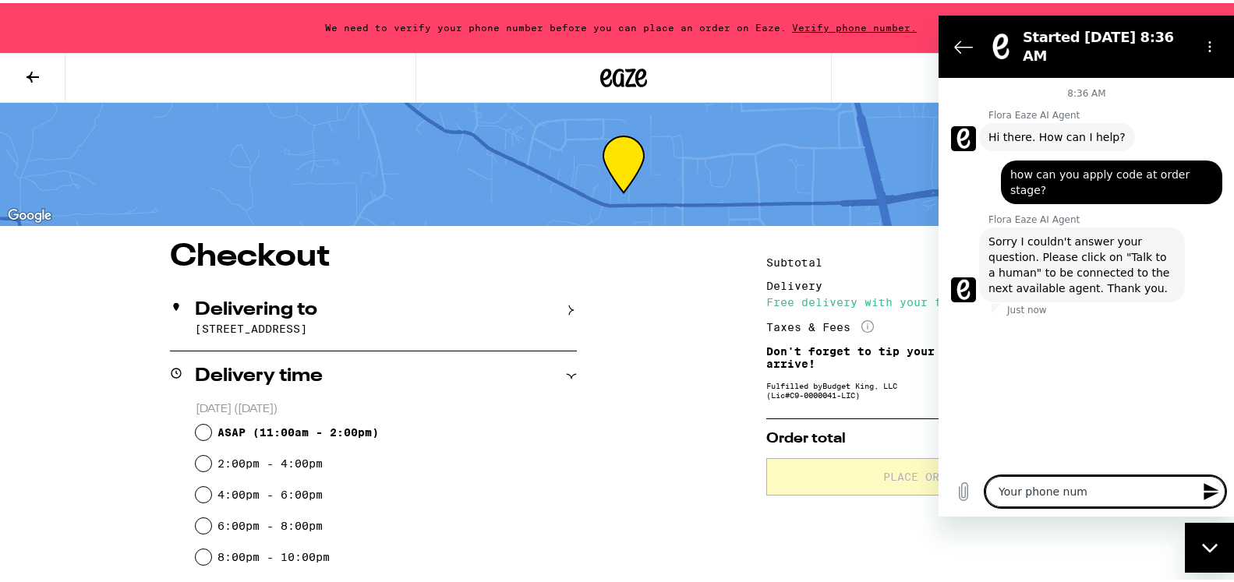
type textarea "x"
type textarea "Your phone numbe"
type textarea "x"
type textarea "Your phone number"
type textarea "x"
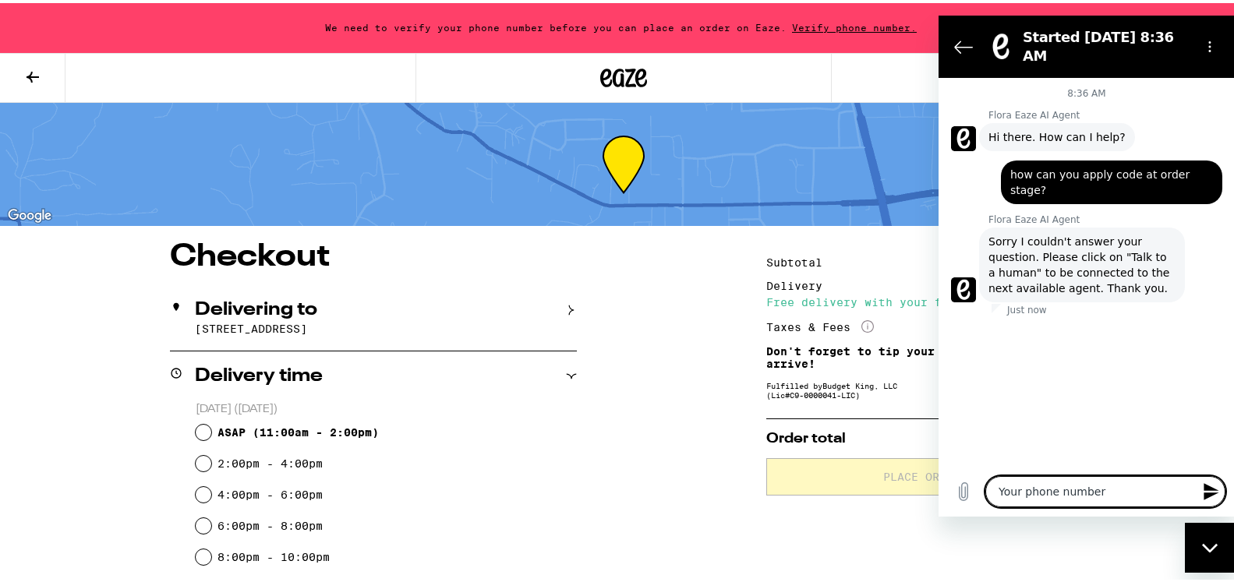
type textarea "Your phone number"
type textarea "x"
type textarea "Your phone number t"
type textarea "x"
type textarea "Your phone number to"
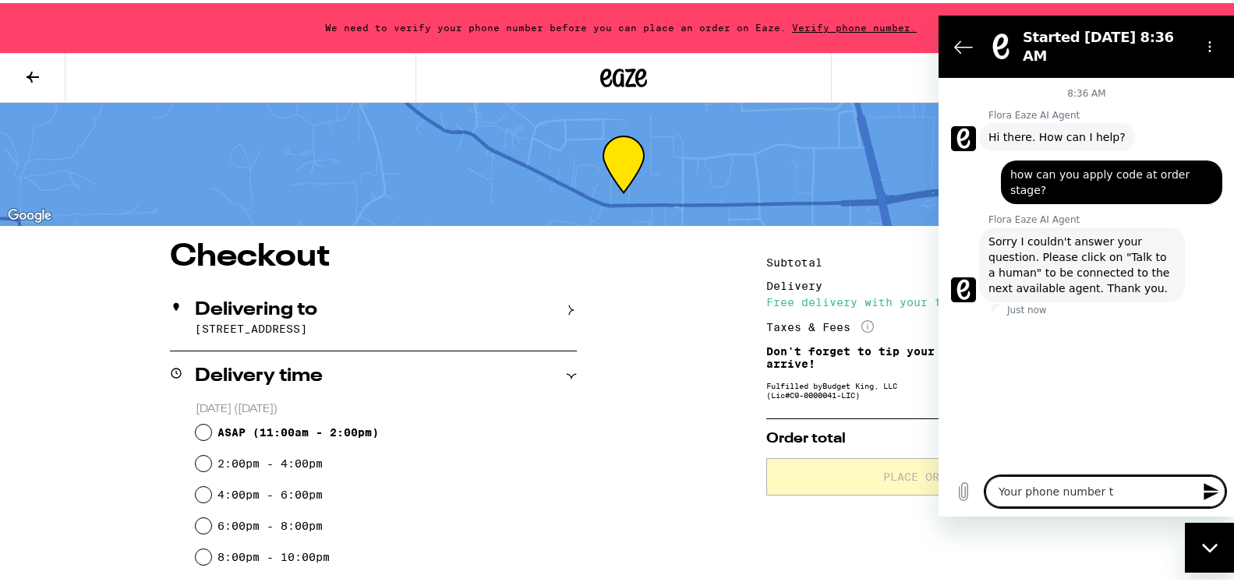
type textarea "x"
type textarea "Your phone number to"
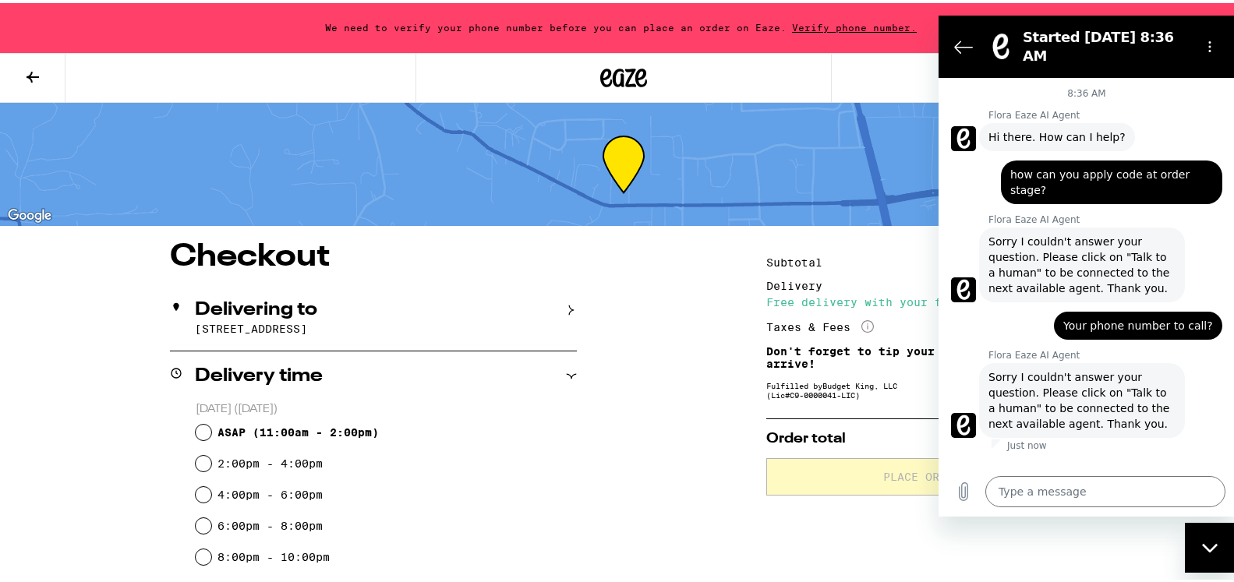
drag, startPoint x: 683, startPoint y: 370, endPoint x: 730, endPoint y: 320, distance: 67.8
click at [683, 367] on div "**********" at bounding box center [623, 593] width 1123 height 709
click at [1212, 40] on icon "Options menu" at bounding box center [1210, 46] width 12 height 12
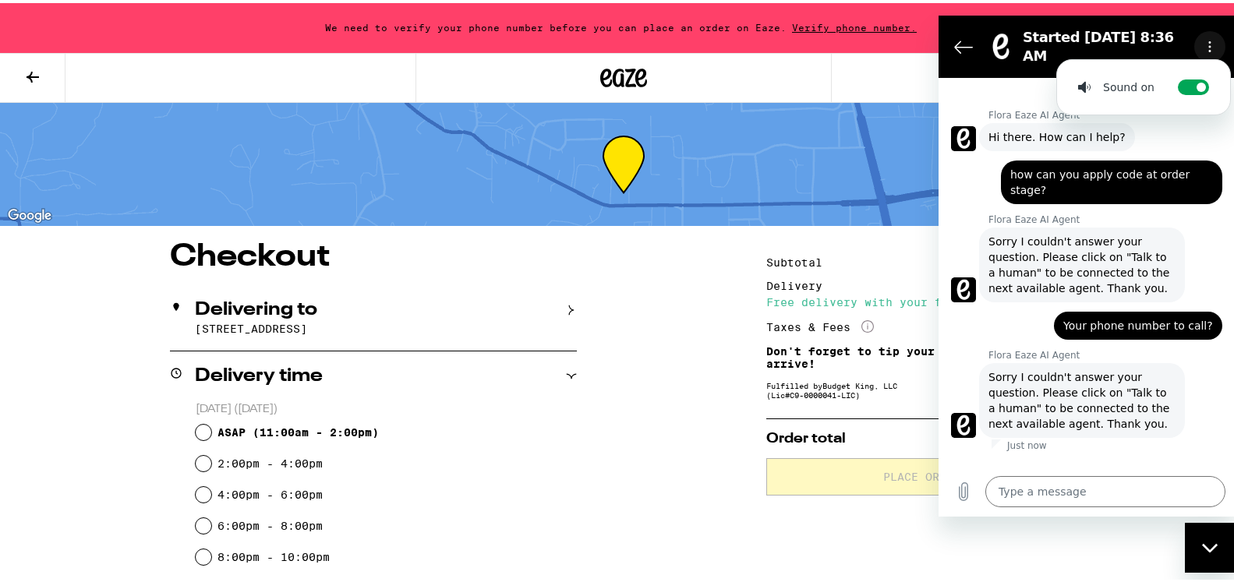
click at [1212, 40] on icon "Options menu" at bounding box center [1210, 46] width 12 height 12
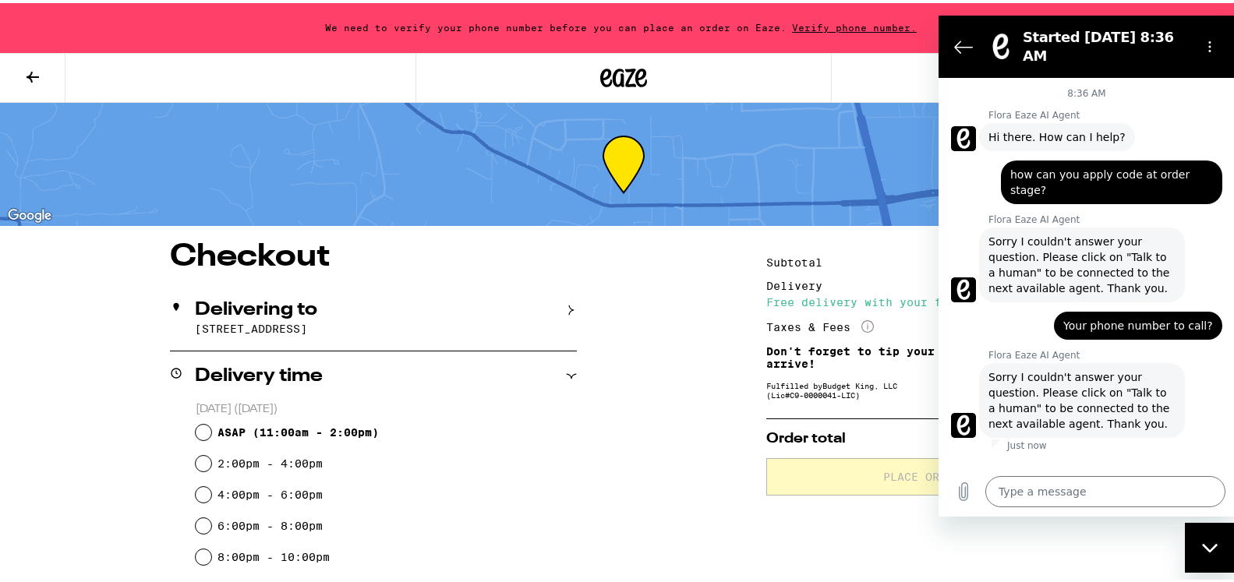
click at [615, 310] on div "**********" at bounding box center [623, 593] width 1123 height 709
click at [665, 405] on div "**********" at bounding box center [623, 593] width 1123 height 709
click at [625, 267] on div "**********" at bounding box center [623, 593] width 1123 height 709
